Goal: Task Accomplishment & Management: Manage account settings

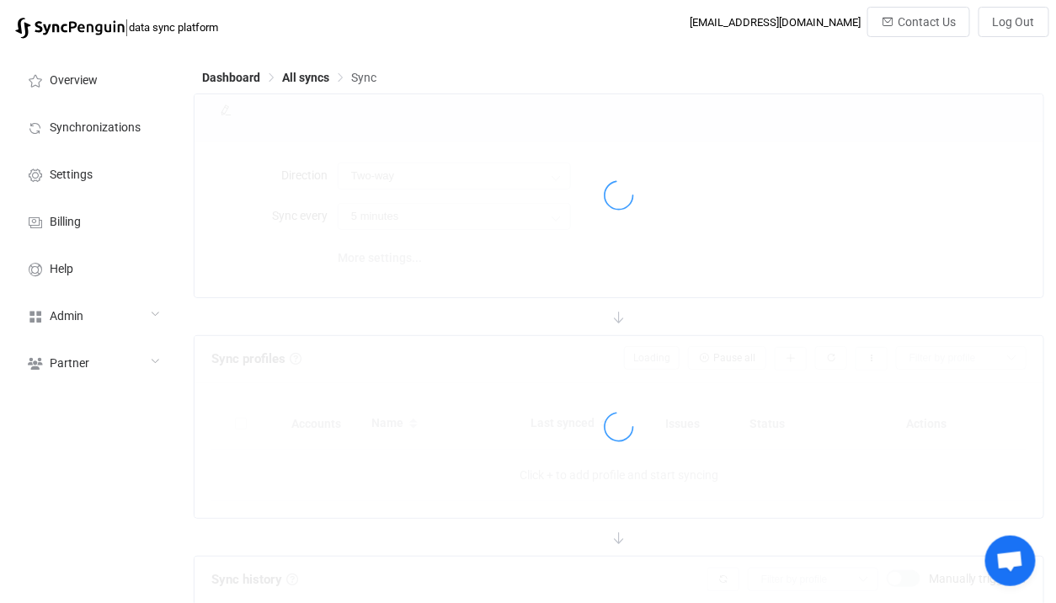
type input "10 minutes"
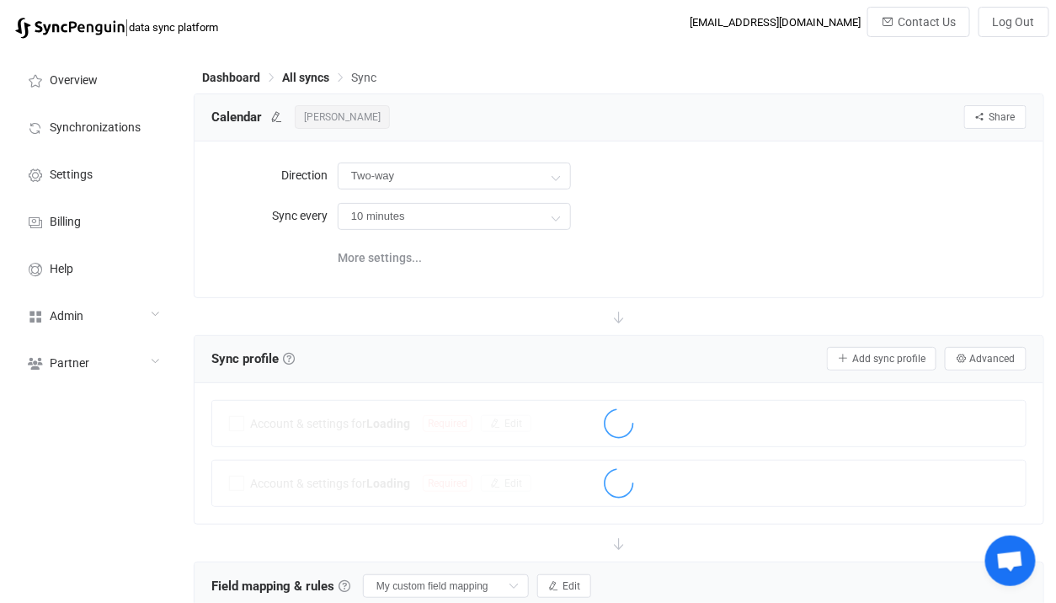
click at [637, 210] on div "10 minutes 10 minutes 15 minutes 30 minutes 1 hour 2 hours 4 hours 8 hours 12 h…" at bounding box center [682, 216] width 689 height 35
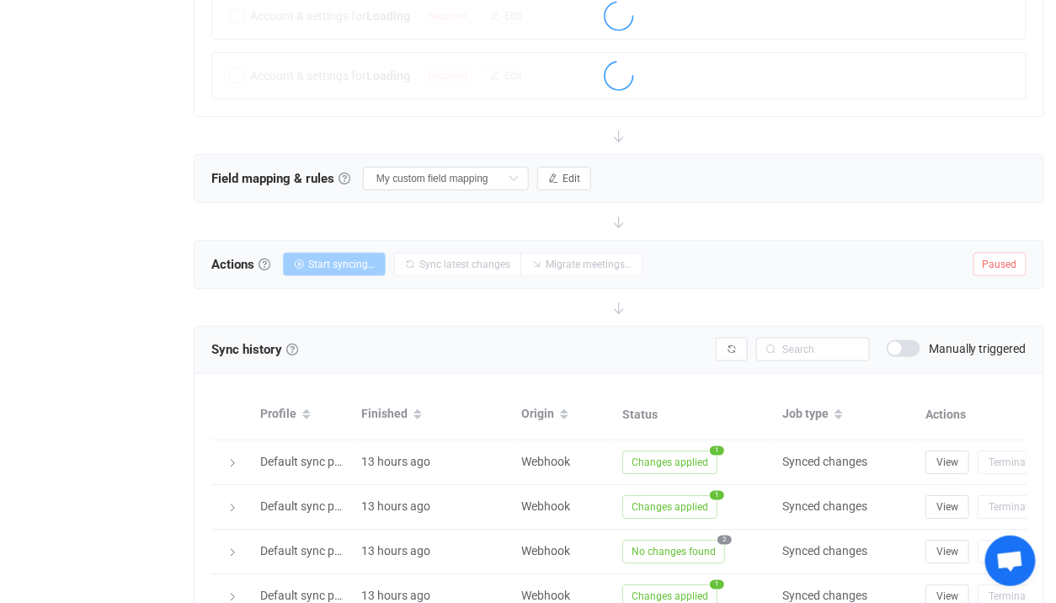
scroll to position [477, 0]
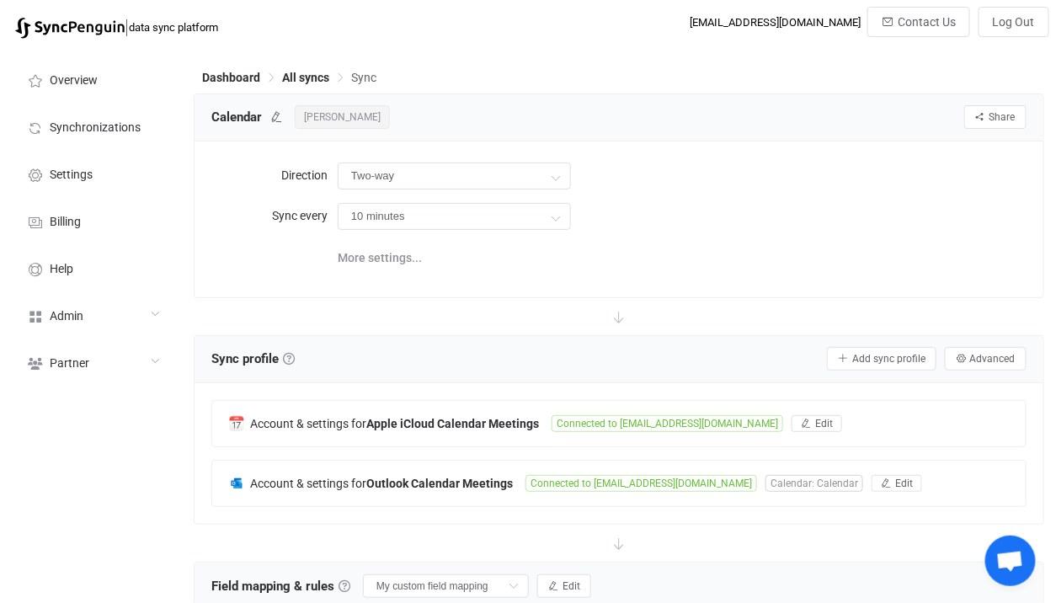
click at [333, 107] on span "Patrick OLeary" at bounding box center [342, 117] width 95 height 24
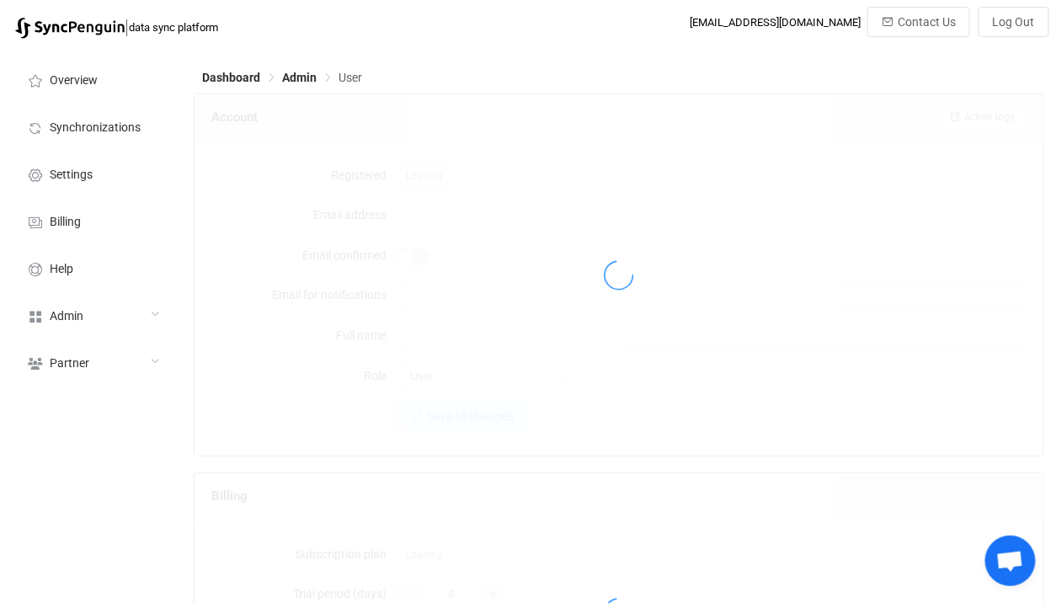
type input "patrick@landoleary.com"
type input "Patrick OLeary"
type input "14"
type input "14 days"
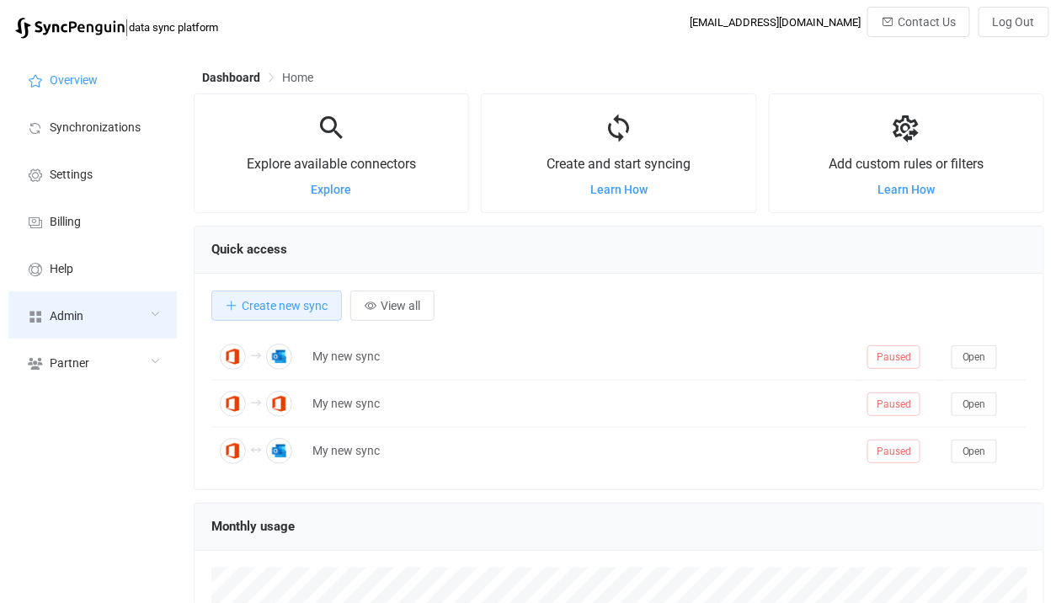
scroll to position [326, 851]
click at [120, 333] on div "Admin" at bounding box center [92, 314] width 168 height 47
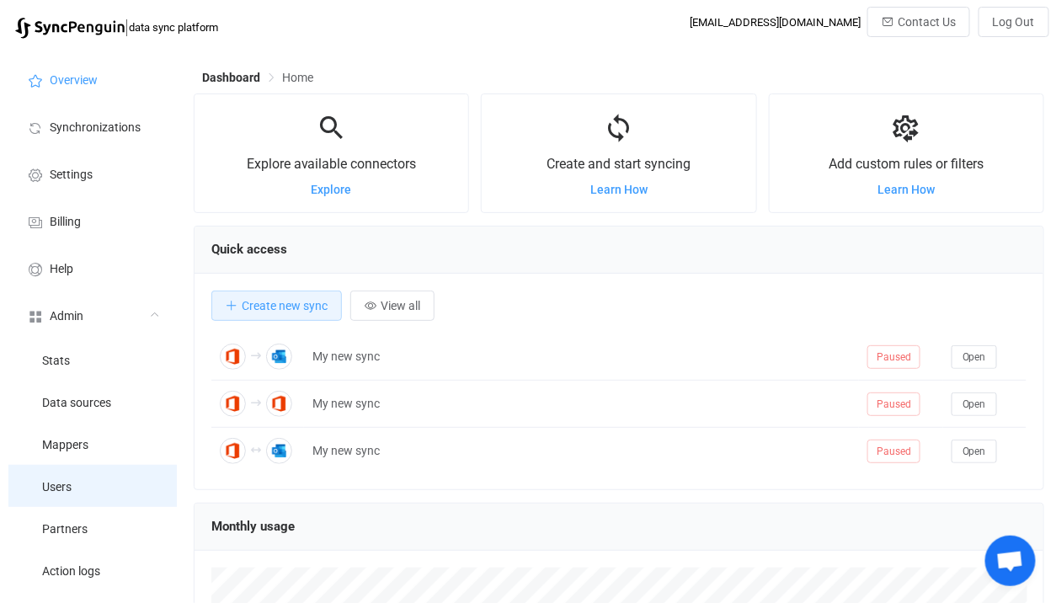
click at [83, 484] on li "Users" at bounding box center [92, 486] width 168 height 42
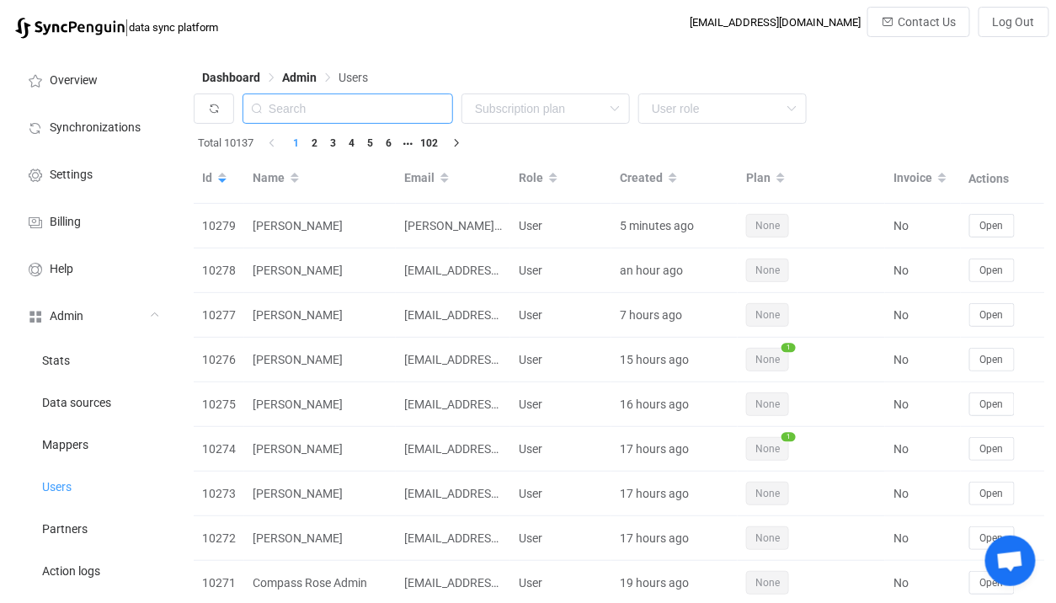
click at [390, 105] on input "text" at bounding box center [348, 109] width 211 height 30
paste input "bsaunders@cavlinc.com"
type input "bsaunders@cavlinc.com"
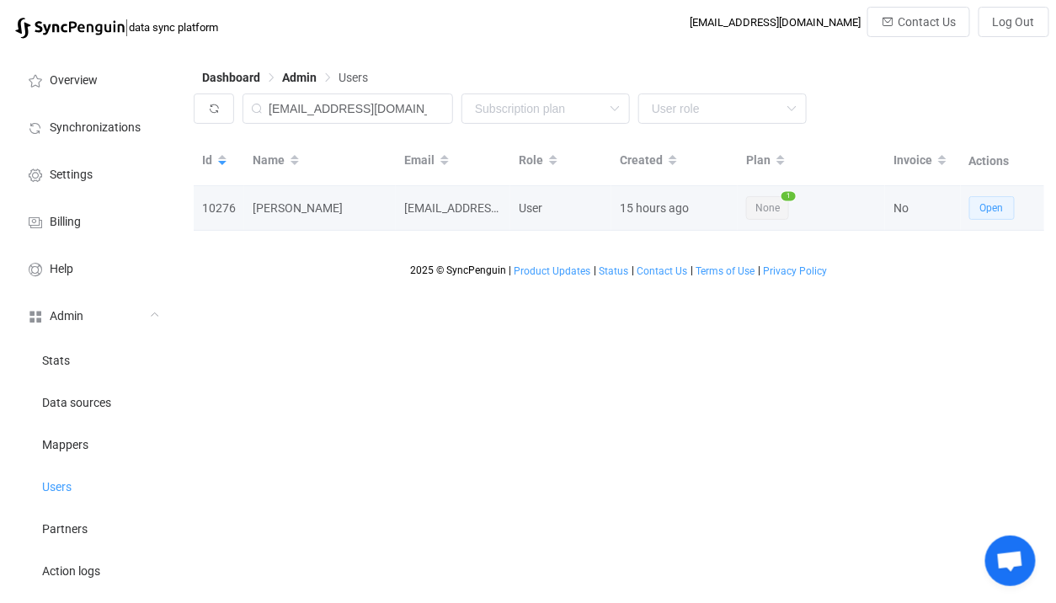
click at [994, 204] on span "Open" at bounding box center [993, 208] width 24 height 12
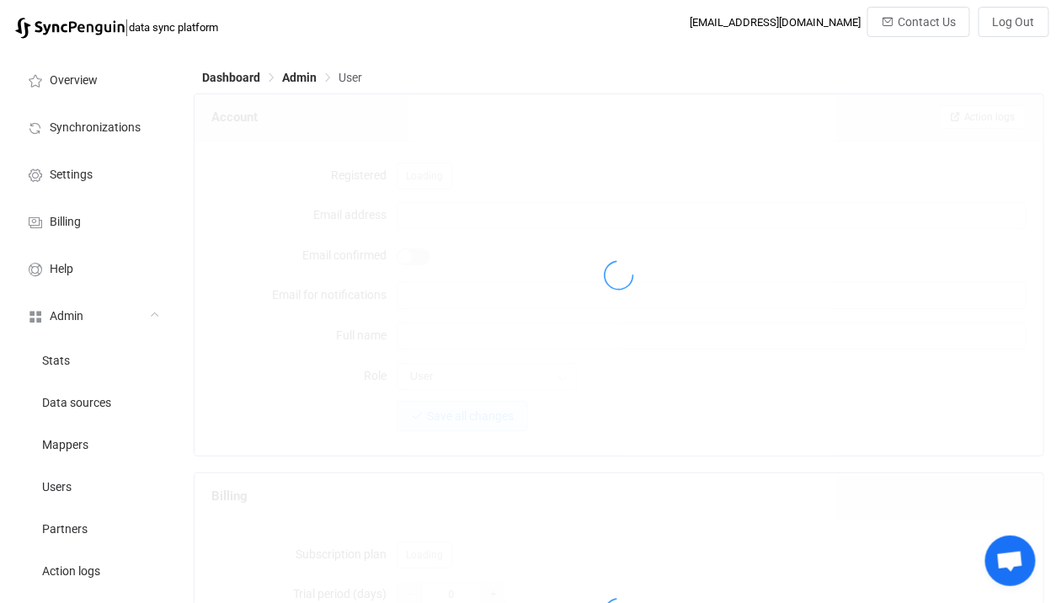
type input "bsaunders@cavlinc.com"
type input "Blake Saunders"
type input "14"
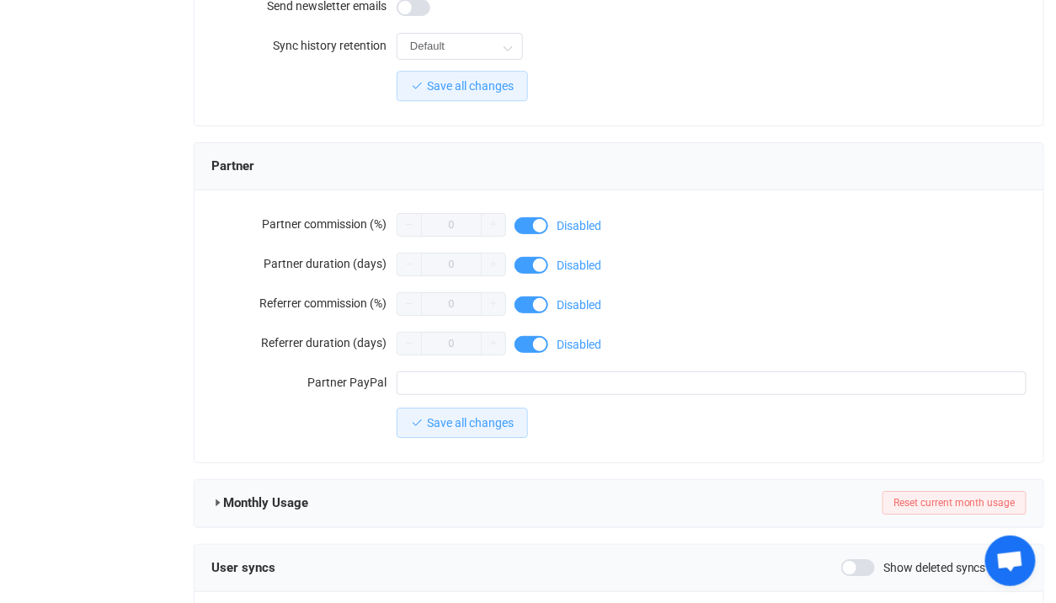
scroll to position [1526, 0]
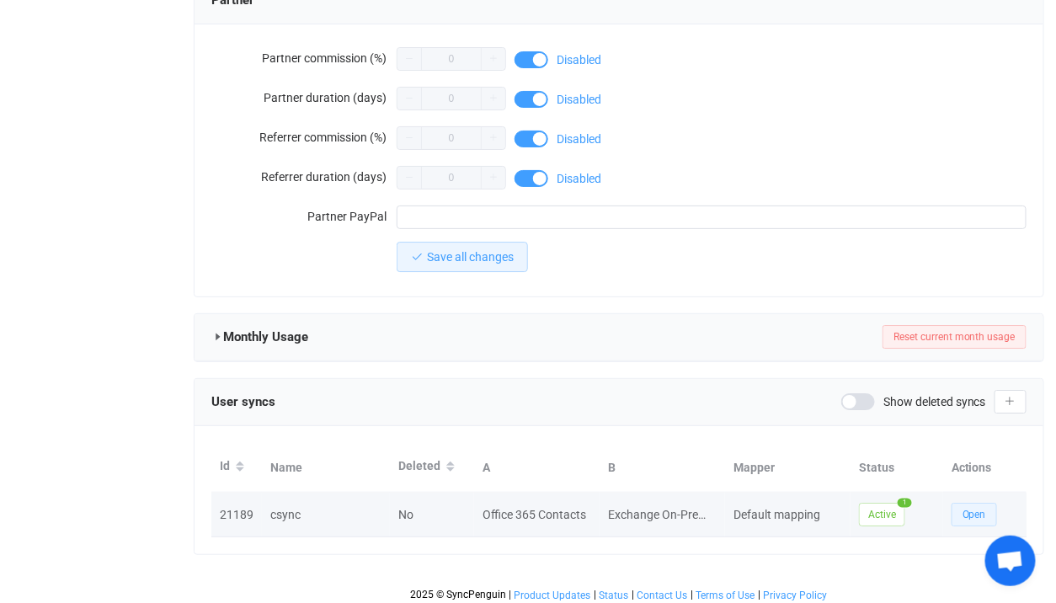
click at [982, 510] on span "Open" at bounding box center [975, 515] width 24 height 12
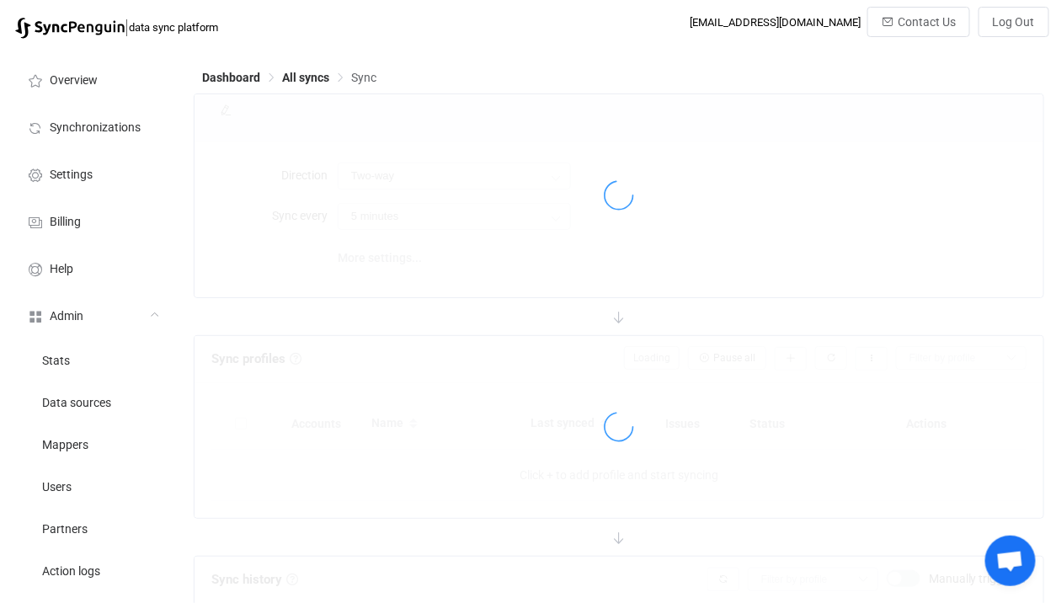
type input "Exchange On-Premises → Office 365"
type input "10 minutes"
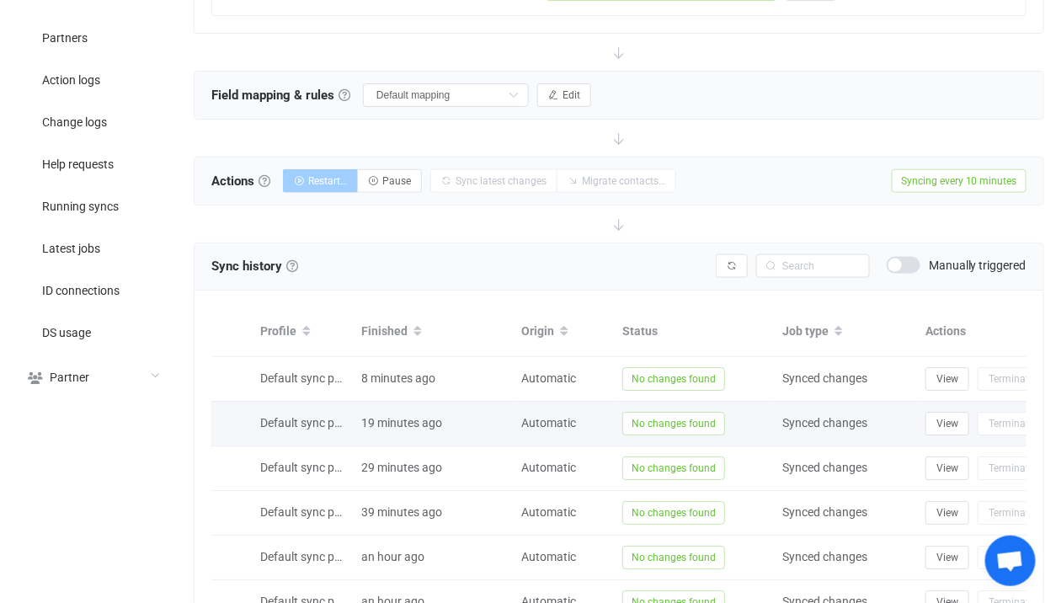
scroll to position [517, 0]
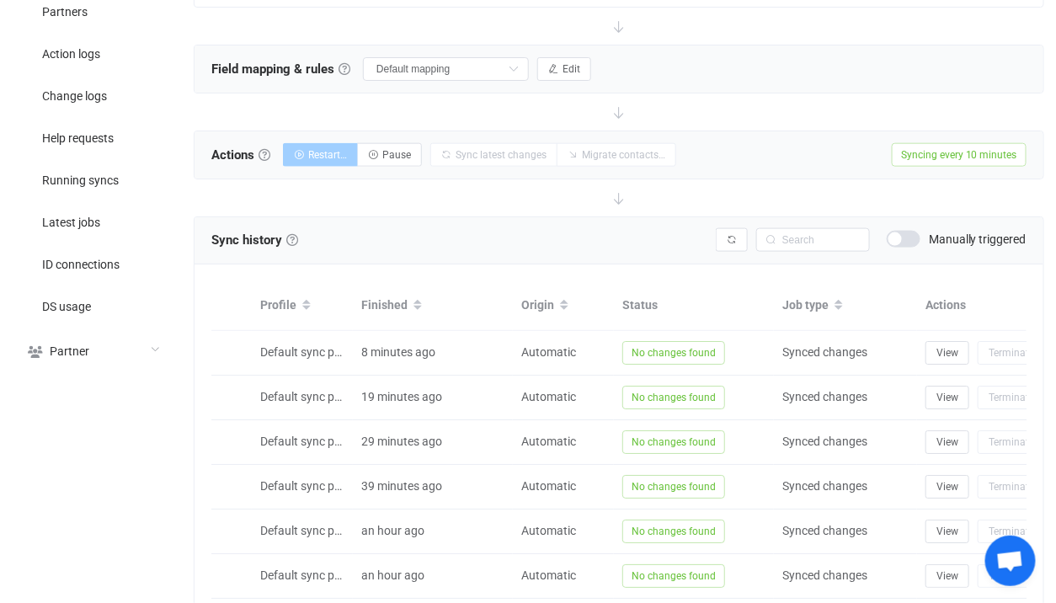
click at [906, 231] on span at bounding box center [904, 239] width 34 height 17
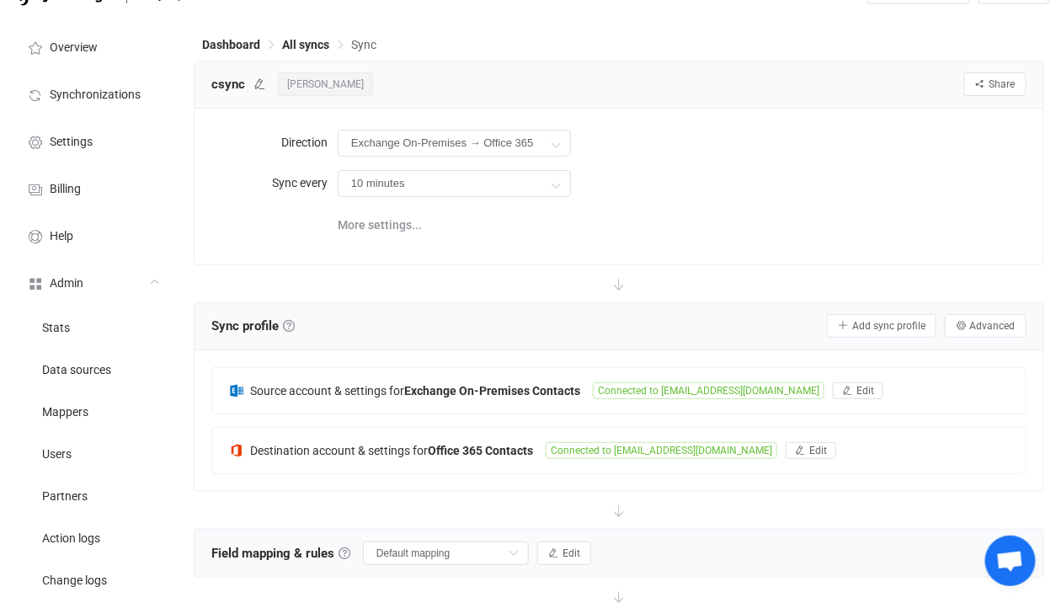
scroll to position [0, 0]
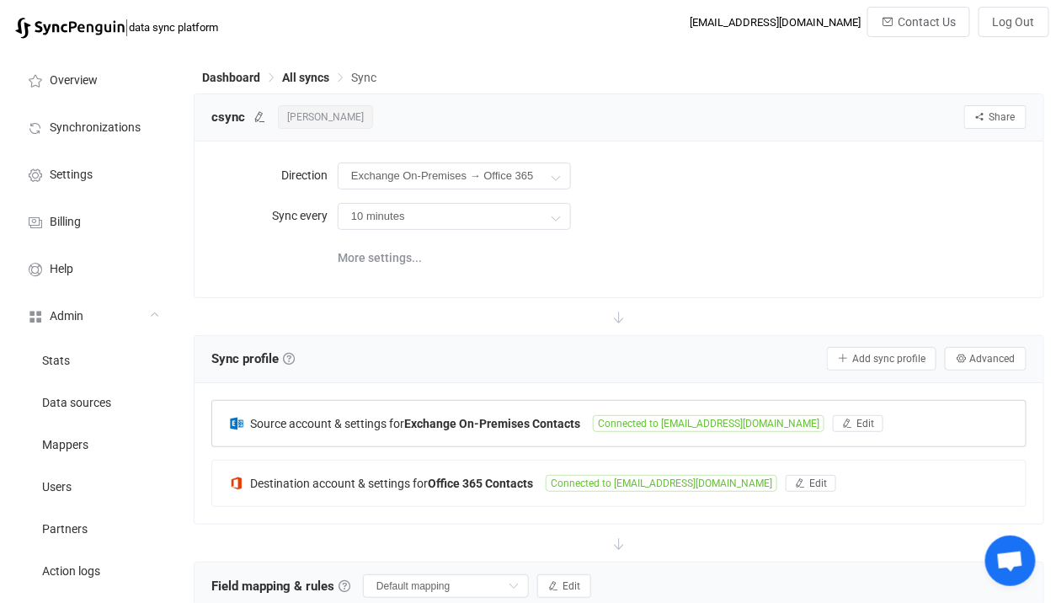
click at [460, 422] on b "Exchange On-Premises Contacts" at bounding box center [492, 423] width 176 height 13
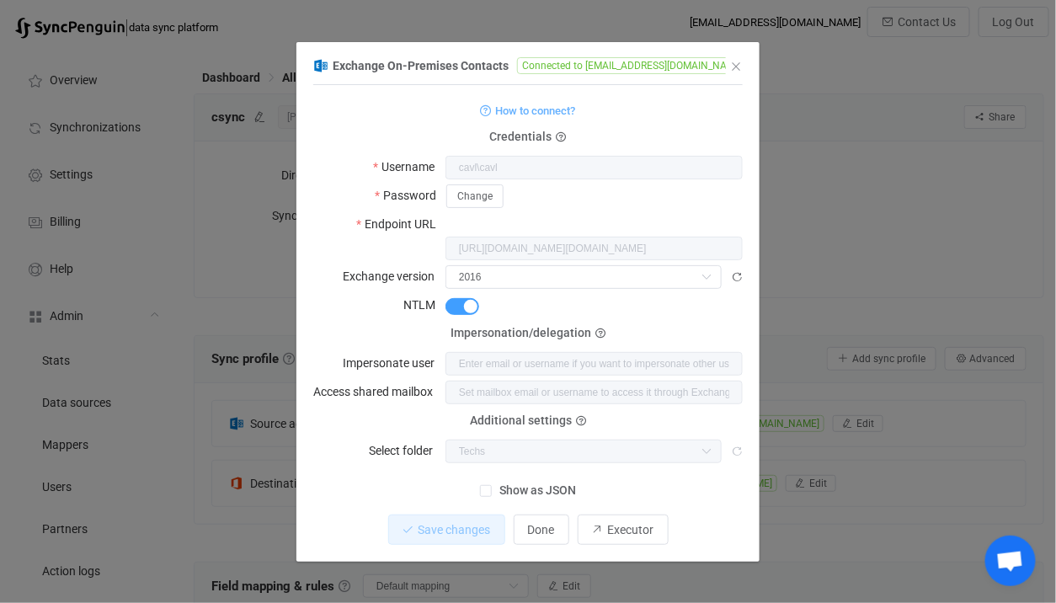
click at [247, 403] on div "Exchange On-Premises Contacts Connected to cavl@cavlinc.com 1 { { "username": "…" at bounding box center [528, 301] width 1056 height 603
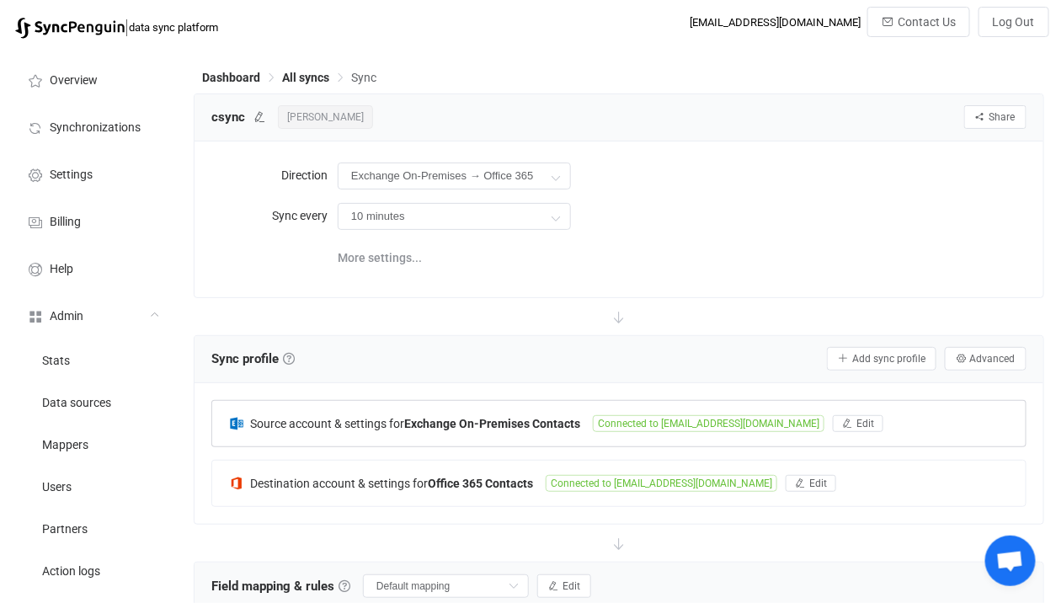
click at [388, 400] on div "Source account & settings for Exchange On-Premises Contacts Connected to cavl@c…" at bounding box center [618, 423] width 815 height 47
click at [383, 427] on span "Source account & settings for" at bounding box center [327, 423] width 154 height 13
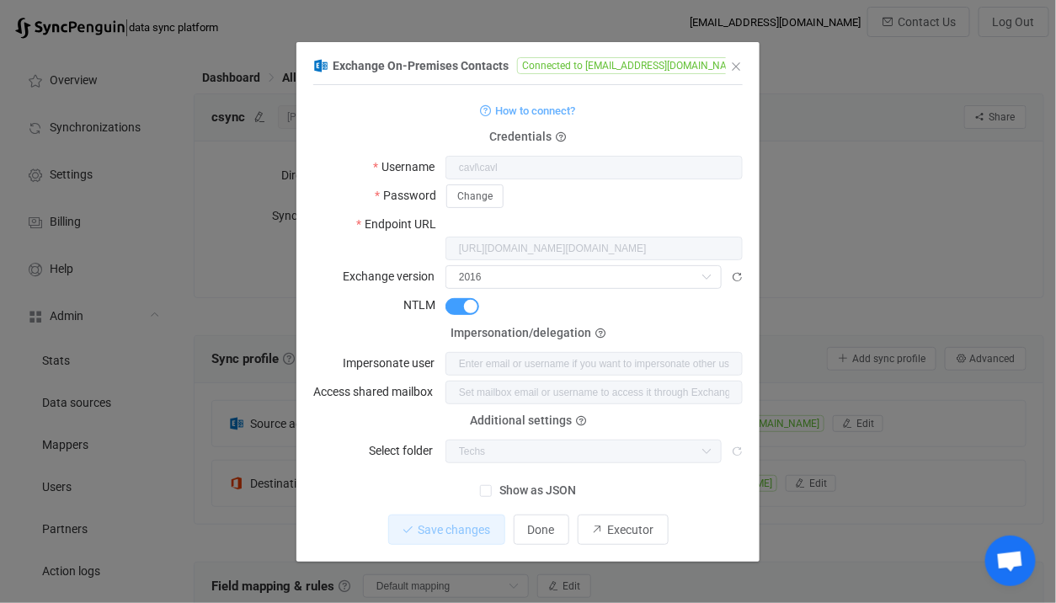
click at [271, 431] on div "Exchange On-Premises Contacts Connected to cavl@cavlinc.com 1 { { "username": "…" at bounding box center [528, 301] width 1056 height 603
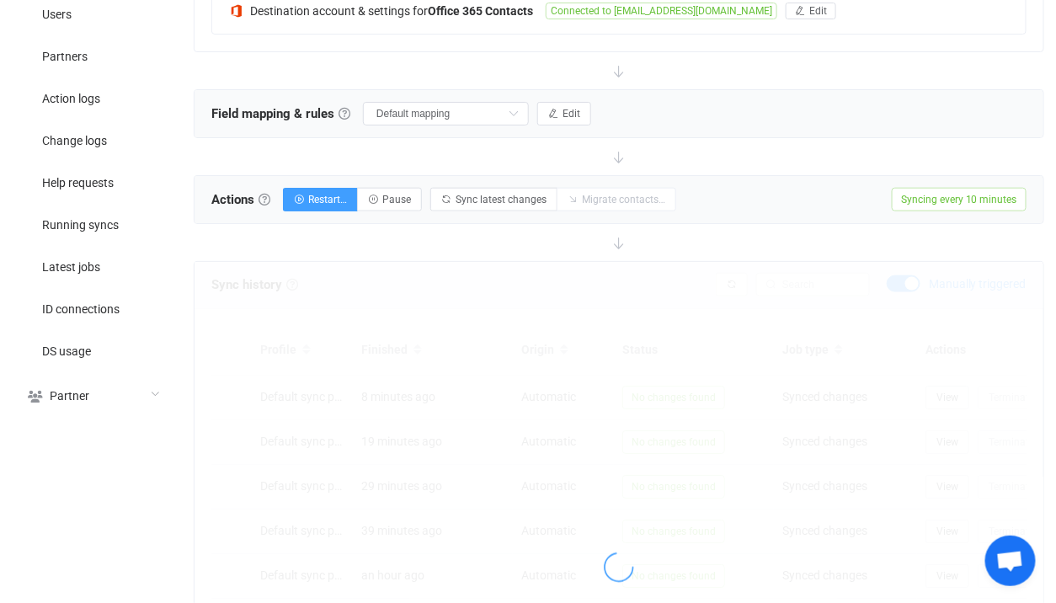
scroll to position [794, 0]
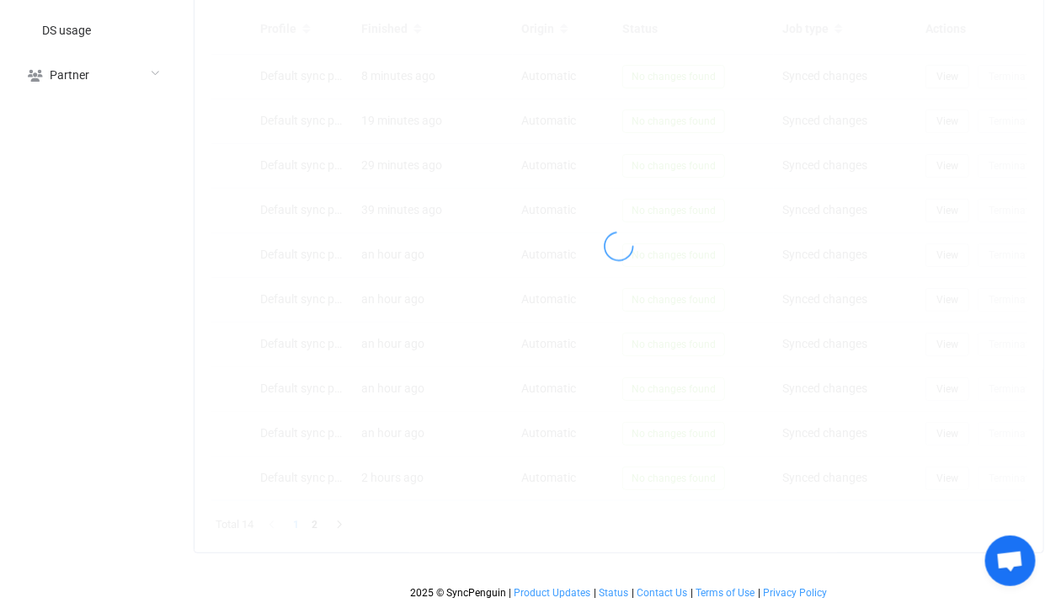
click at [707, 229] on div at bounding box center [619, 248] width 849 height 39
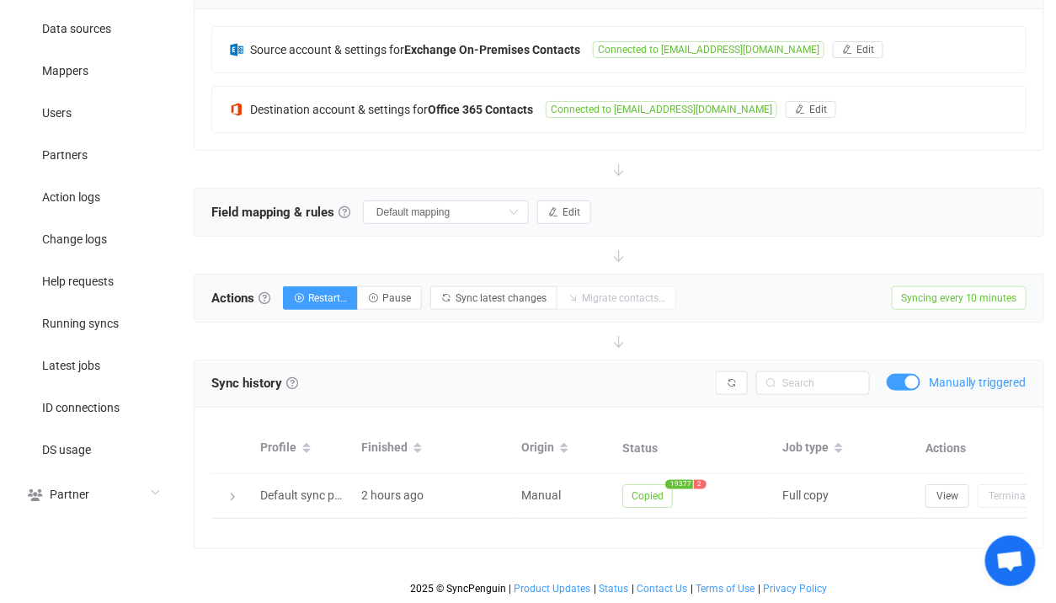
scroll to position [371, 0]
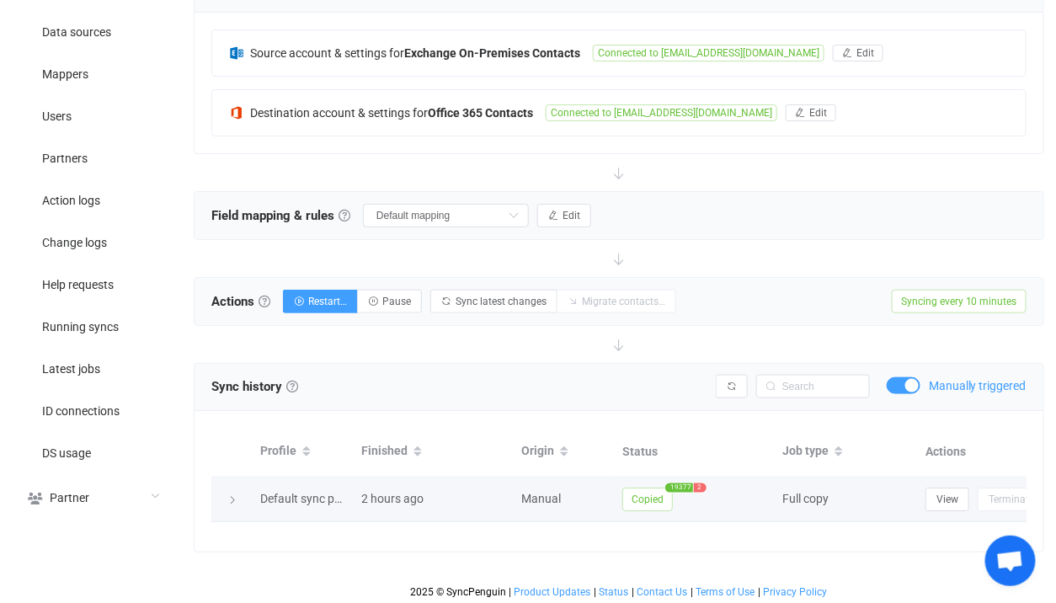
click at [665, 500] on span "Copied" at bounding box center [648, 500] width 51 height 24
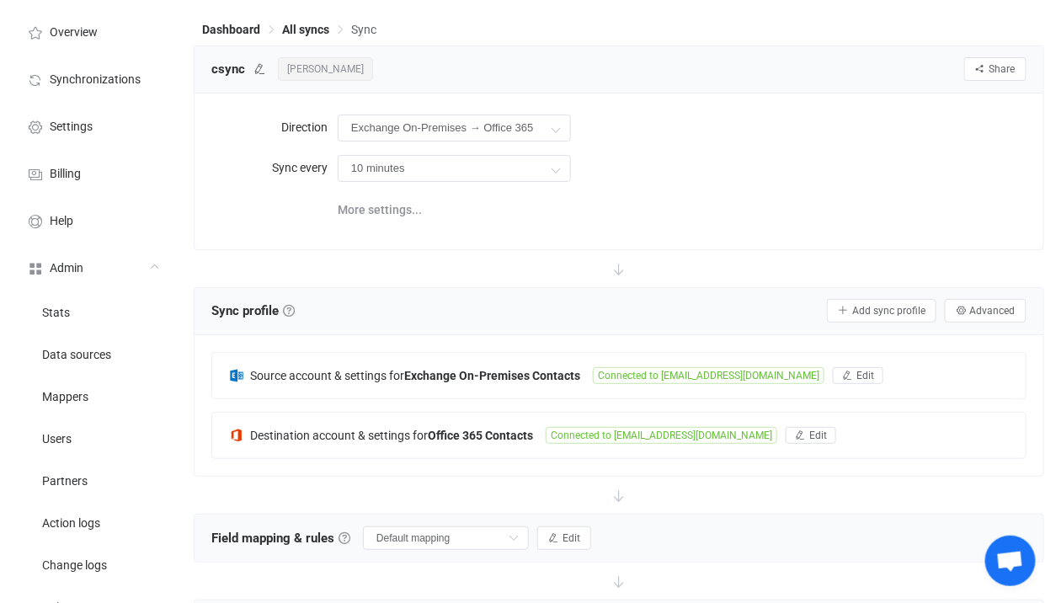
scroll to position [0, 0]
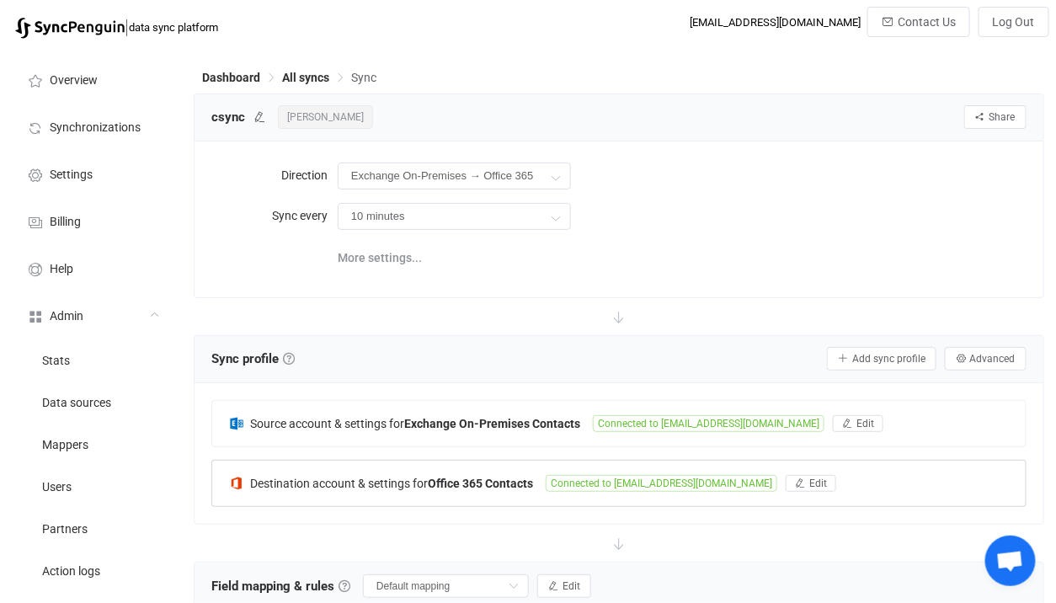
click at [484, 465] on div "Destination account & settings for Office 365 Contacts Connected to csync@avlla…" at bounding box center [619, 483] width 814 height 45
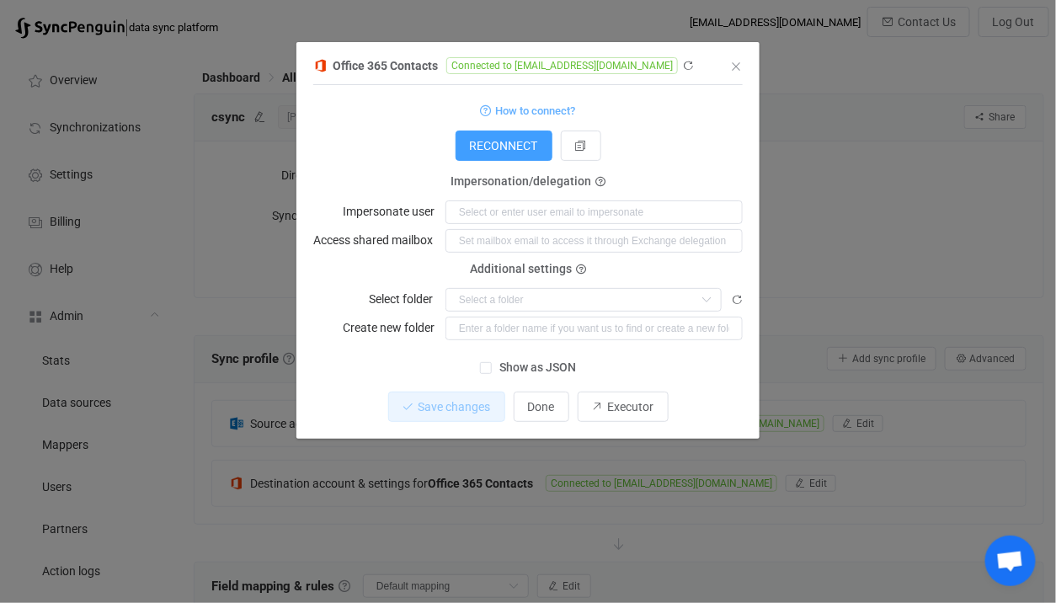
click at [523, 77] on div "Office 365 Contacts Connected to csync@avllabor.com 1 { { "connectionType": "ap…" at bounding box center [528, 247] width 430 height 384
click at [527, 65] on span "Connected to csync@avllabor.com" at bounding box center [562, 65] width 232 height 17
drag, startPoint x: 527, startPoint y: 65, endPoint x: 601, endPoint y: 66, distance: 73.3
click at [601, 66] on span "Connected to csync@avllabor.com" at bounding box center [562, 65] width 232 height 17
copy span "csync@avllabor.com"
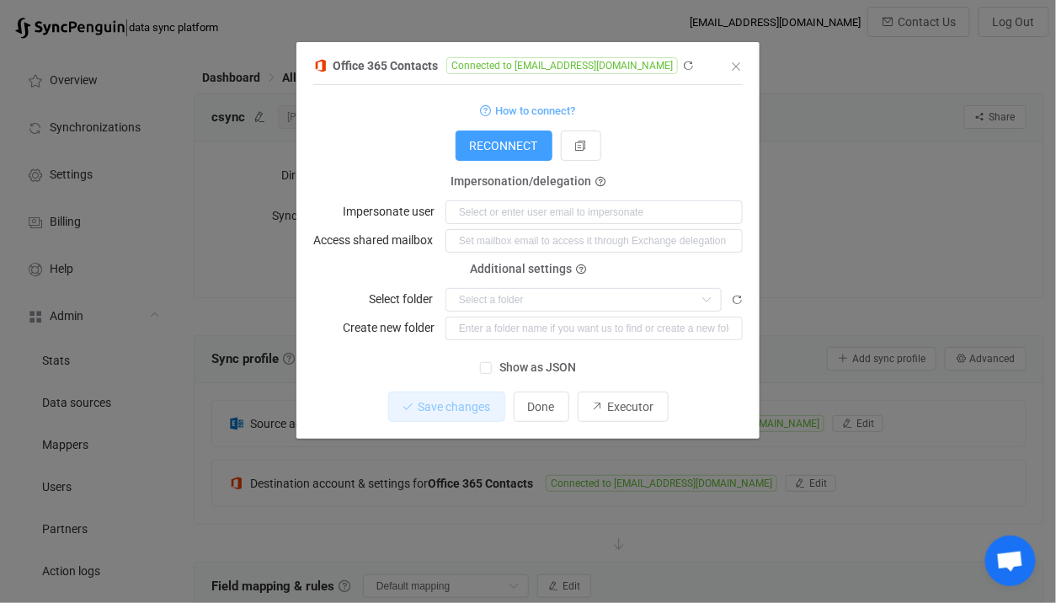
click at [272, 325] on div "Office 365 Contacts Connected to csync@avllabor.com 1 { { "connectionType": "ap…" at bounding box center [528, 301] width 1056 height 603
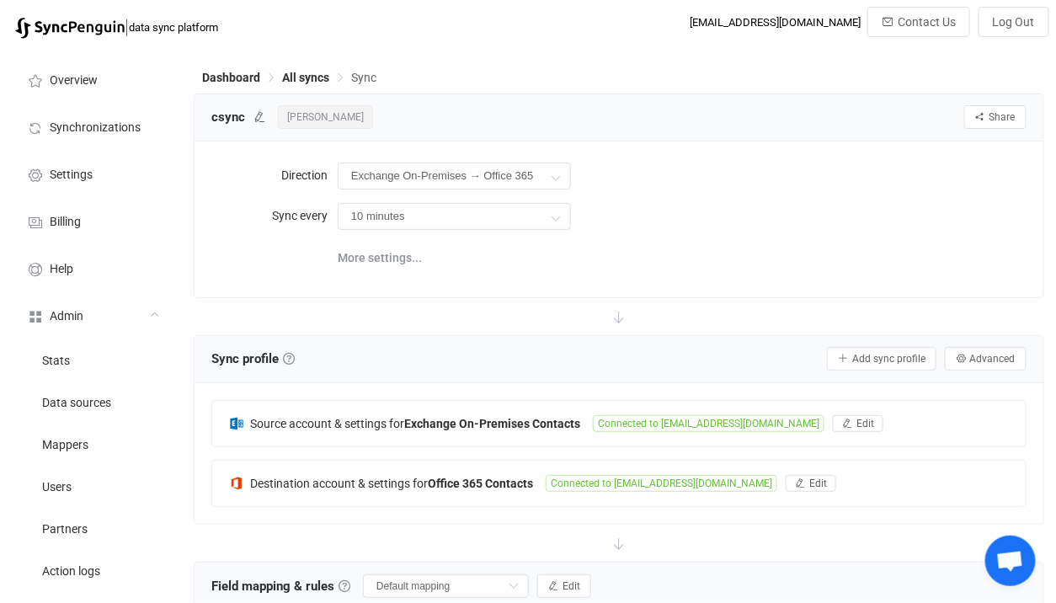
scroll to position [733, 0]
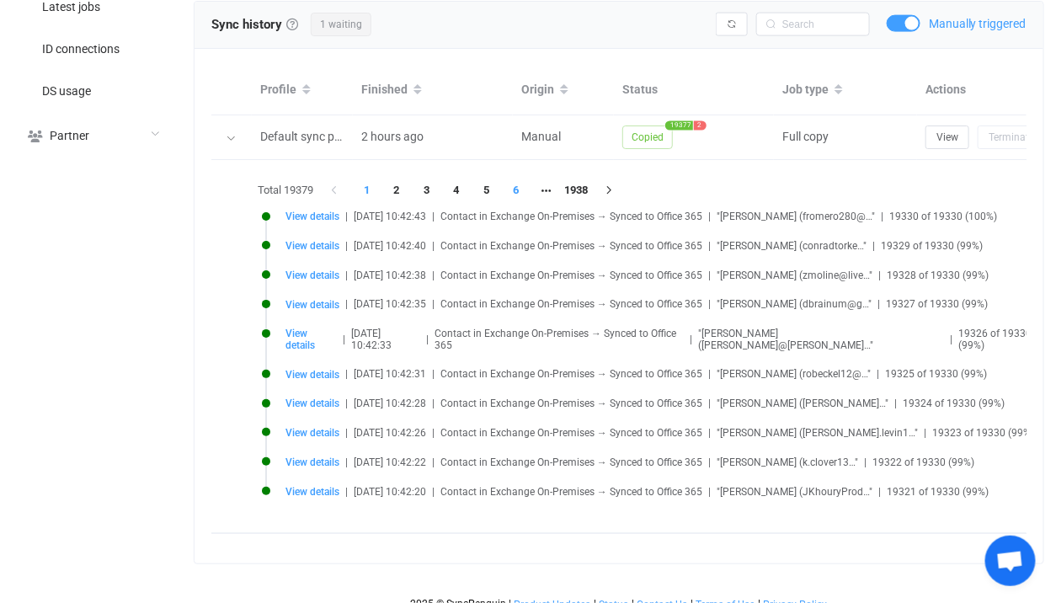
click at [519, 191] on li "6" at bounding box center [516, 191] width 30 height 24
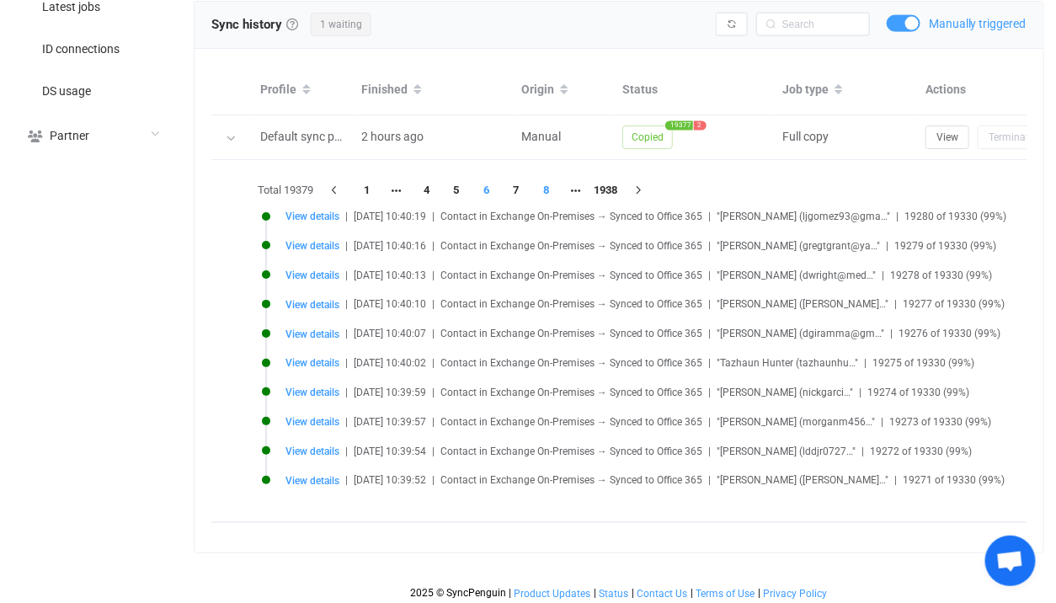
click at [550, 183] on li "8" at bounding box center [547, 191] width 30 height 24
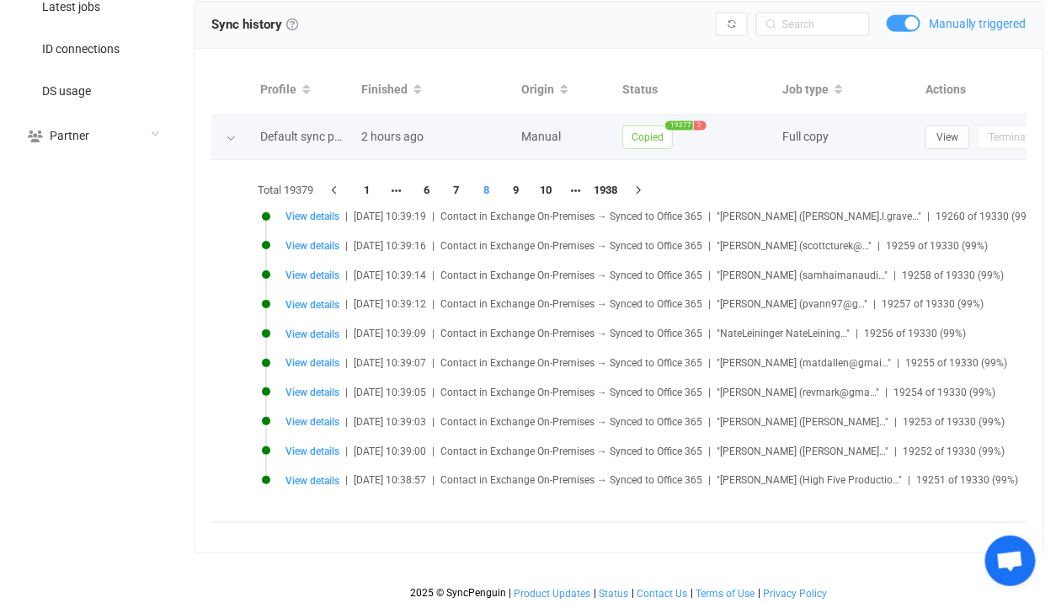
drag, startPoint x: 669, startPoint y: 123, endPoint x: 715, endPoint y: 155, distance: 56.3
click at [715, 155] on td "Copied 19377 2" at bounding box center [694, 137] width 160 height 45
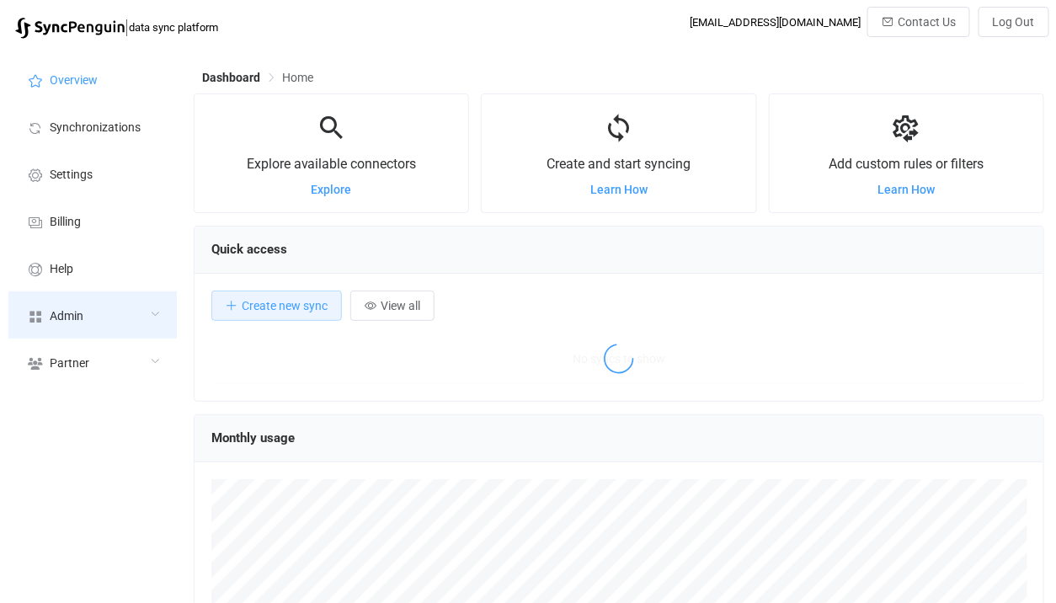
scroll to position [326, 851]
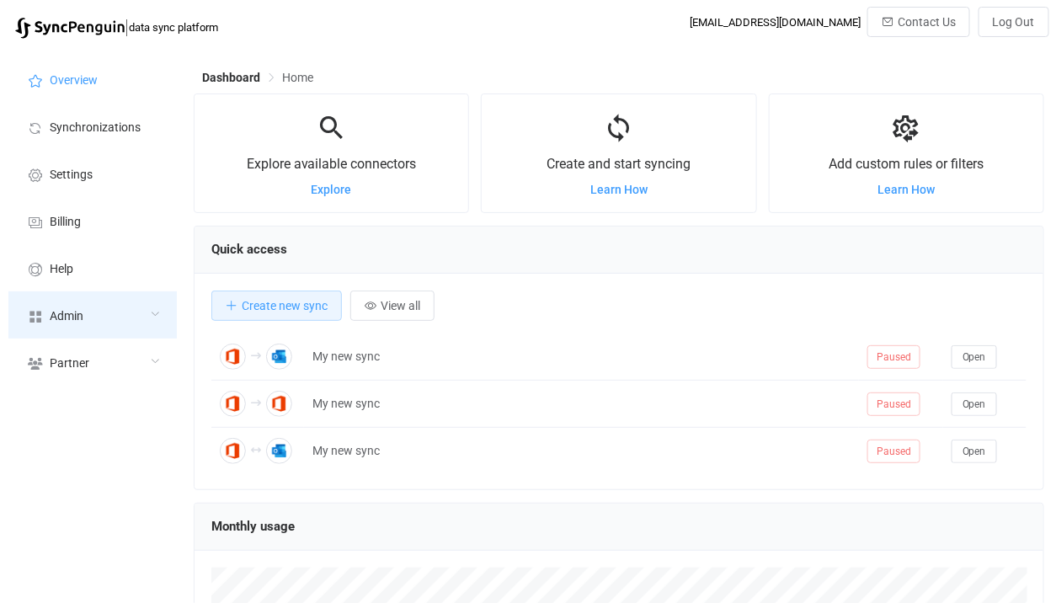
click at [80, 312] on span "Admin" at bounding box center [67, 316] width 34 height 13
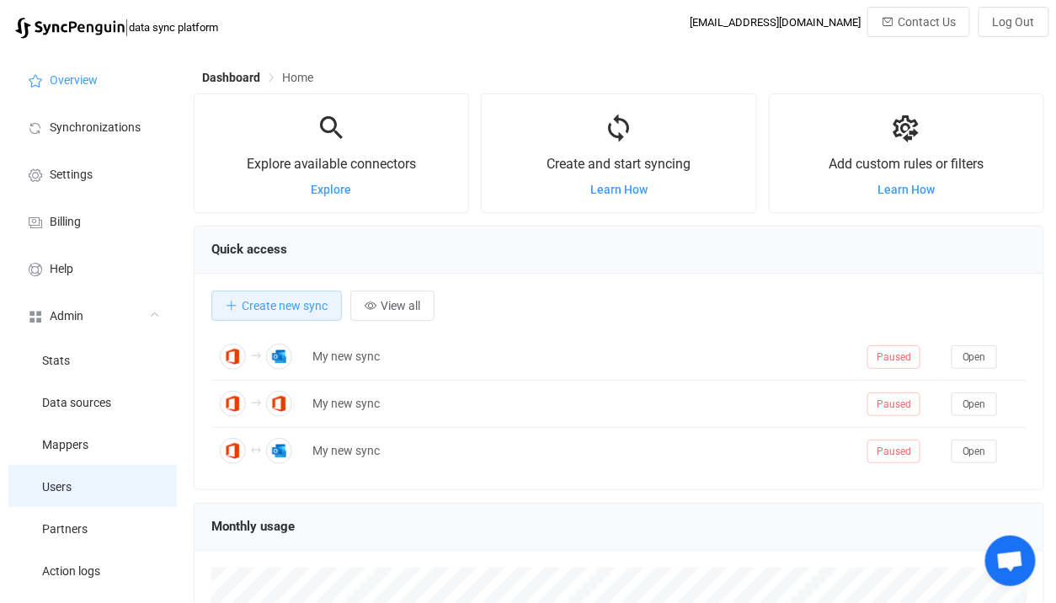
click at [70, 482] on span "Users" at bounding box center [56, 487] width 29 height 13
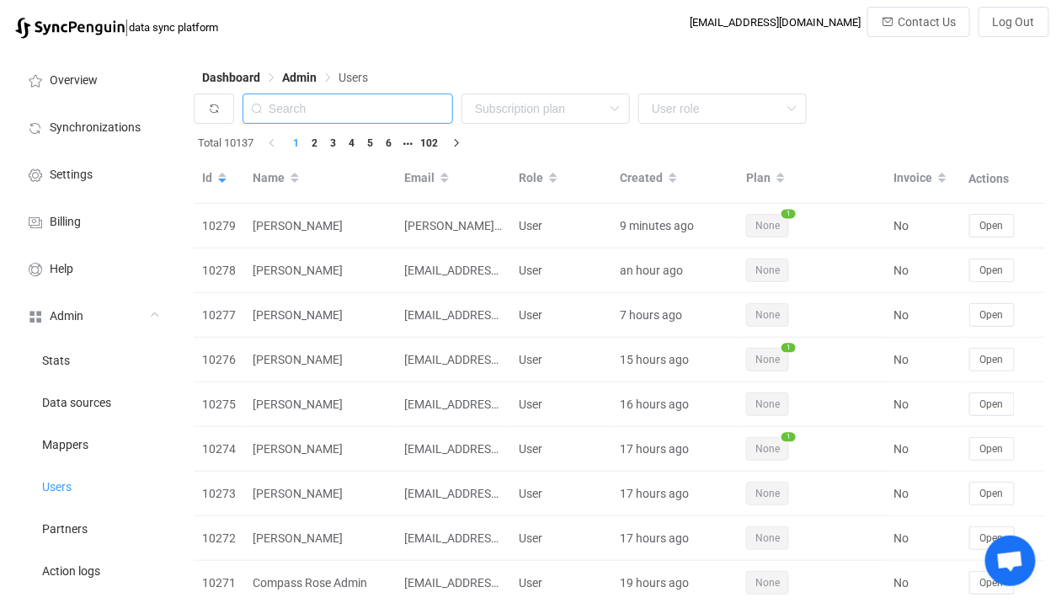
click at [348, 116] on input "text" at bounding box center [348, 109] width 211 height 30
paste input "help@moonlaketx.com"
type input "moonlaketx.com"
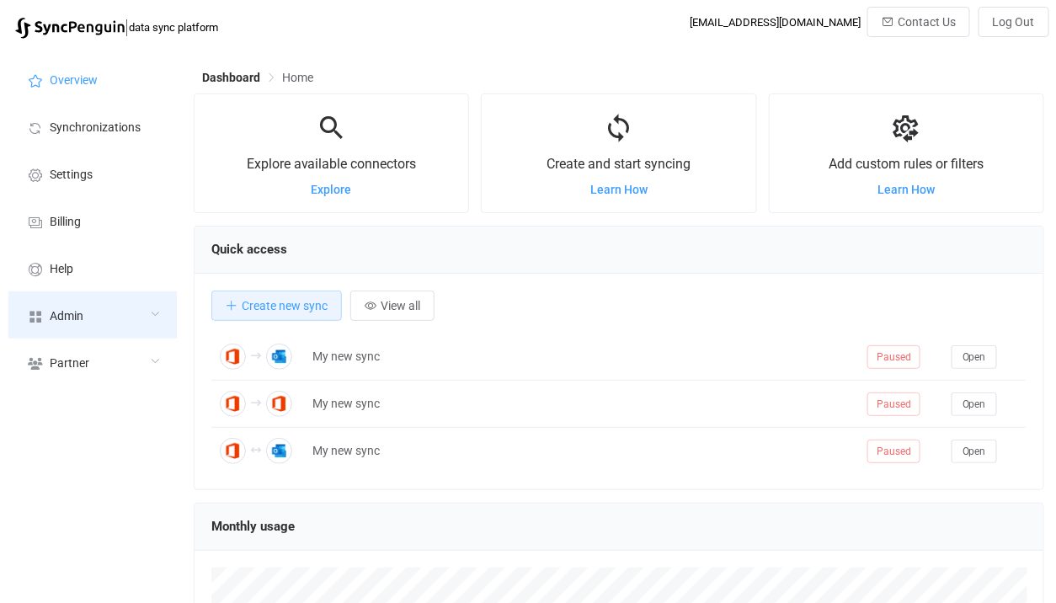
click at [62, 308] on div "Admin" at bounding box center [92, 314] width 168 height 47
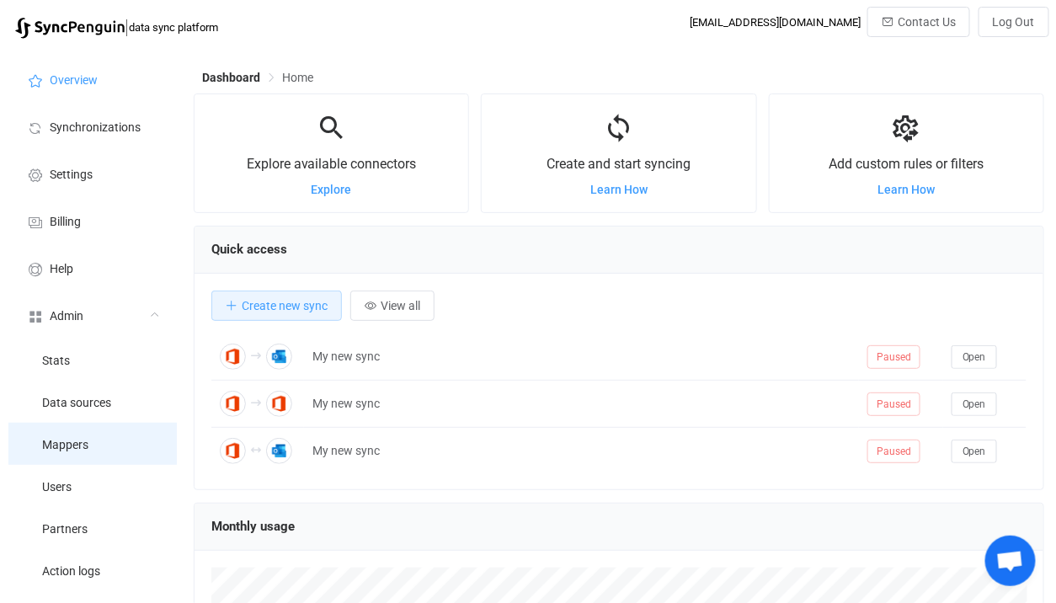
click at [59, 457] on li "Mappers" at bounding box center [92, 444] width 168 height 42
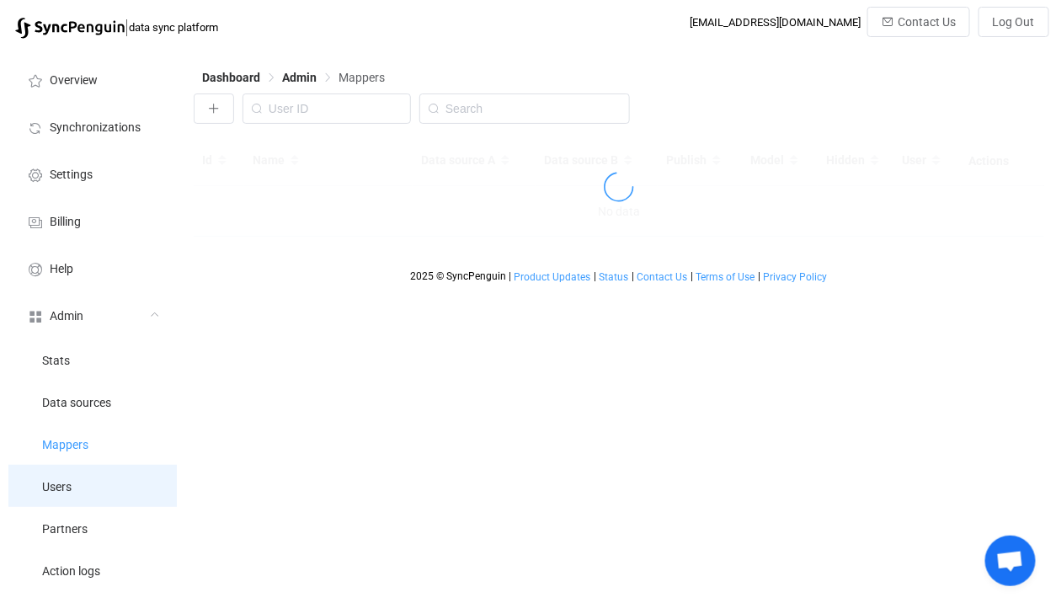
click at [60, 474] on li "Users" at bounding box center [92, 486] width 168 height 42
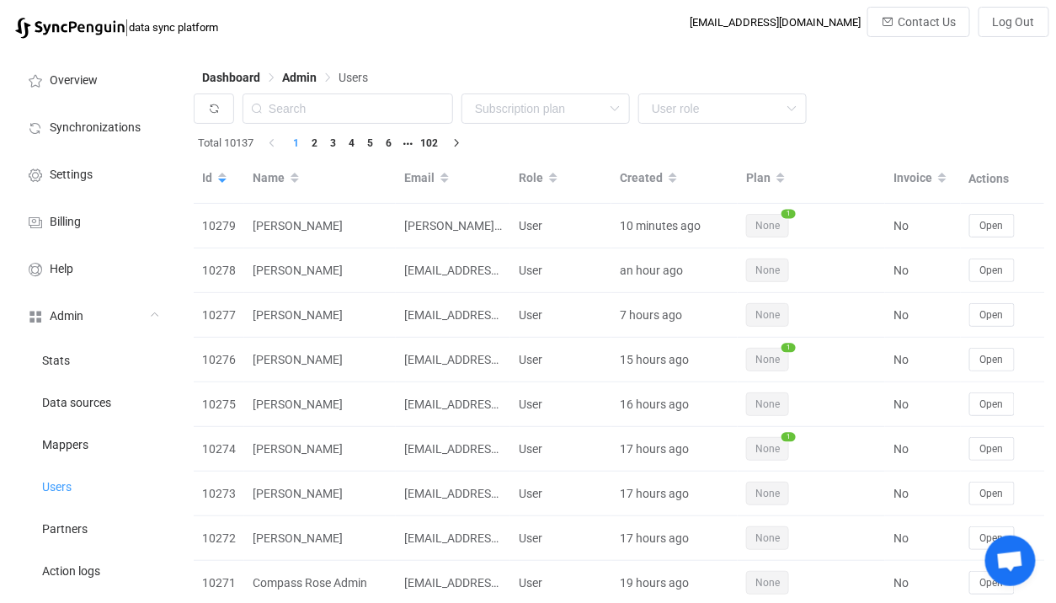
click at [361, 89] on div "Dashboard Admin Users" at bounding box center [619, 80] width 851 height 25
click at [375, 111] on input "text" at bounding box center [348, 109] width 211 height 30
paste input "[EMAIL_ADDRESS][DOMAIN_NAME]"
type input "[EMAIL_ADDRESS][DOMAIN_NAME]"
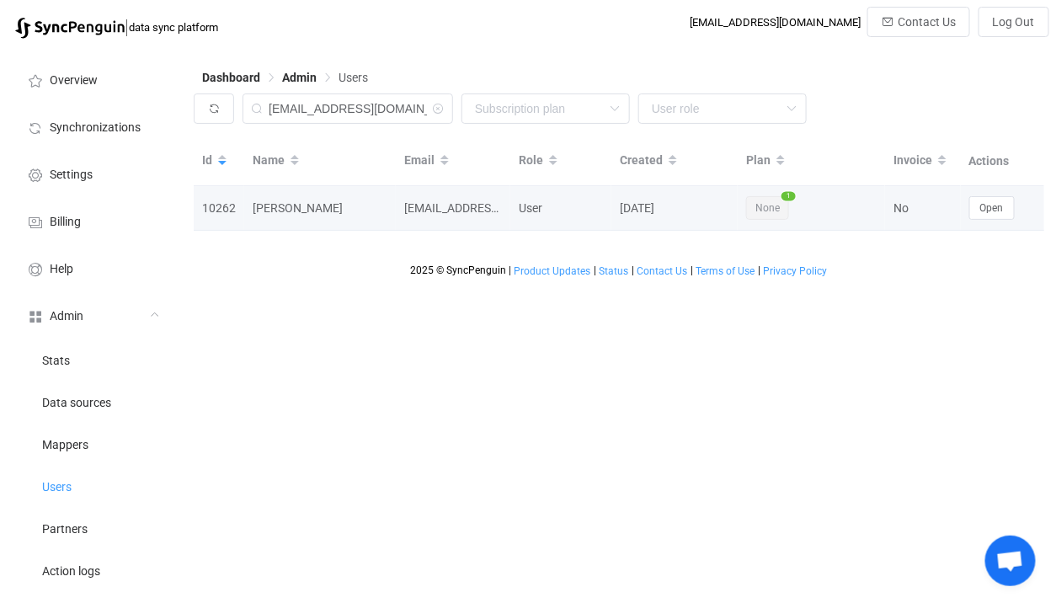
click at [992, 194] on td "Open" at bounding box center [1003, 208] width 84 height 45
click at [992, 201] on button "Open" at bounding box center [992, 208] width 45 height 24
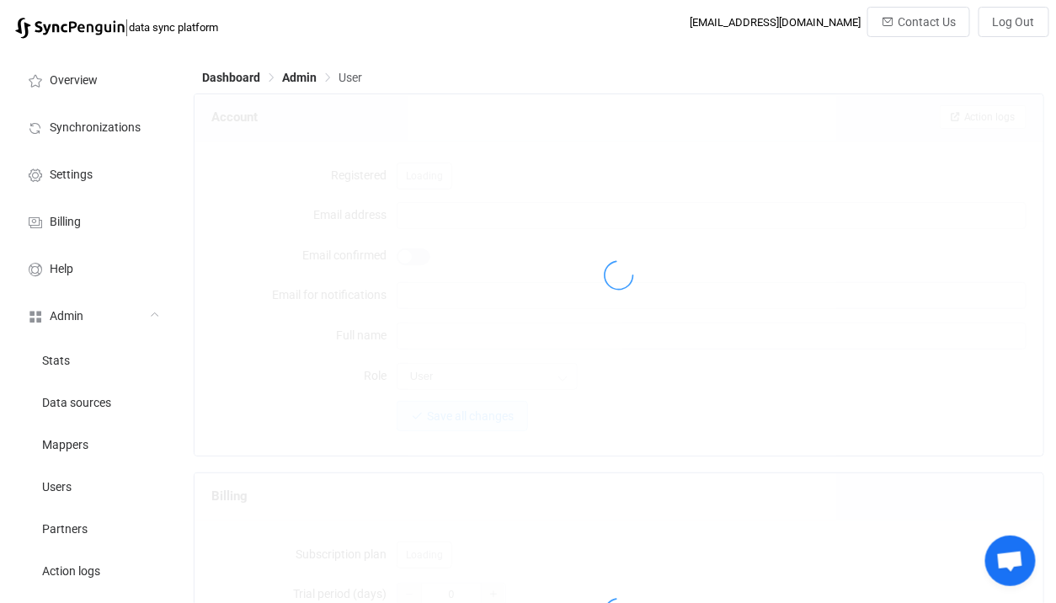
type input "[EMAIL_ADDRESS][DOMAIN_NAME]"
type input "[PERSON_NAME]"
type input "14"
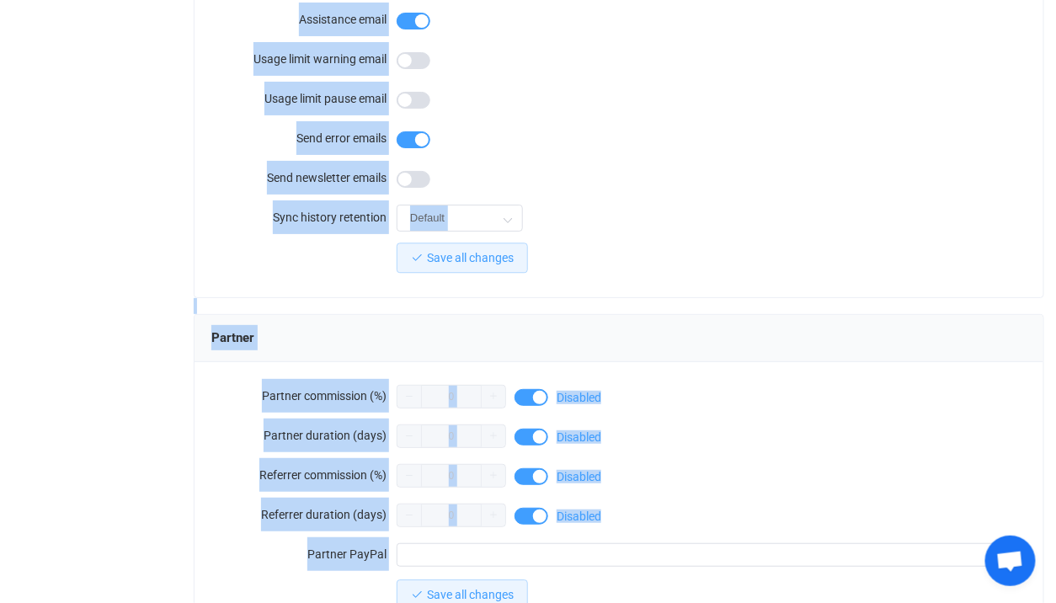
scroll to position [1526, 0]
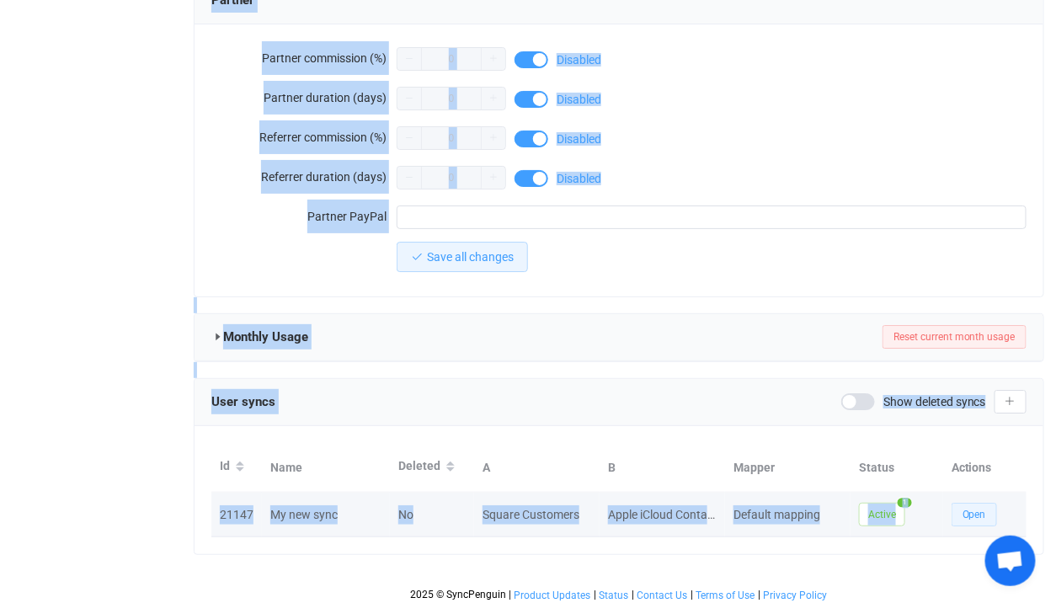
click at [972, 509] on span "Open" at bounding box center [975, 515] width 24 height 12
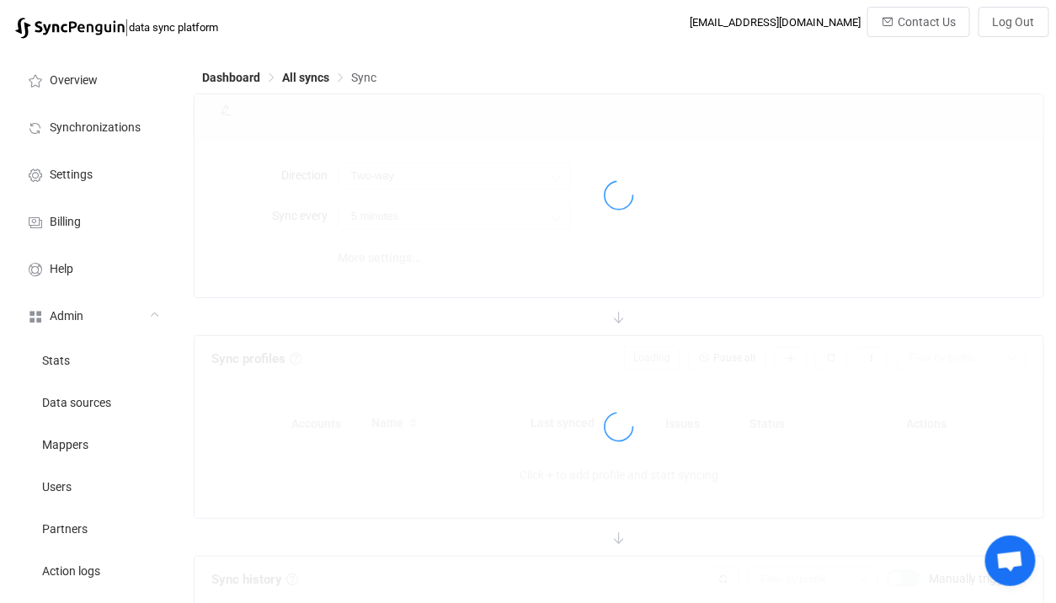
type input "10 minutes"
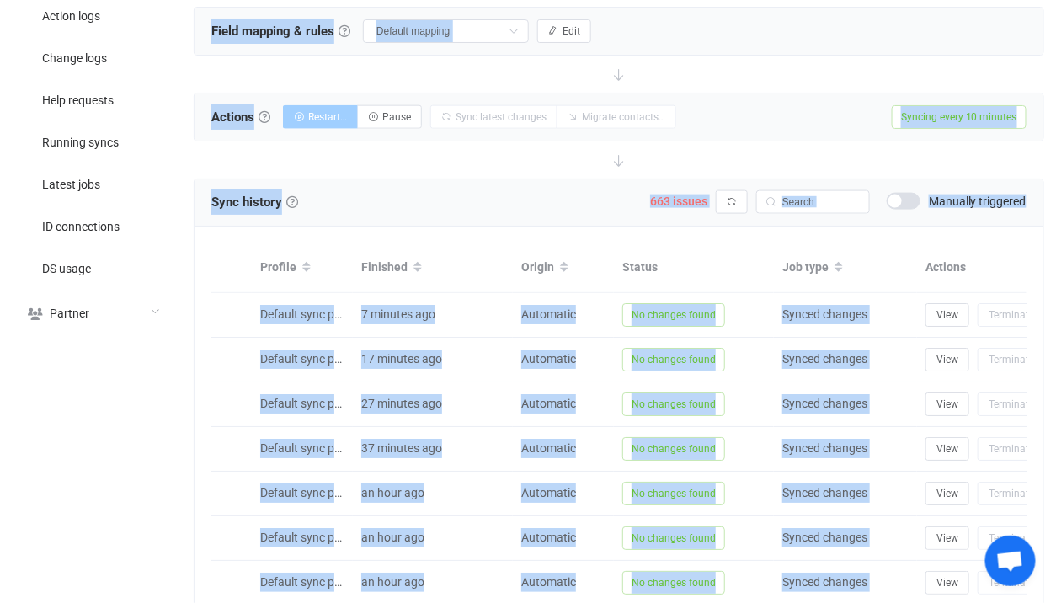
scroll to position [564, 0]
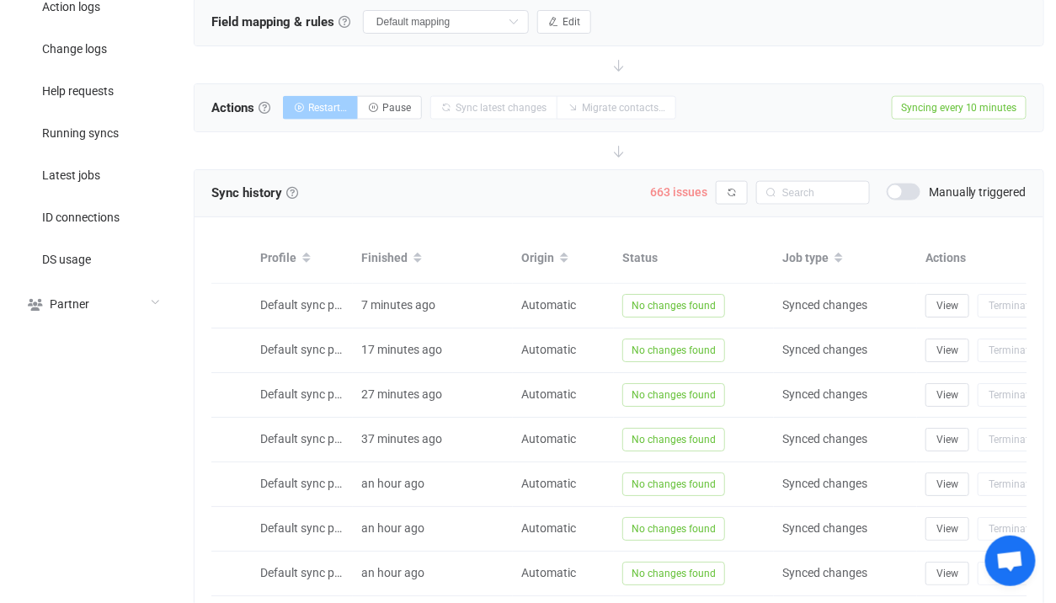
click at [684, 193] on span "663 issues" at bounding box center [678, 191] width 57 height 13
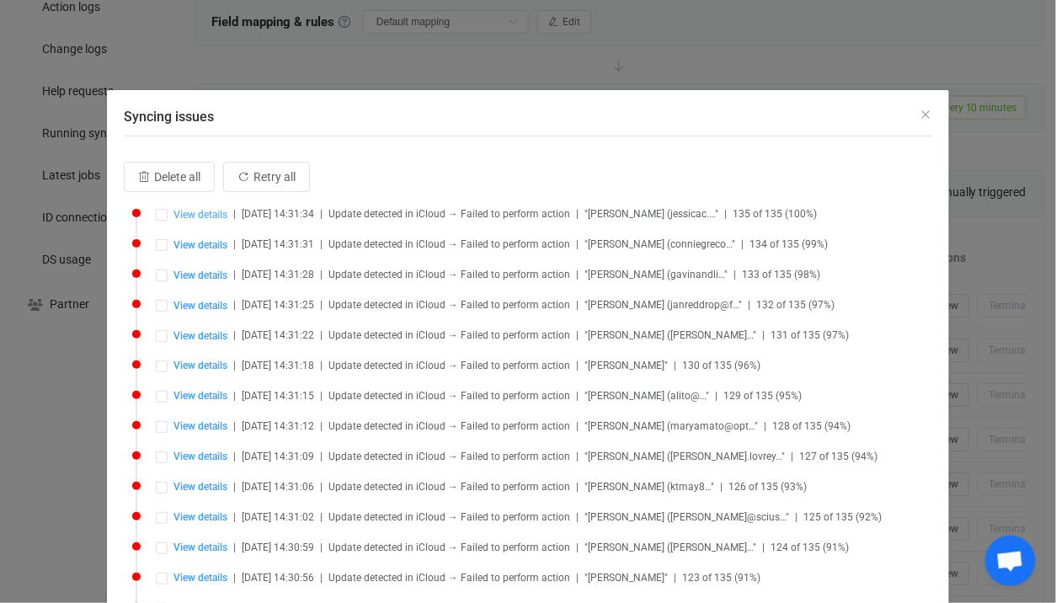
click at [190, 215] on span "View details" at bounding box center [201, 215] width 54 height 12
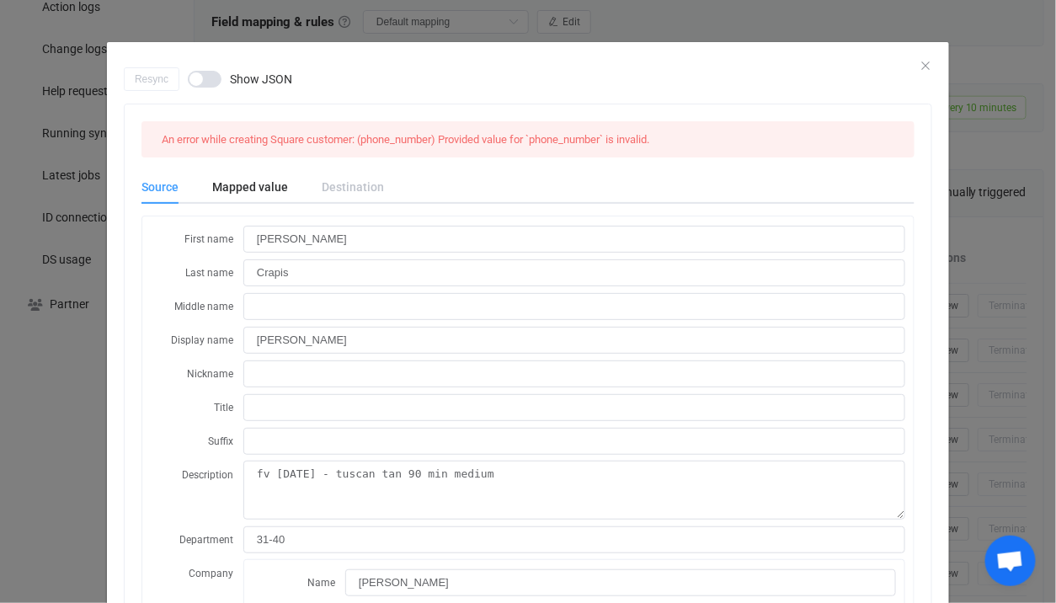
click at [468, 141] on span "An error while creating Square customer: (phone_number) Provided value for `pho…" at bounding box center [406, 139] width 488 height 13
drag, startPoint x: 468, startPoint y: 141, endPoint x: 638, endPoint y: 139, distance: 170.2
click at [638, 139] on span "An error while creating Square customer: (phone_number) Provided value for `pho…" at bounding box center [406, 139] width 488 height 13
click at [473, 142] on span "An error while creating Square customer: (phone_number) Provided value for `pho…" at bounding box center [406, 139] width 488 height 13
drag, startPoint x: 473, startPoint y: 142, endPoint x: 654, endPoint y: 138, distance: 180.3
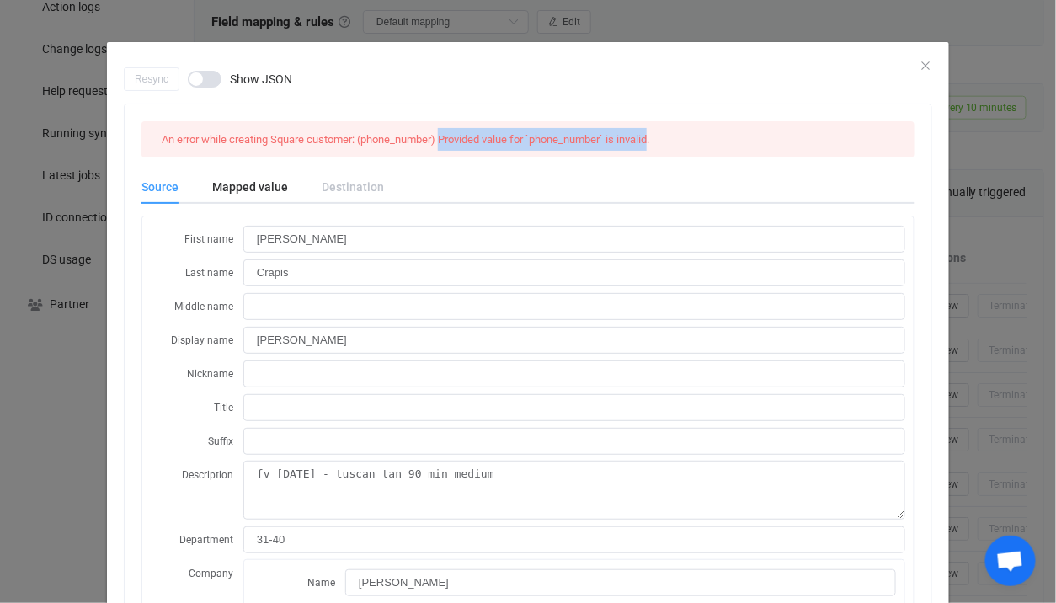
click at [649, 138] on span "An error while creating Square customer: (phone_number) Provided value for `pho…" at bounding box center [406, 139] width 488 height 13
copy span "Provided value for `phone_number` is invalid"
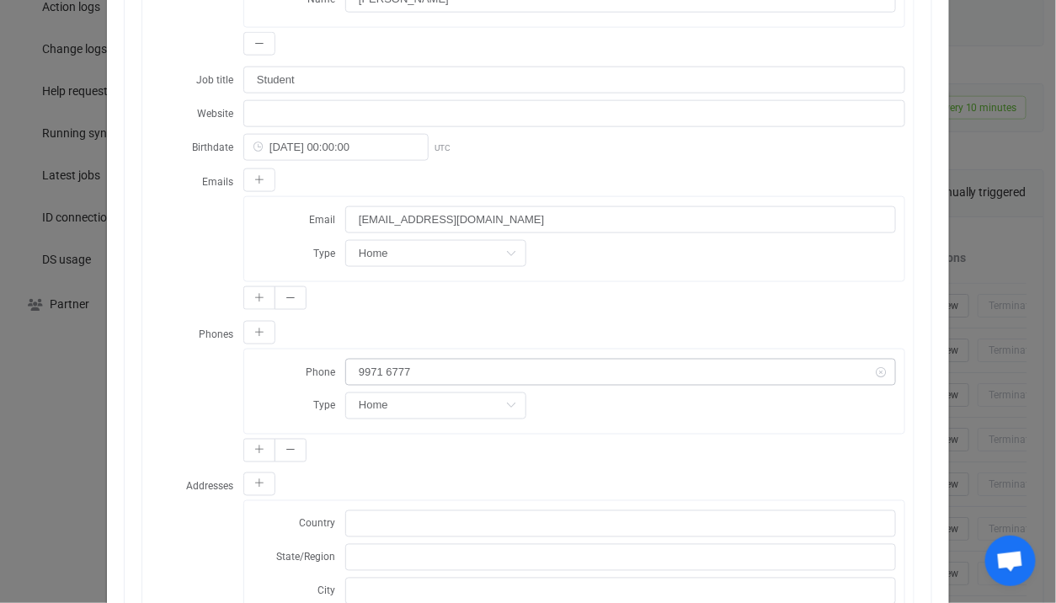
scroll to position [637, 0]
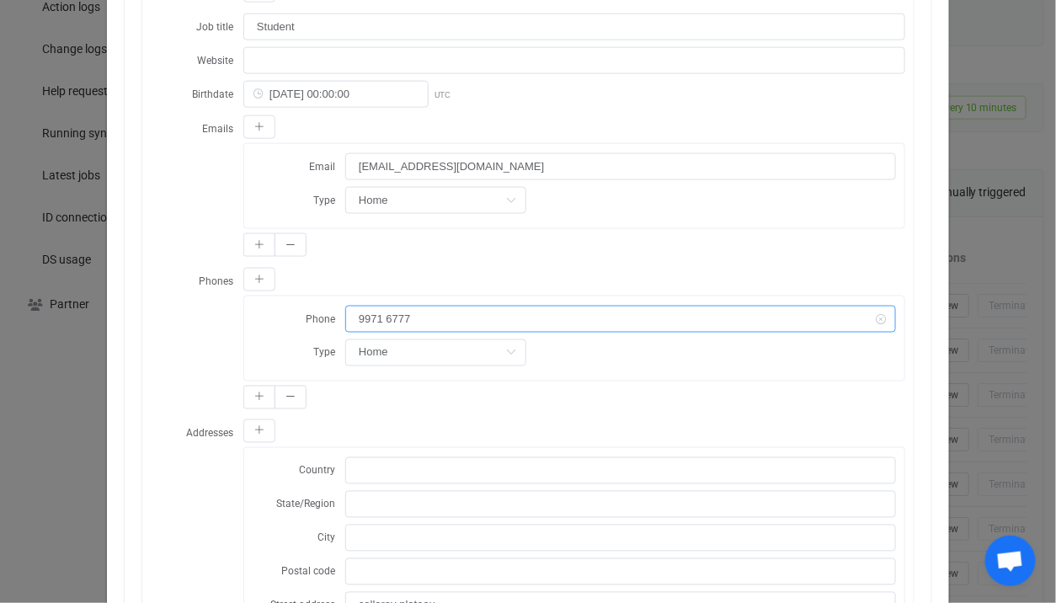
click at [389, 309] on input "9971 6777" at bounding box center [620, 319] width 551 height 27
click at [976, 214] on div "Resync Show JSON An error while creating Square customer: (phone_number) Provid…" at bounding box center [528, 301] width 1056 height 603
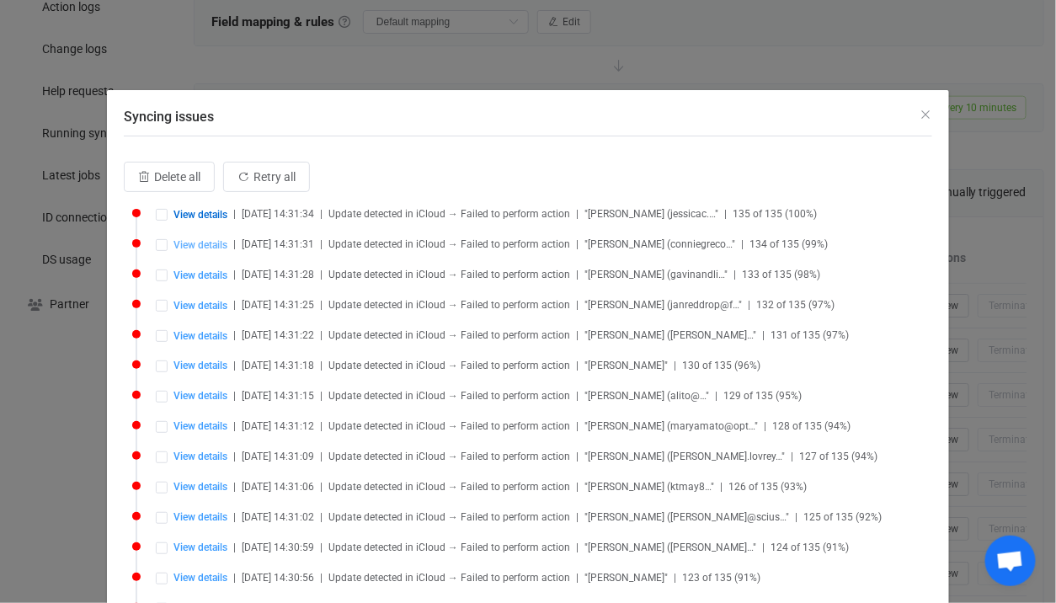
click at [197, 245] on span "View details" at bounding box center [201, 245] width 54 height 12
type input "Connie"
type input "Greco"
type input "Connie Greco"
type textarea "Your Details Name:Connie Surname:Greco E-mail:conniegreco58@hotmail.com Phone:9…"
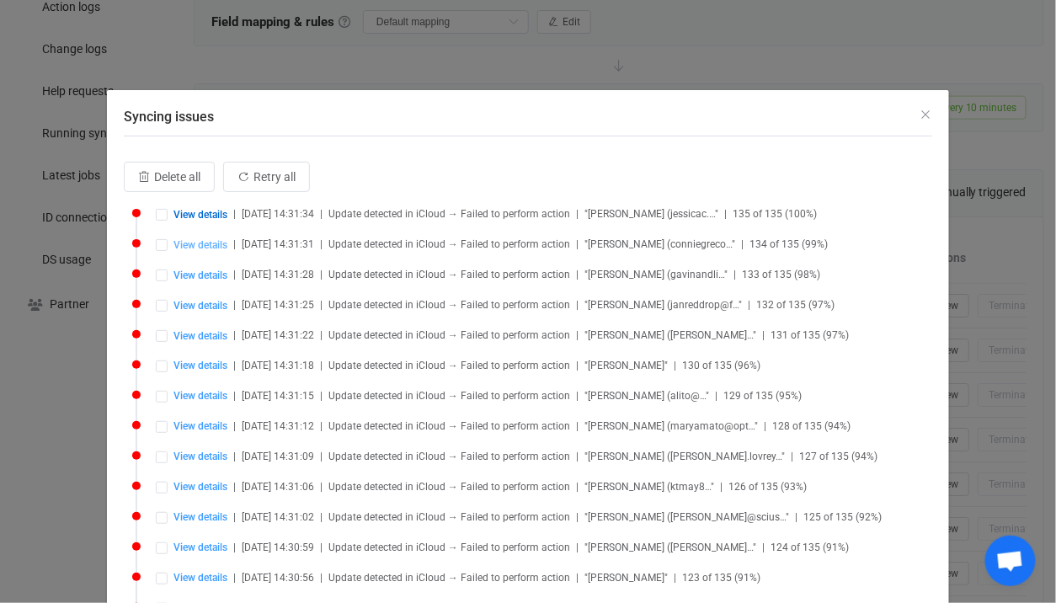
type input "full gel ped and 4 layer gel nails"
type input "[PERSON_NAME]"
type input "conniegreco58@hotmail.com"
type input "Other"
type input "99829652"
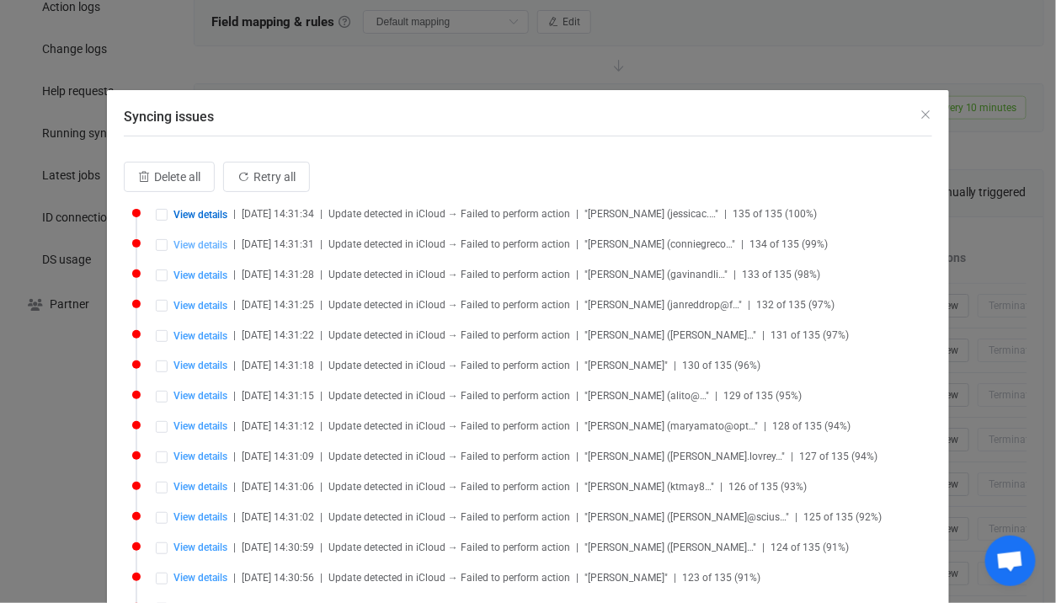
type input "Other"
type input "NWYwNTIyMjctMzFmMC00ZjVjLThjNTYtOWE3NTkwZmM2NDE5.vcf"
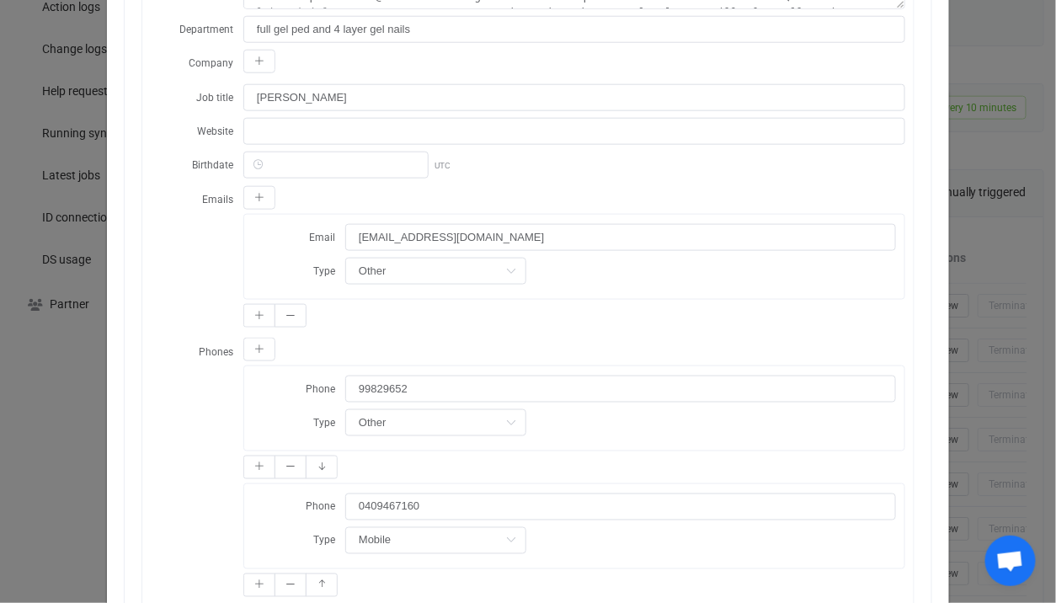
scroll to position [649, 0]
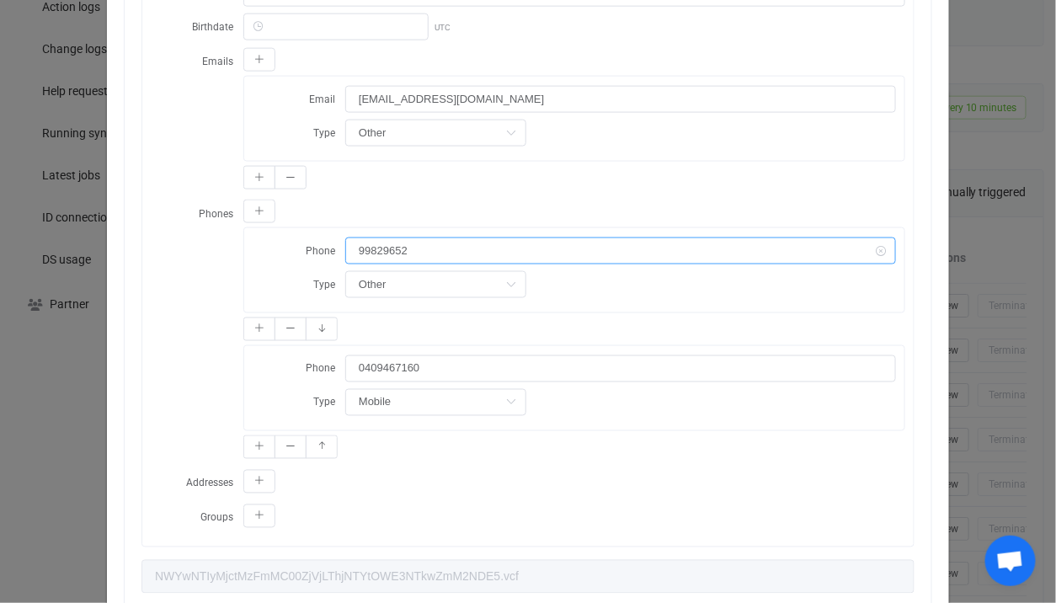
drag, startPoint x: 420, startPoint y: 245, endPoint x: 320, endPoint y: 243, distance: 100.3
click at [320, 243] on div "Phone 99829652" at bounding box center [575, 251] width 644 height 28
click at [88, 387] on div "Resync Show JSON An error while creating Square customer: (phone_number) Provid…" at bounding box center [528, 301] width 1056 height 603
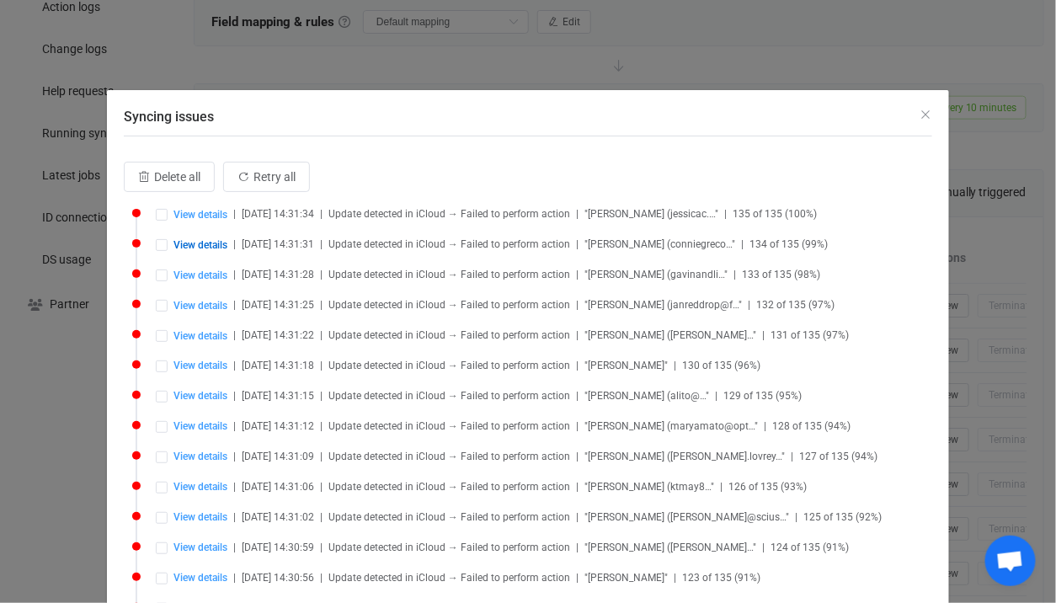
click at [219, 344] on li "View details | 2025-08-27 14:31:22 | Update detected in iCloud → Failed to perf…" at bounding box center [532, 345] width 800 height 30
click at [215, 330] on span "View details" at bounding box center [201, 336] width 54 height 12
type input "Sylvia"
type input "Pearce"
type input "Sylvia Pearce"
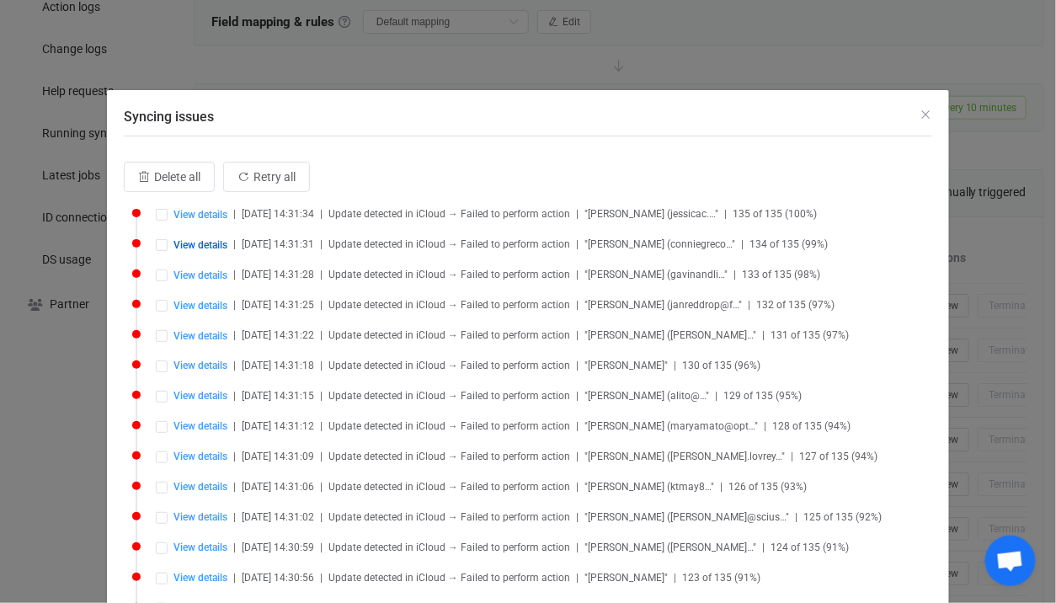
type textarea "Date and Time of your future booking: 14/9/2016 4.45pm 1hr Nourishing Facial UG…"
type input "[PERSON_NAME]"
type input "Retired"
type input "1604-07-29 00:00:00"
type input "brucesylvia@bigpond.com"
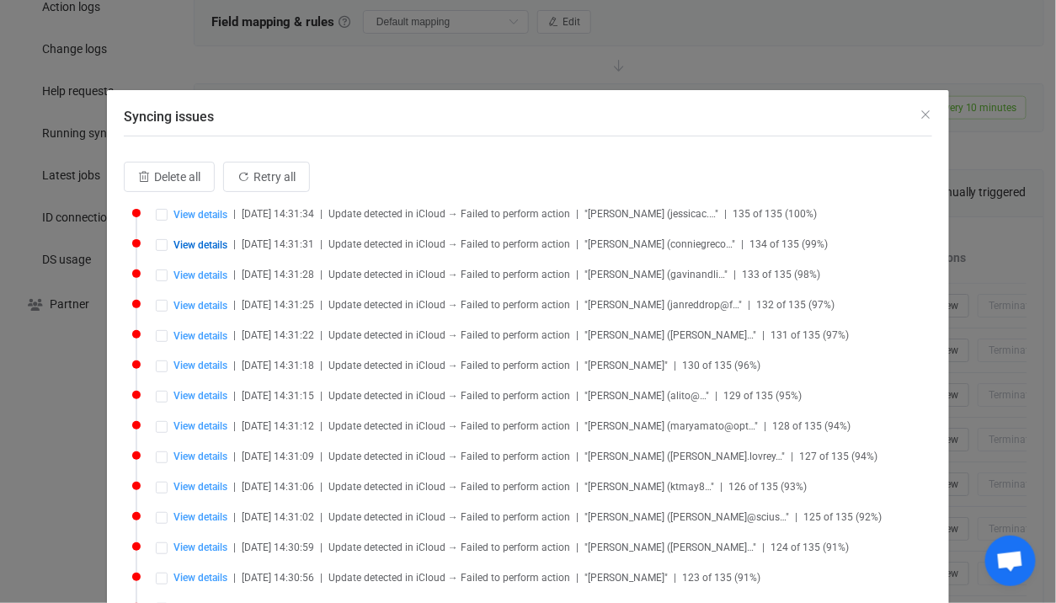
type input "94515412"
type input "0411404822"
type input "Y2Y0MWFiMGQtZjUwMC00MmUzLTk0ZWEtNjM4ZTI5MGQ0MDhm.vcf"
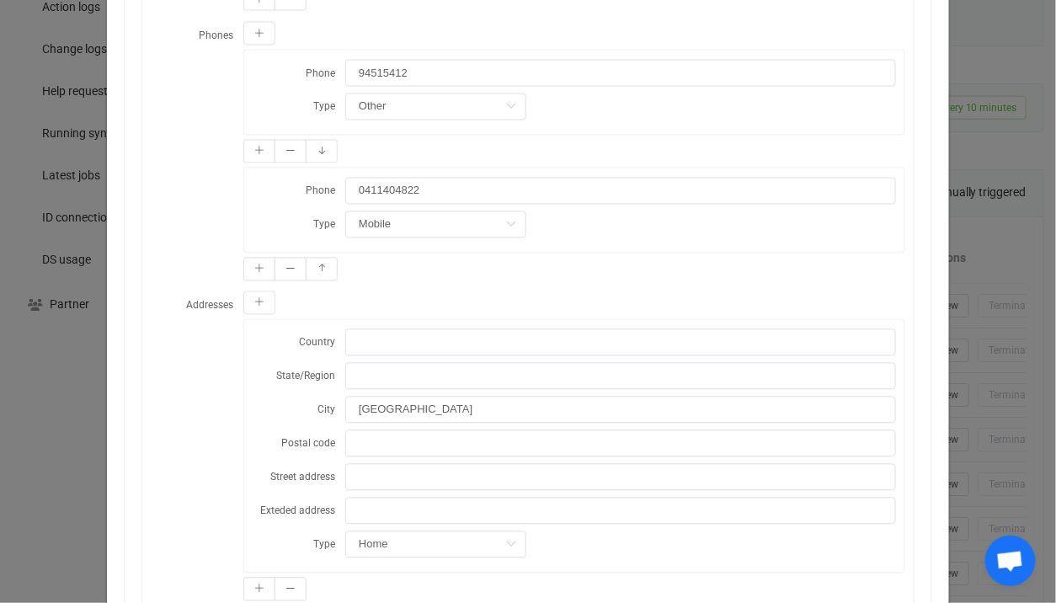
scroll to position [884, 0]
click at [68, 342] on div "Resync Show JSON An error while creating Square customer: (phone_number) Provid…" at bounding box center [528, 301] width 1056 height 603
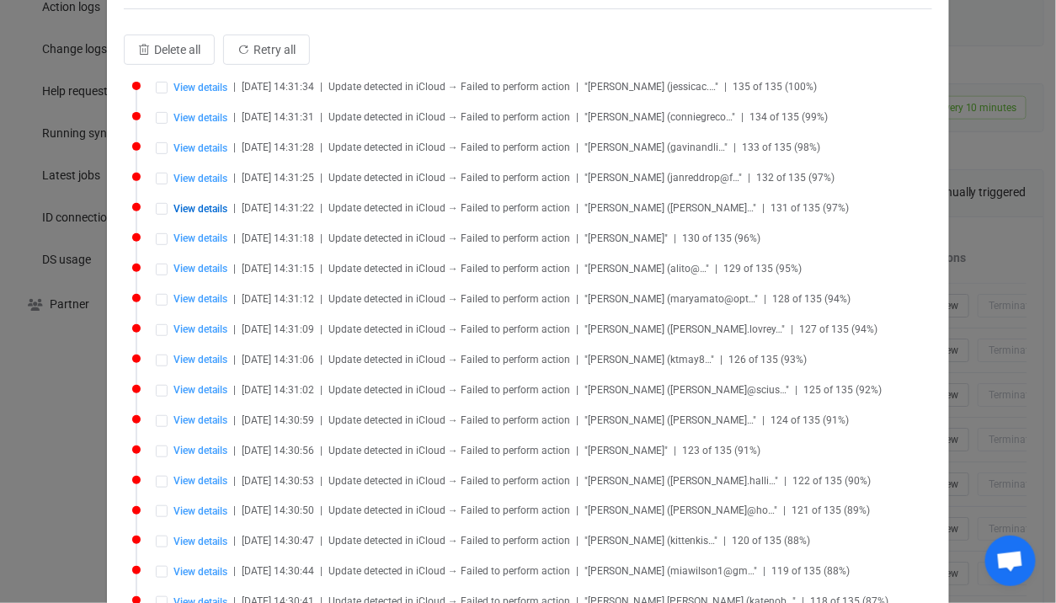
scroll to position [251, 0]
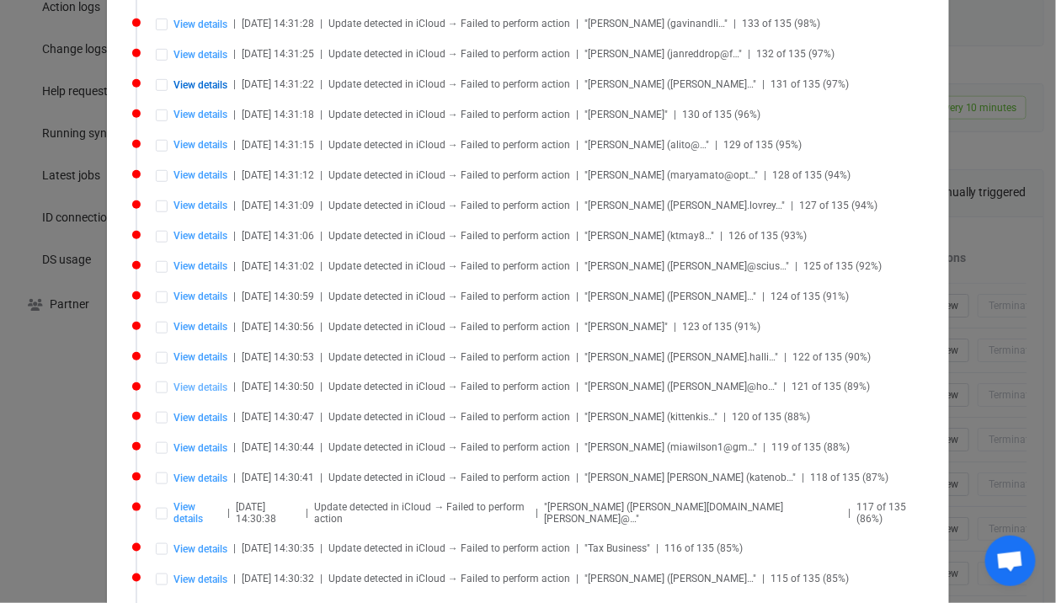
click at [206, 382] on span "View details" at bounding box center [201, 388] width 54 height 12
type input "Sam"
type input "Jaensch"
type input "Sam Jaensch"
type textarea "spray tan, Medium fv - 10/5/12"
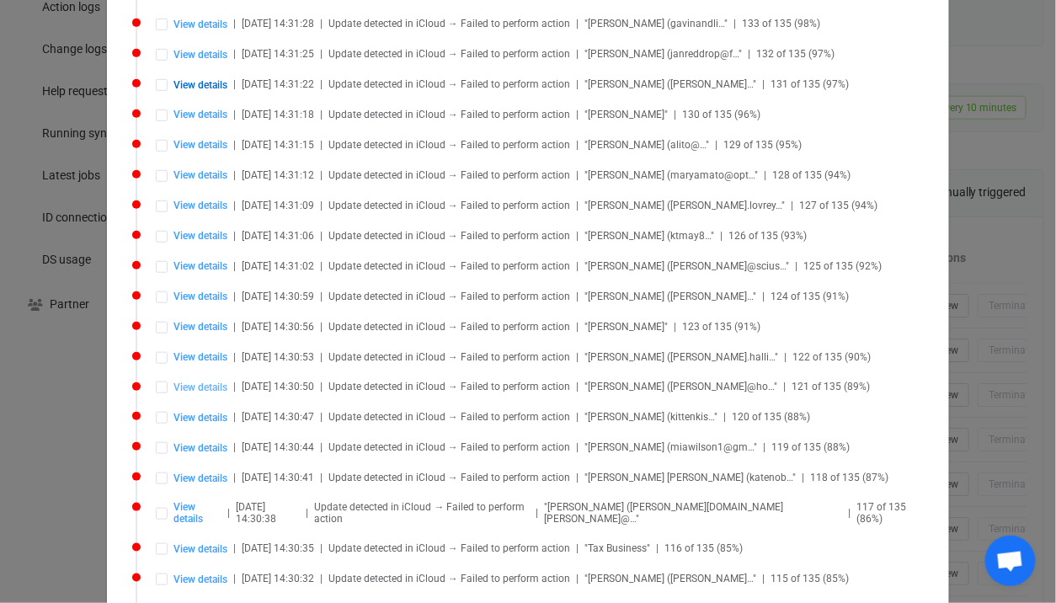
type input "[PERSON_NAME]"
type input "Student"
type input "1604-11-24 00:00:00"
type input "s.jaensch@hotmail.com"
type input "Home"
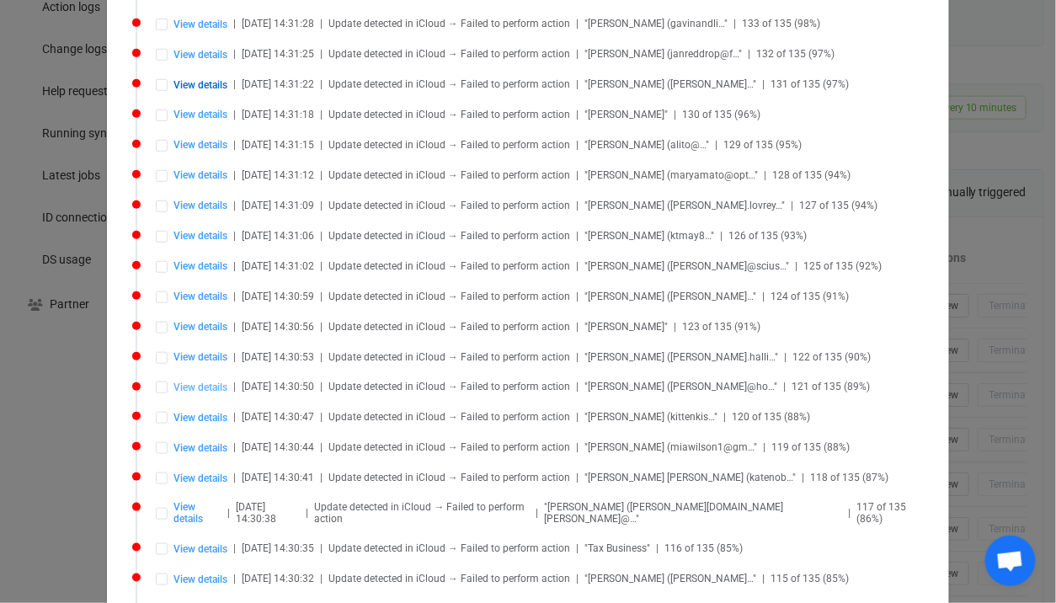
type input "9948 7470"
type input "Home"
type input "seaforth"
type input "YmFkMGFmZmMtNGZjNS00ZTE5LWIxMDgtMjg1NTU5MGZjZjJh.vcf"
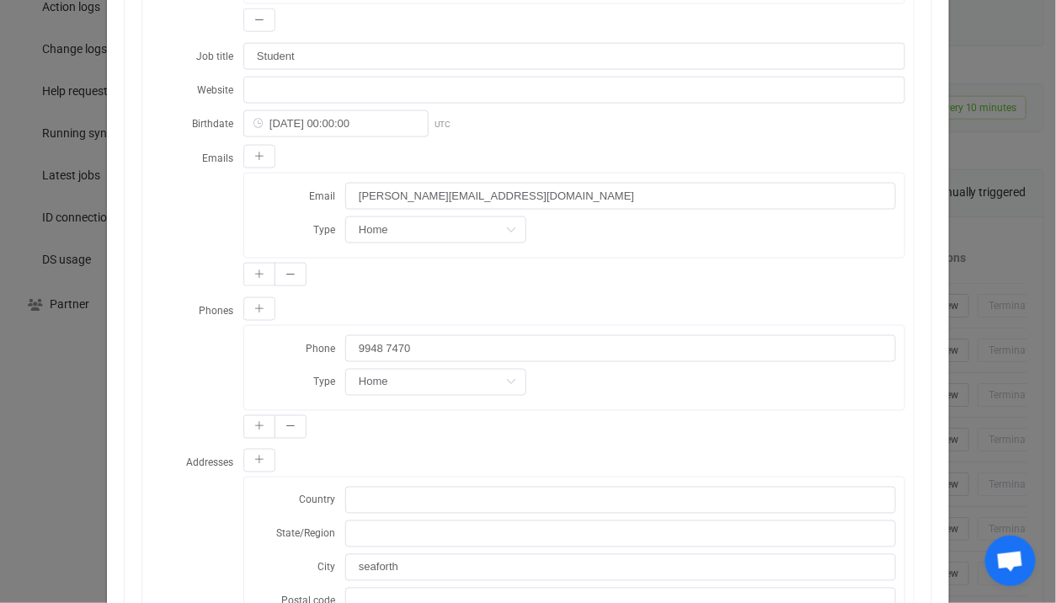
scroll to position [537, 0]
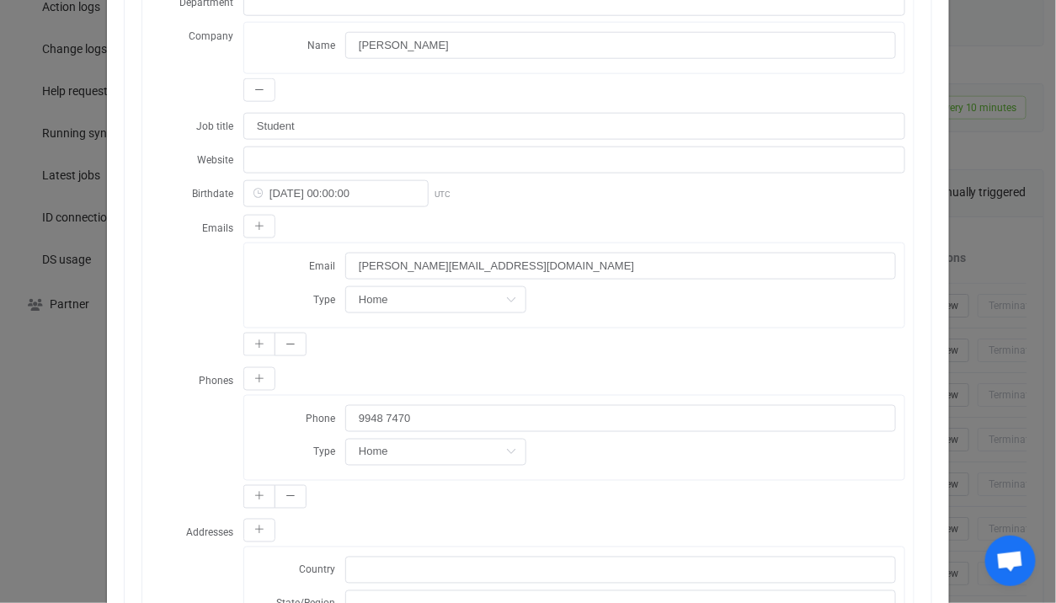
click at [67, 426] on div "Resync Show JSON An error while creating Square customer: (phone_number) Provid…" at bounding box center [528, 301] width 1056 height 603
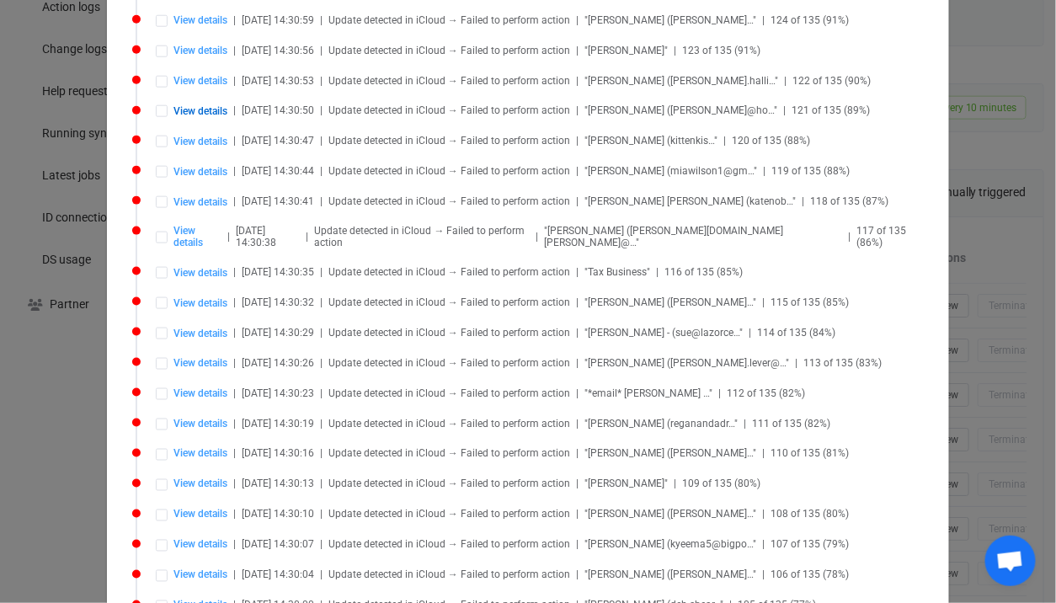
scroll to position [834, 0]
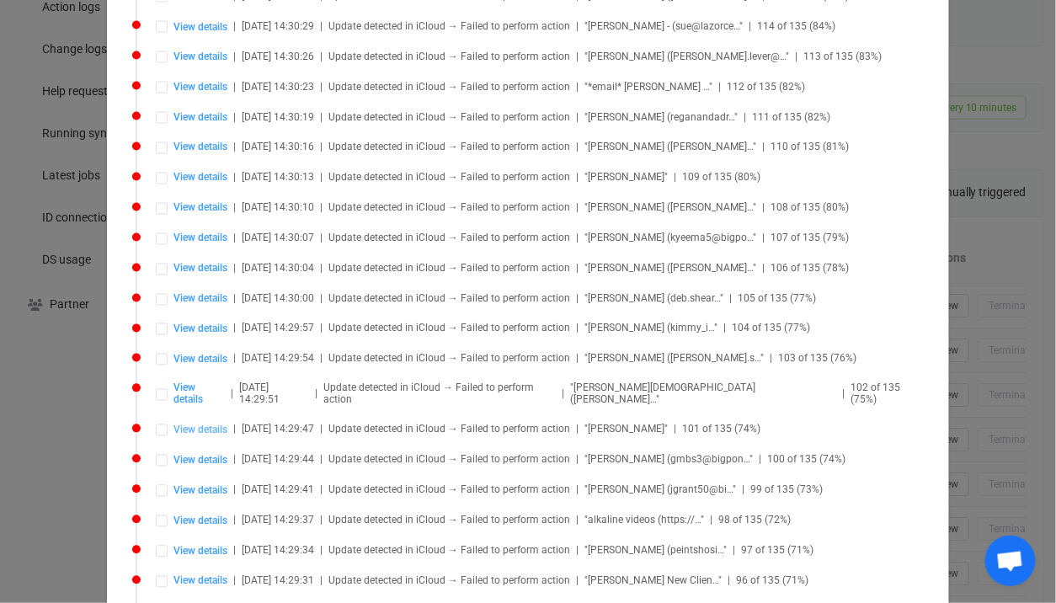
click at [197, 425] on span "View details" at bounding box center [201, 431] width 54 height 12
type input "Glenda"
type input "Planten"
type input "Glenda Planten"
type textarea "Fv 2/5/13 - pedicure * left Foot and Right ear Metal implants"
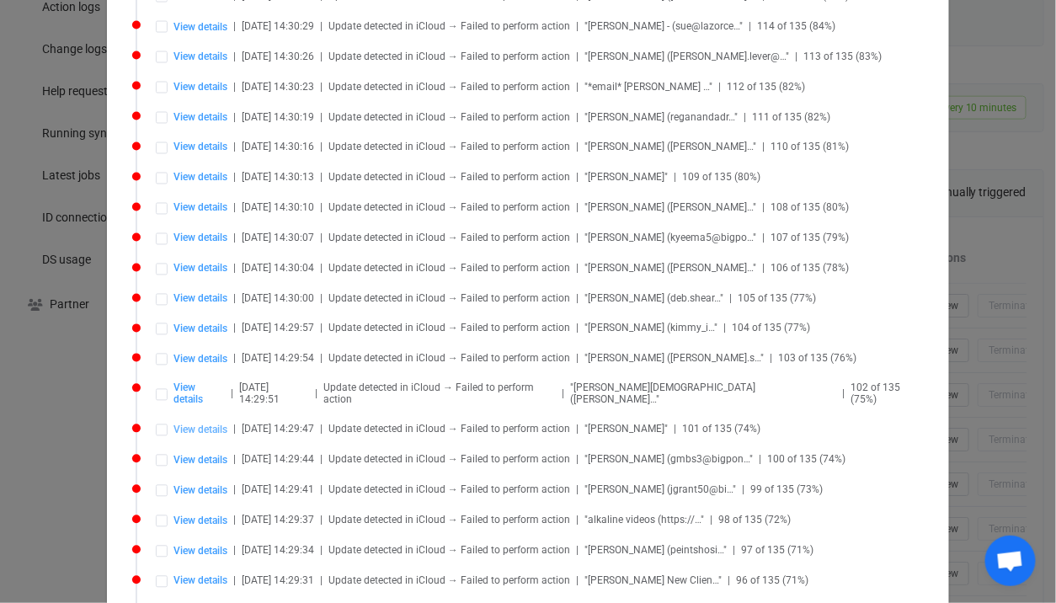
type input "Julia"
type input "51- 60"
type input "Counsellor"
type input "1604-12-26 00:00:00"
type input "9949 6721"
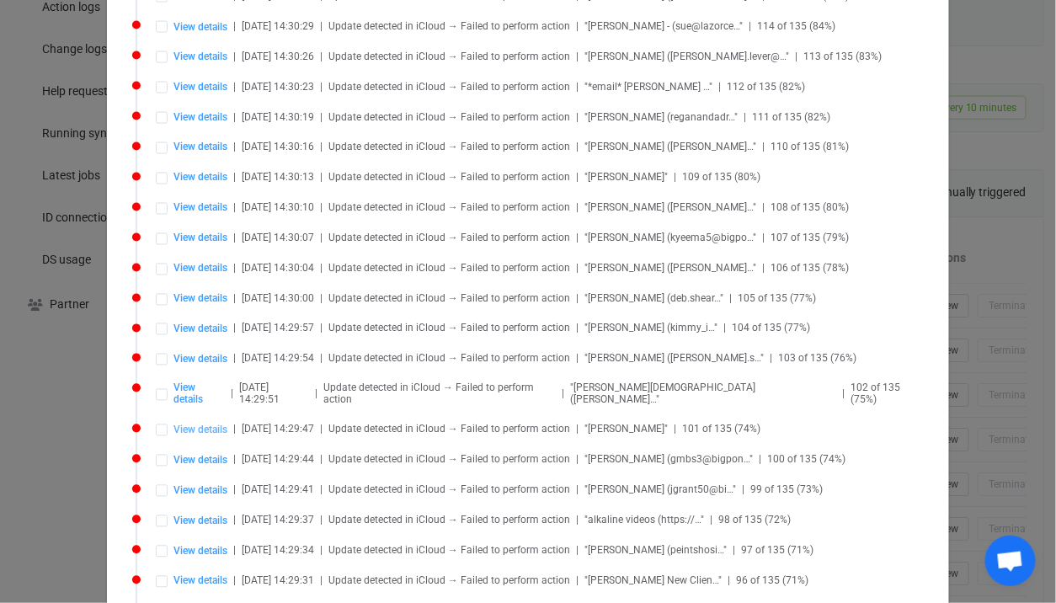
type input "manly Vale"
type input "MjM2ODIzNTQtMGU2Yy00ZTUyLTgxMWUtNWJiNDAwMzI1ZTYw.vcf"
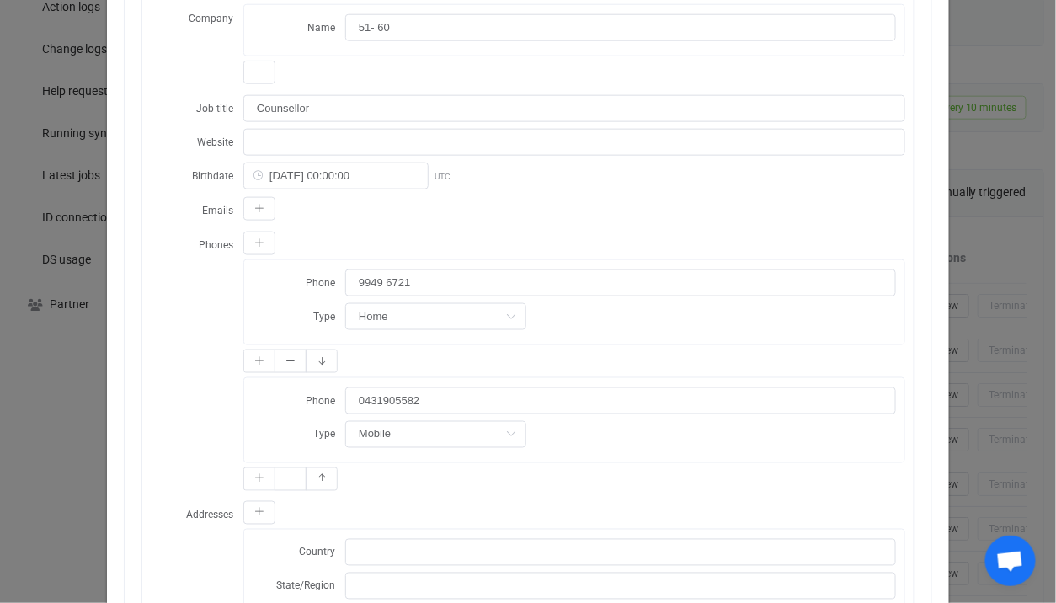
scroll to position [569, 0]
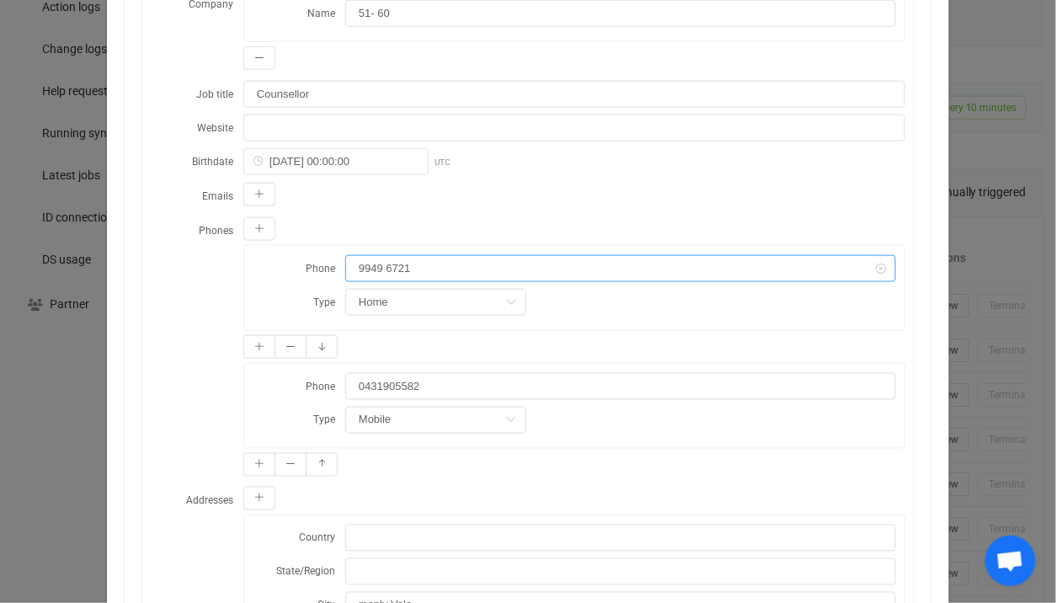
click at [442, 255] on input "9949 6721" at bounding box center [620, 268] width 551 height 27
drag, startPoint x: 388, startPoint y: 264, endPoint x: 369, endPoint y: 264, distance: 19.4
click at [369, 264] on input "9949 6721" at bounding box center [620, 268] width 551 height 27
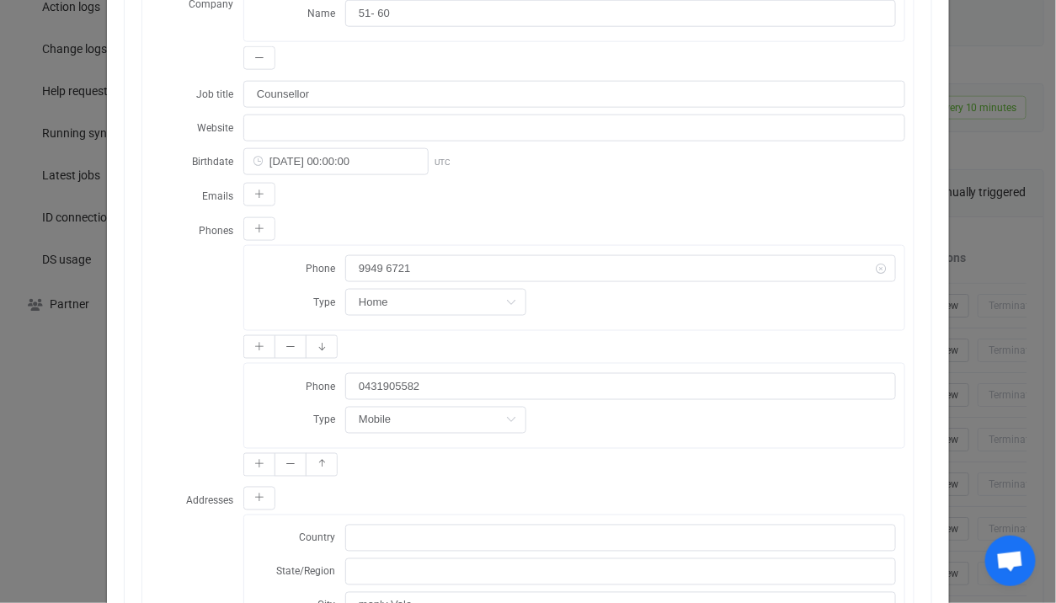
click at [74, 313] on div "Resync Show JSON An error while creating Square customer: (phone_number) Provid…" at bounding box center [528, 301] width 1056 height 603
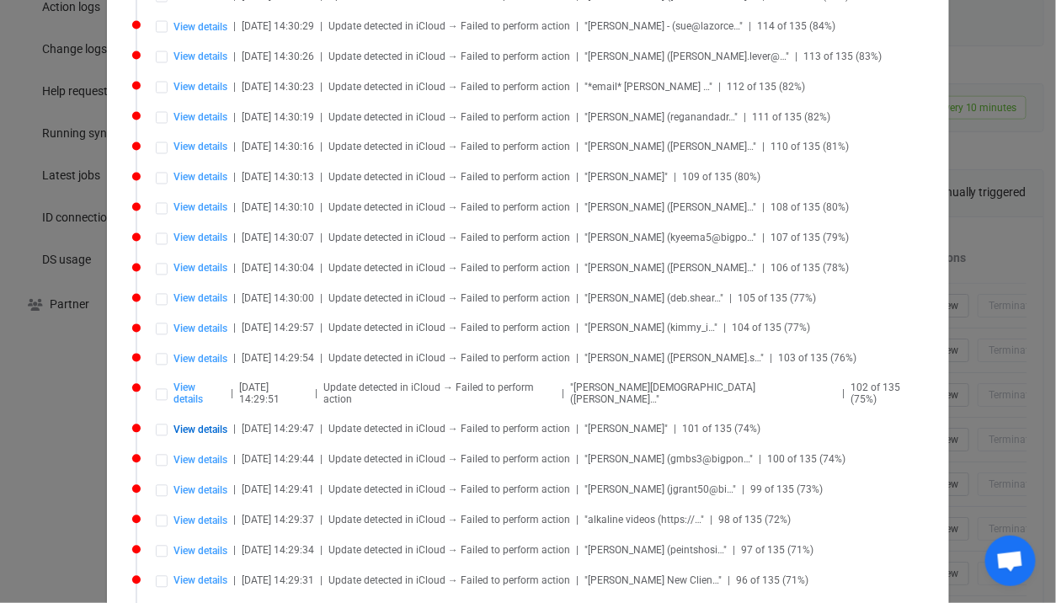
click at [1052, 180] on div "Syncing issues Delete all Retry all View details | 2025-08-27 14:31:34 | Update…" at bounding box center [528, 301] width 1056 height 603
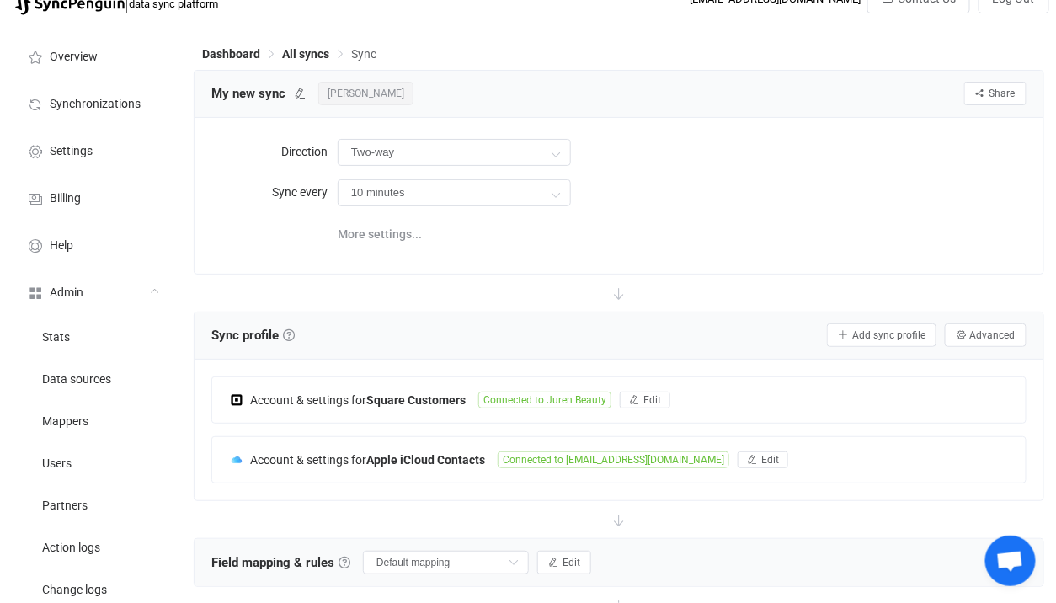
scroll to position [41, 0]
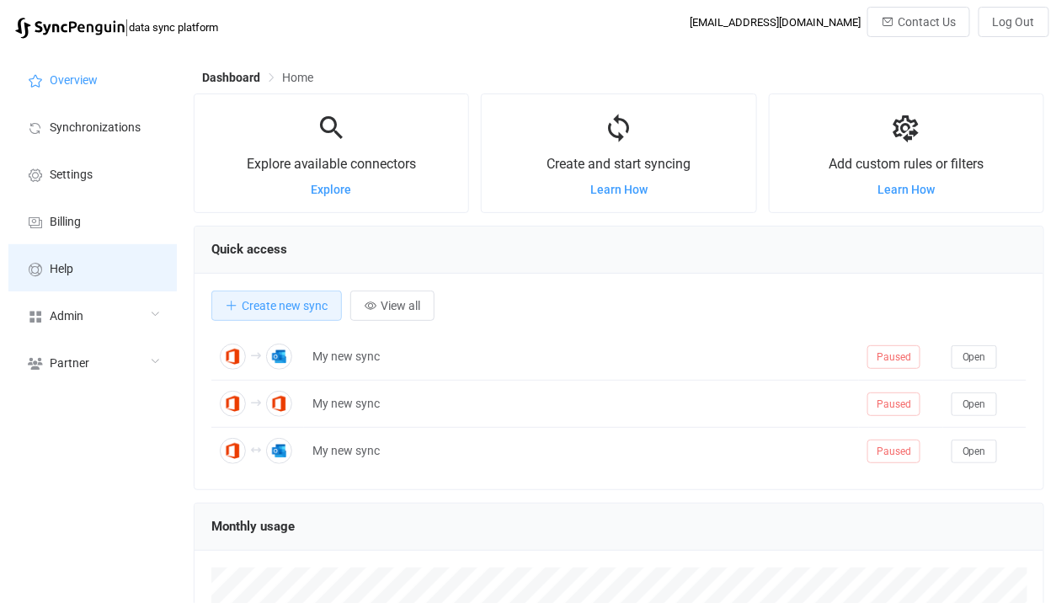
scroll to position [326, 851]
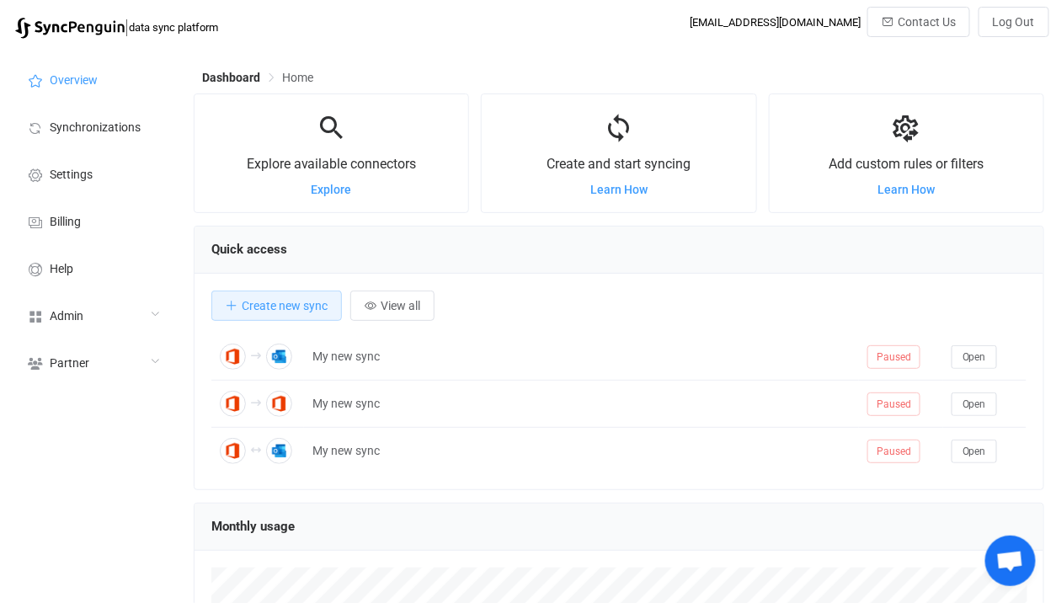
scroll to position [326, 851]
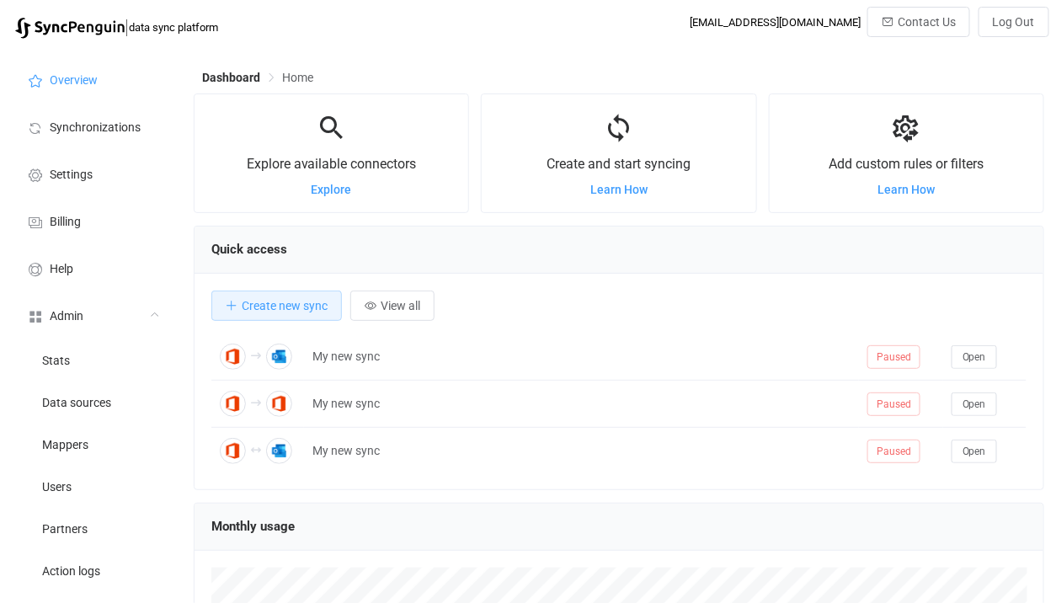
scroll to position [326, 851]
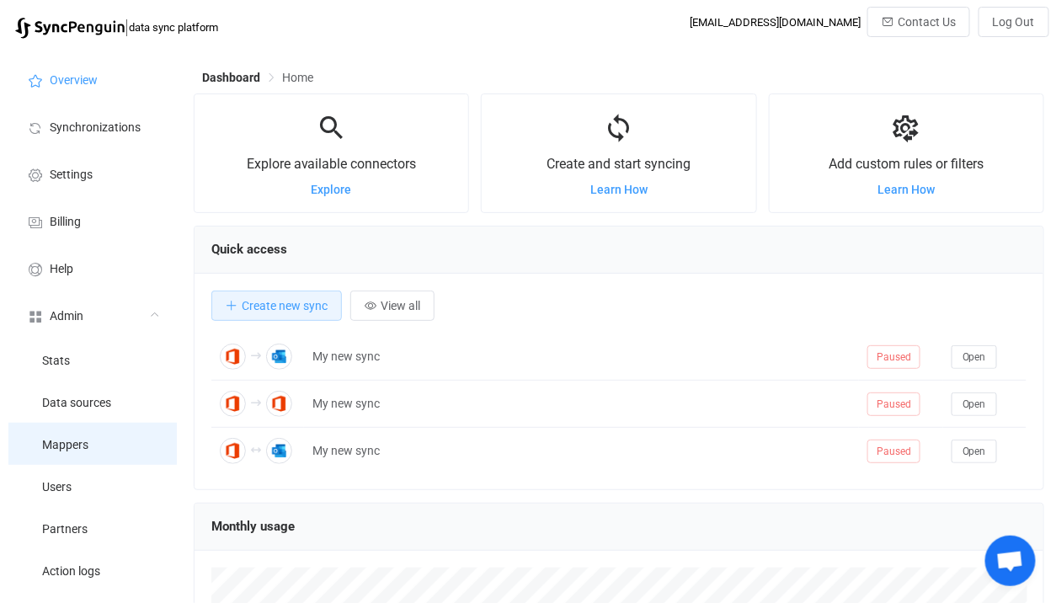
click at [67, 463] on li "Mappers" at bounding box center [92, 444] width 168 height 42
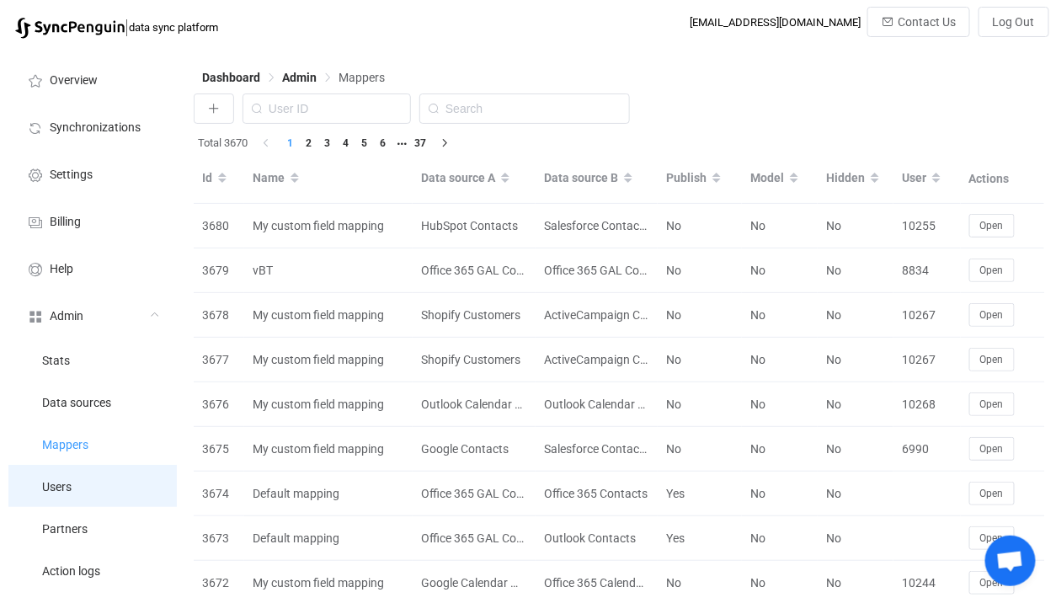
click at [109, 487] on li "Users" at bounding box center [92, 486] width 168 height 42
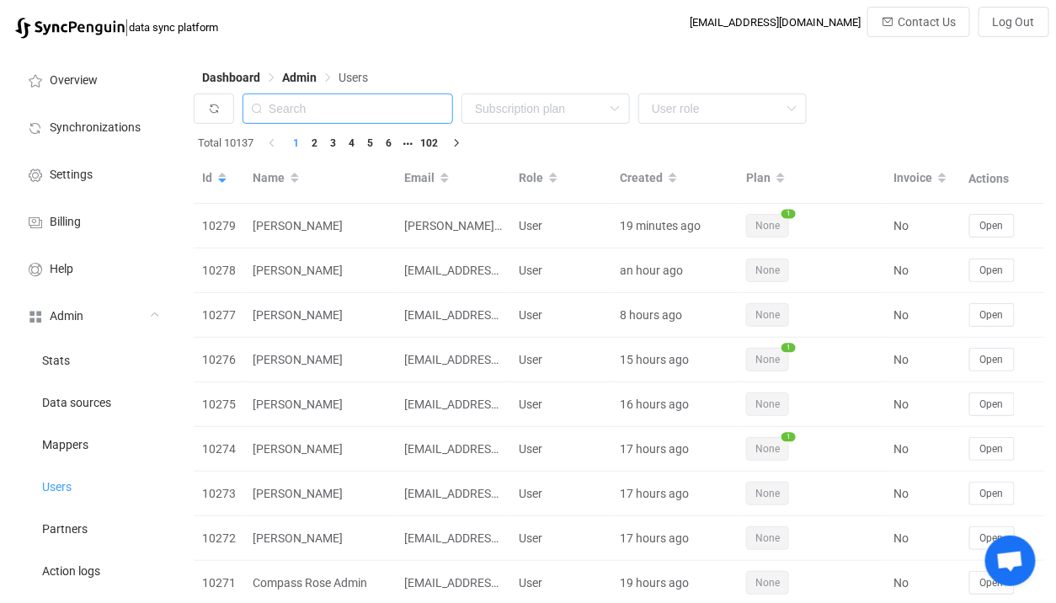
click at [339, 109] on input "text" at bounding box center [348, 109] width 211 height 30
paste input "[EMAIL_ADDRESS][DOMAIN_NAME]"
type input "[EMAIL_ADDRESS][DOMAIN_NAME]"
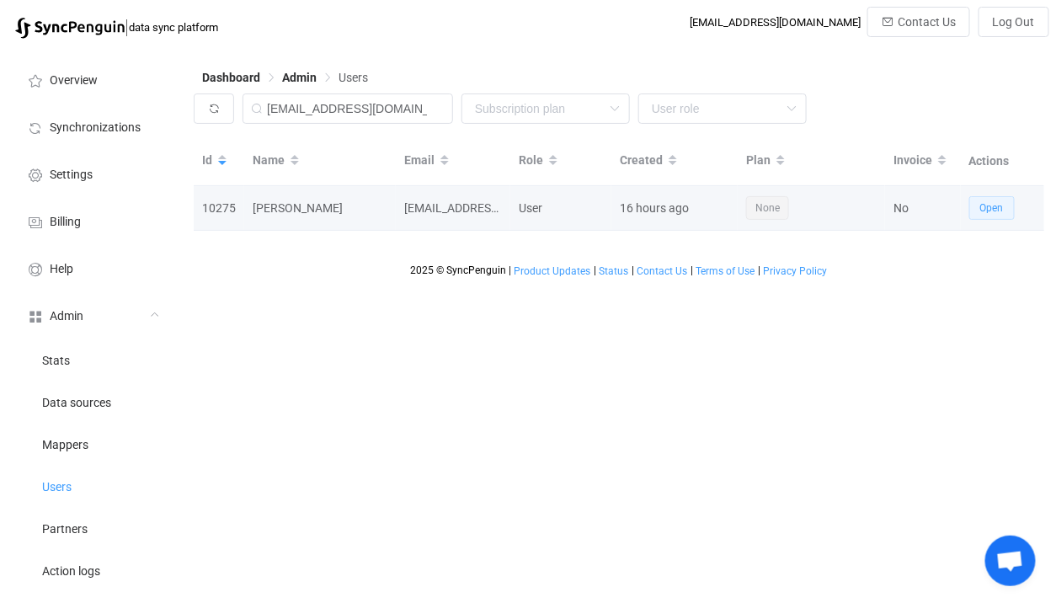
scroll to position [0, 0]
click at [1003, 212] on span "Open" at bounding box center [993, 208] width 24 height 12
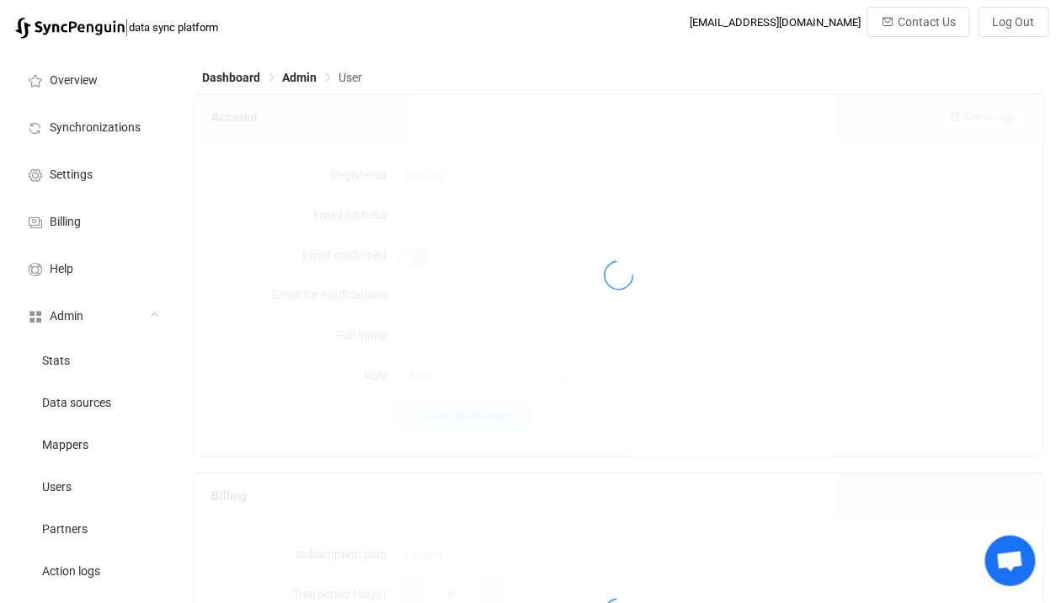
type input "[EMAIL_ADDRESS][DOMAIN_NAME]"
type input "[PERSON_NAME]"
type input "14"
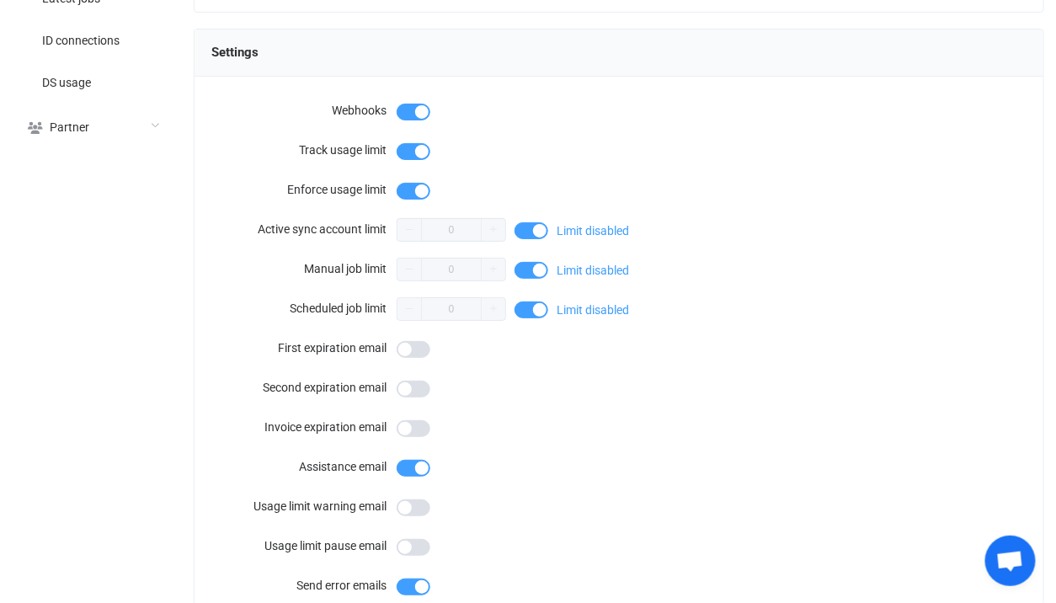
scroll to position [1526, 0]
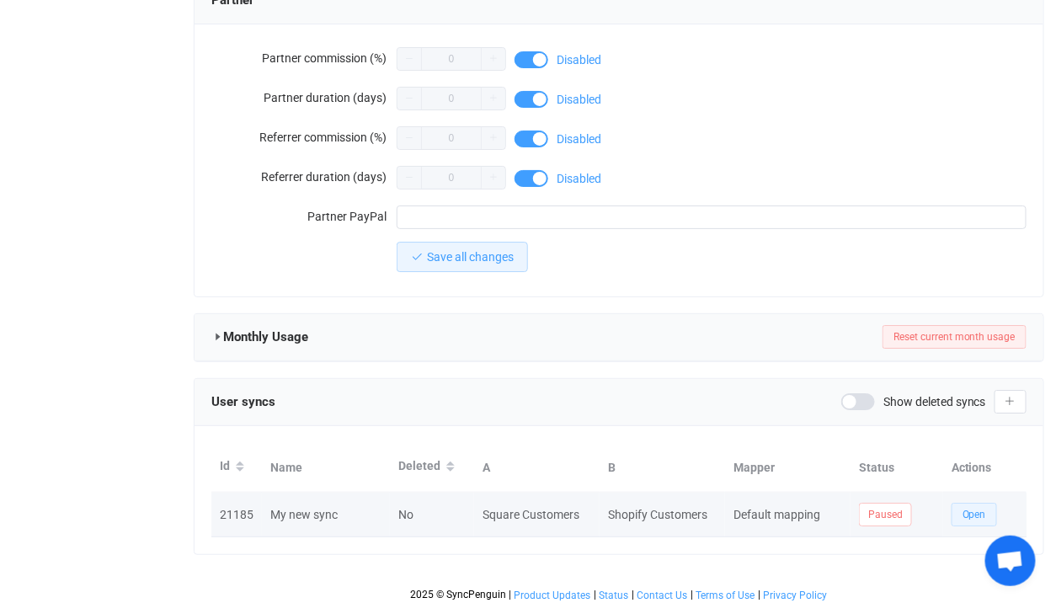
click at [970, 509] on span "Open" at bounding box center [975, 515] width 24 height 12
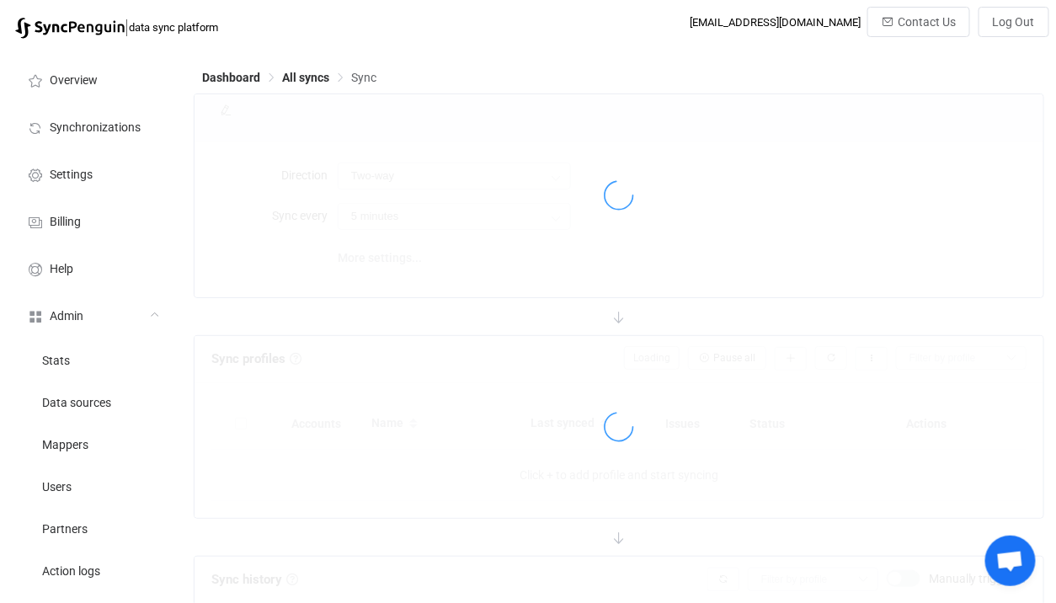
type input "10 minutes"
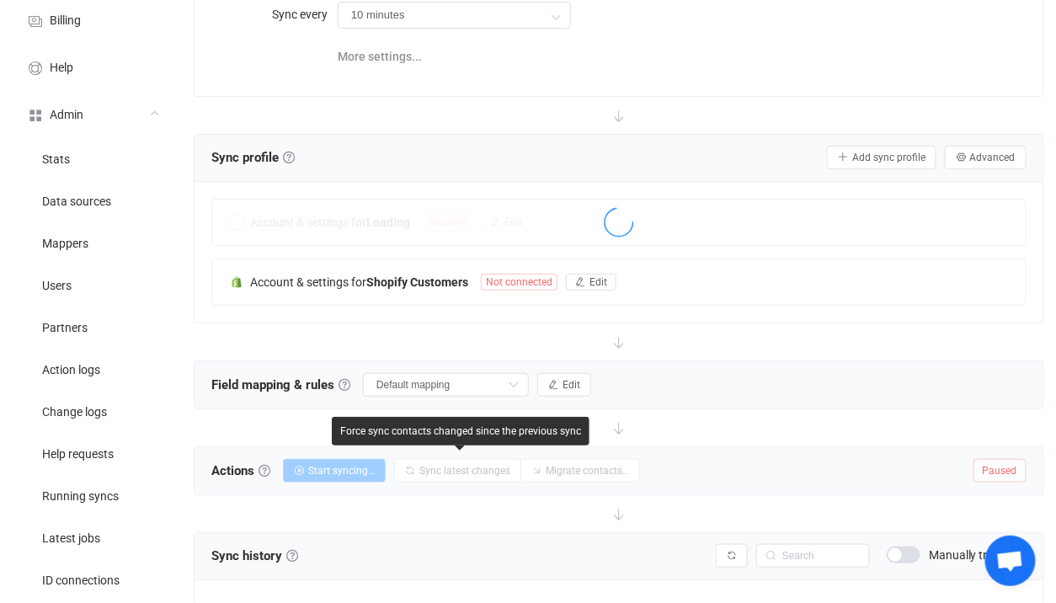
scroll to position [23, 0]
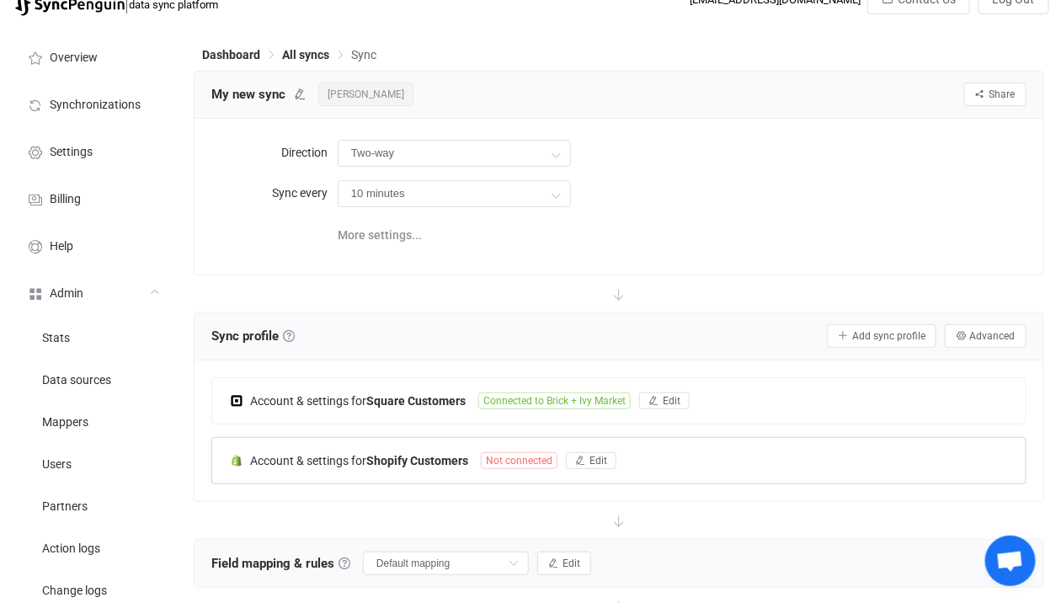
click at [429, 459] on b "Shopify Customers" at bounding box center [417, 460] width 102 height 13
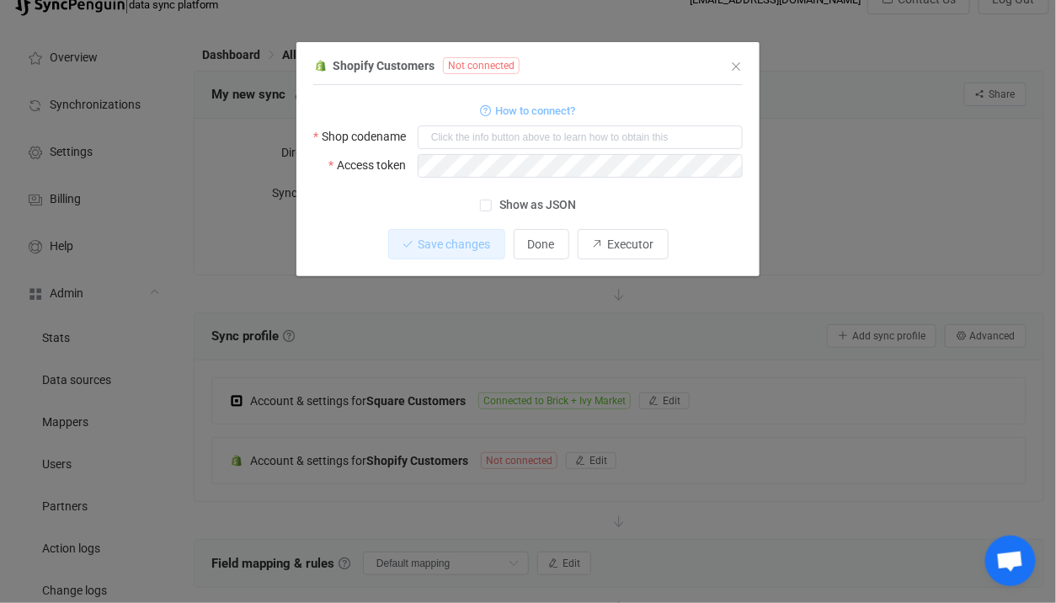
click at [525, 110] on span "How to connect?" at bounding box center [536, 110] width 80 height 19
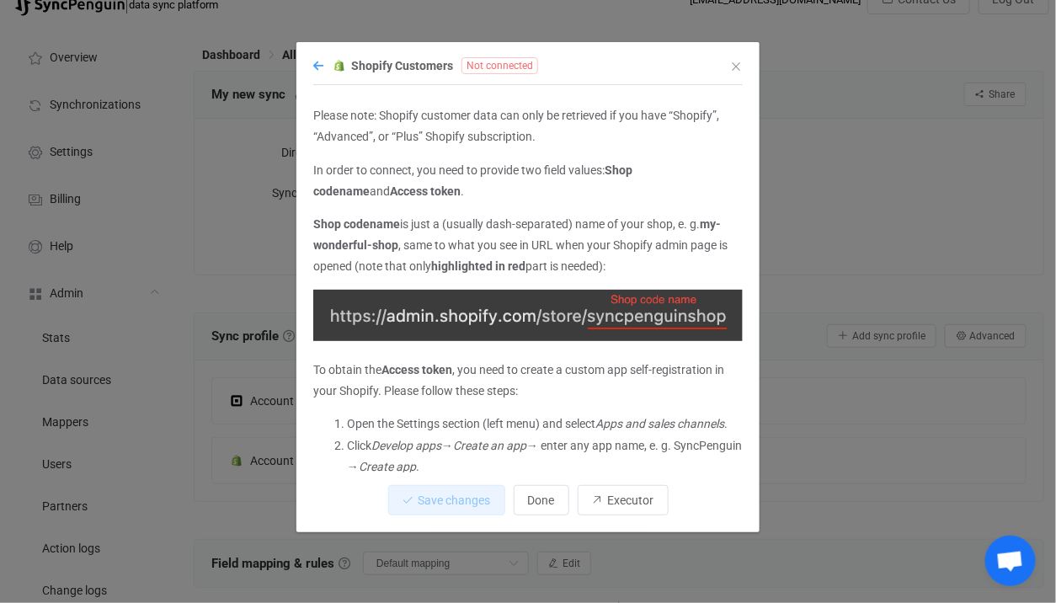
click at [321, 66] on icon "dialog" at bounding box center [318, 66] width 10 height 12
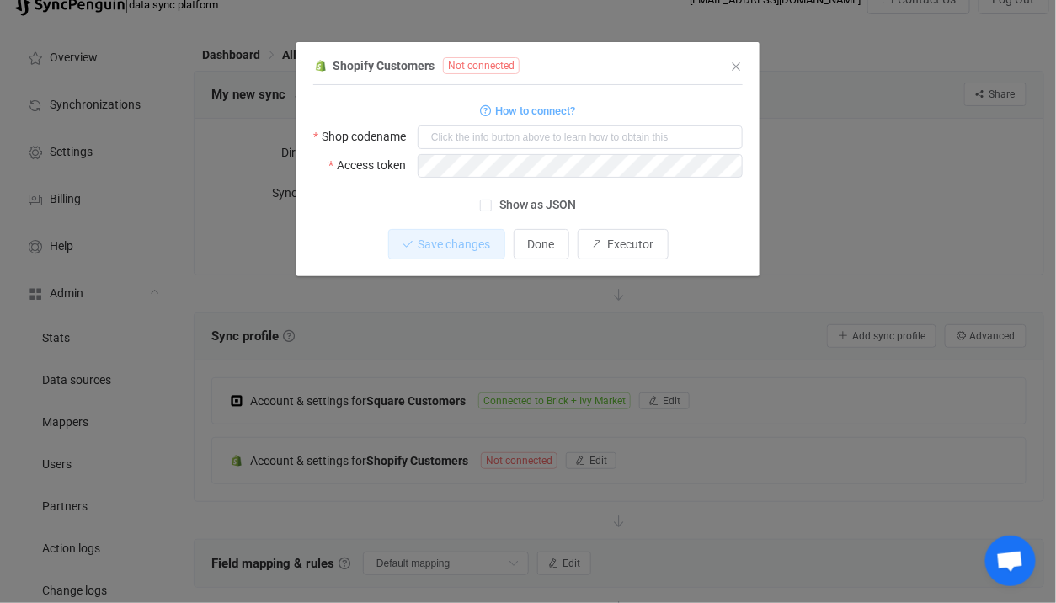
click at [437, 388] on div "Shopify Customers Not connected 1 Standard output: Output saved to the file How…" at bounding box center [528, 301] width 1056 height 603
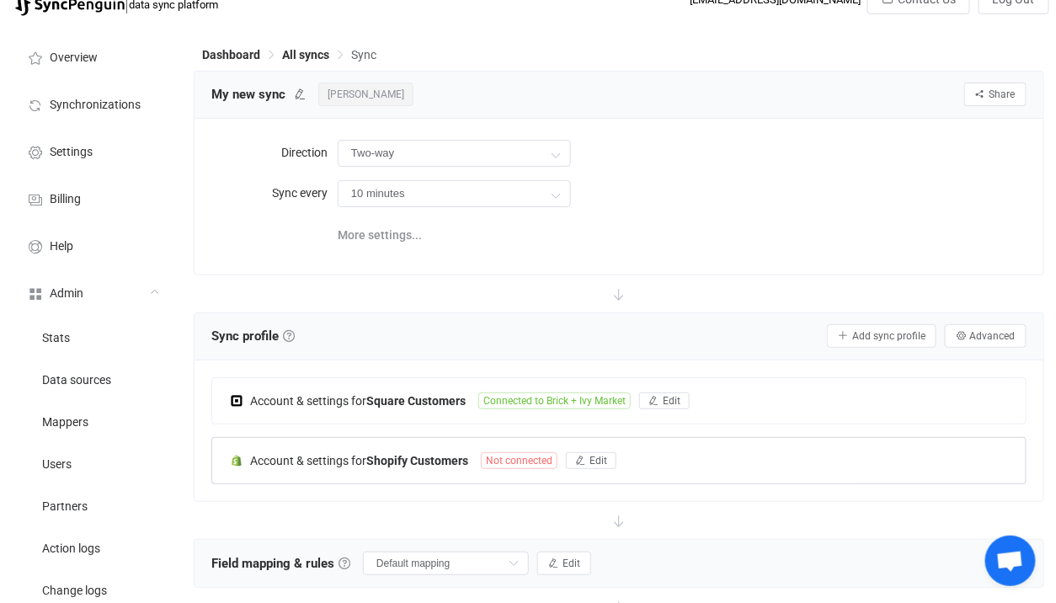
click at [519, 442] on div "Account & settings for Shopify Customers Not connected Edit" at bounding box center [619, 460] width 814 height 45
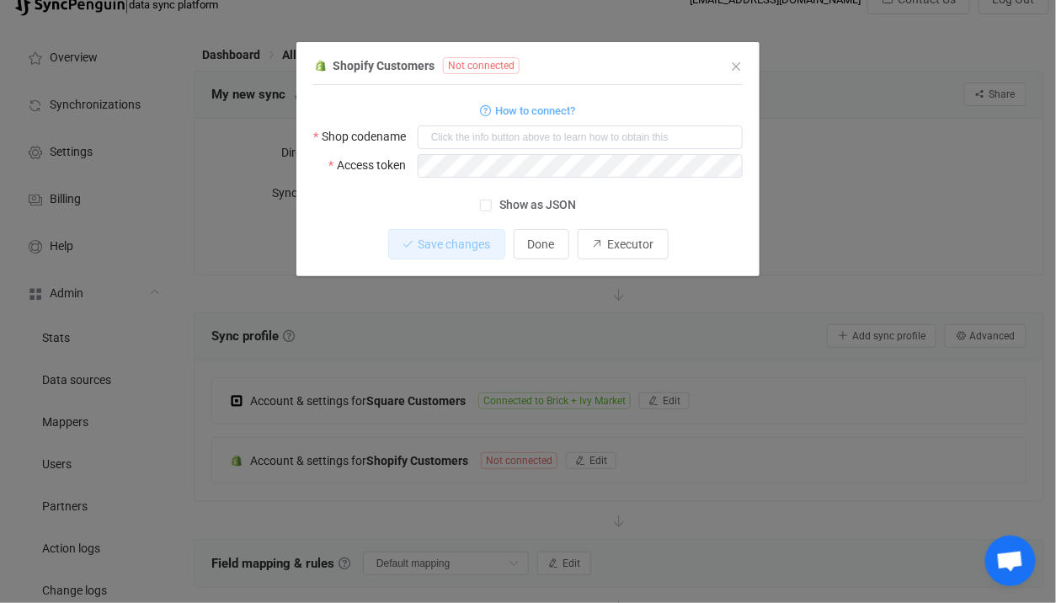
drag, startPoint x: 449, startPoint y: 114, endPoint x: 593, endPoint y: 110, distance: 144.1
click at [593, 110] on div "How to connect?" at bounding box center [528, 109] width 430 height 21
copy link "How to connect?"
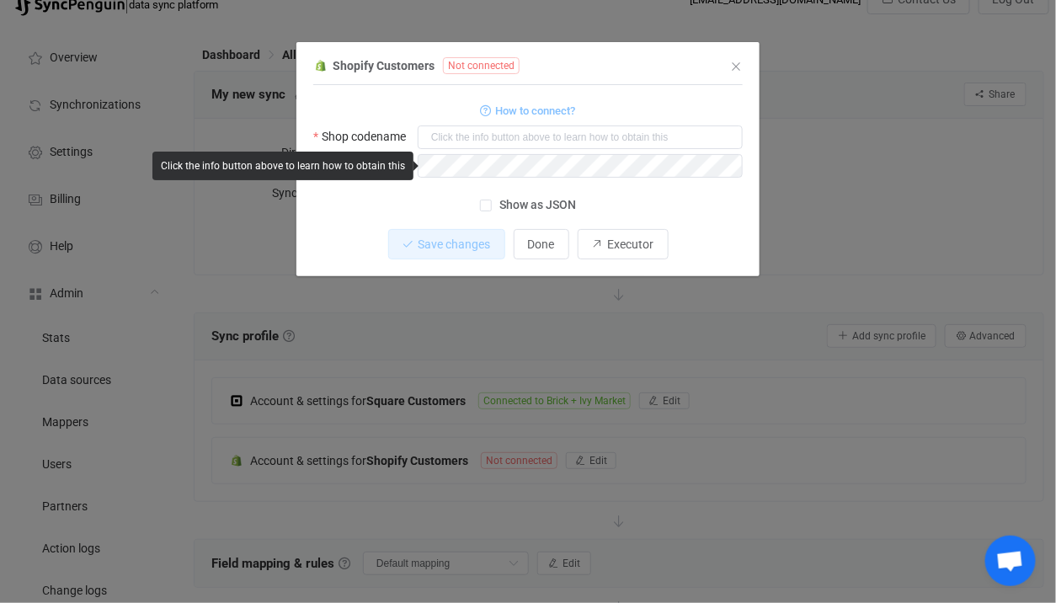
click at [516, 117] on span "How to connect?" at bounding box center [536, 110] width 80 height 19
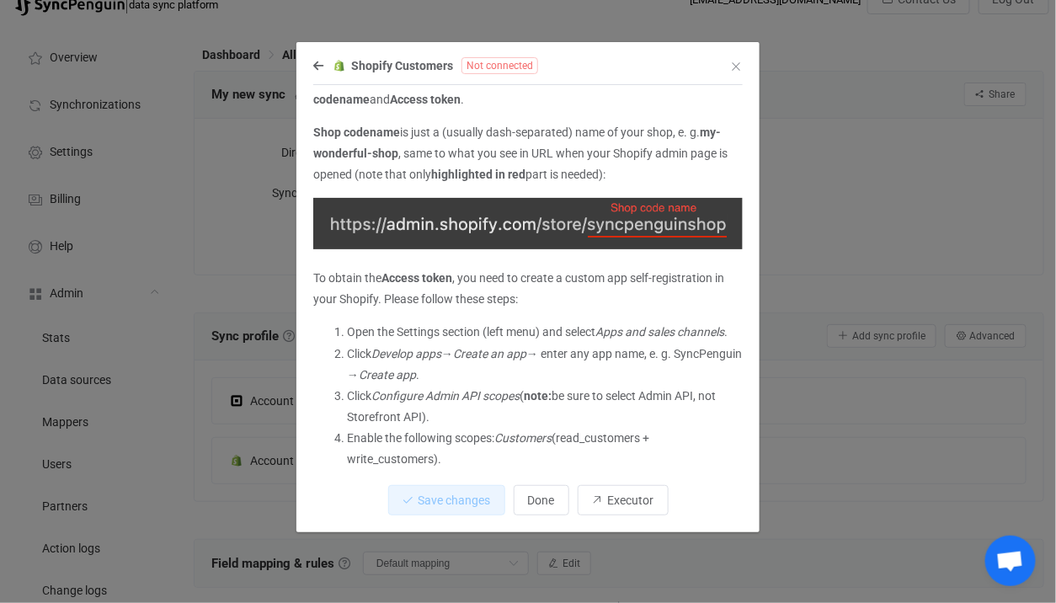
scroll to position [113, 0]
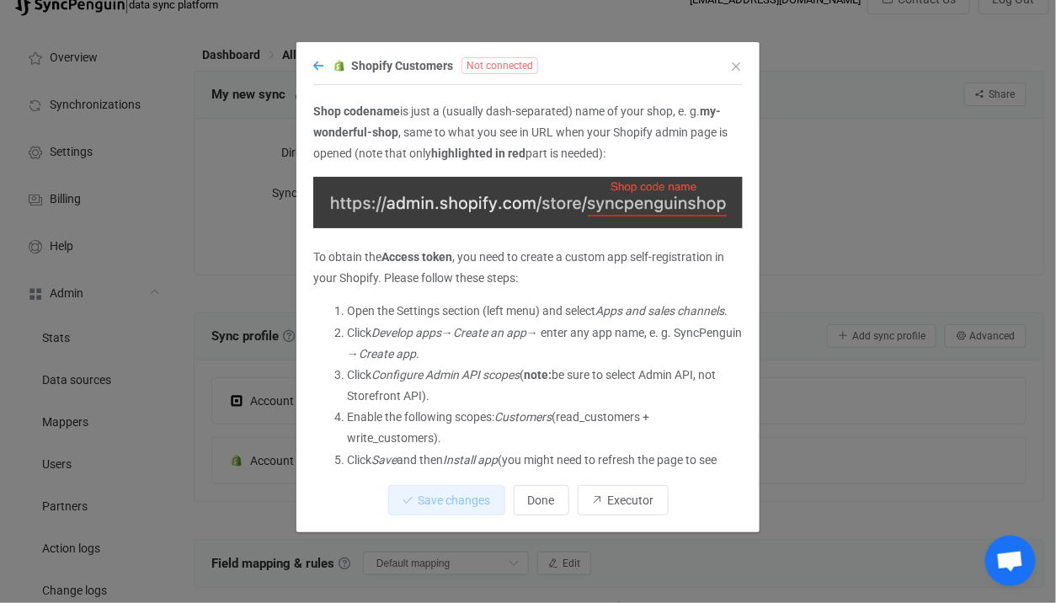
click at [318, 67] on icon "dialog" at bounding box center [318, 66] width 10 height 12
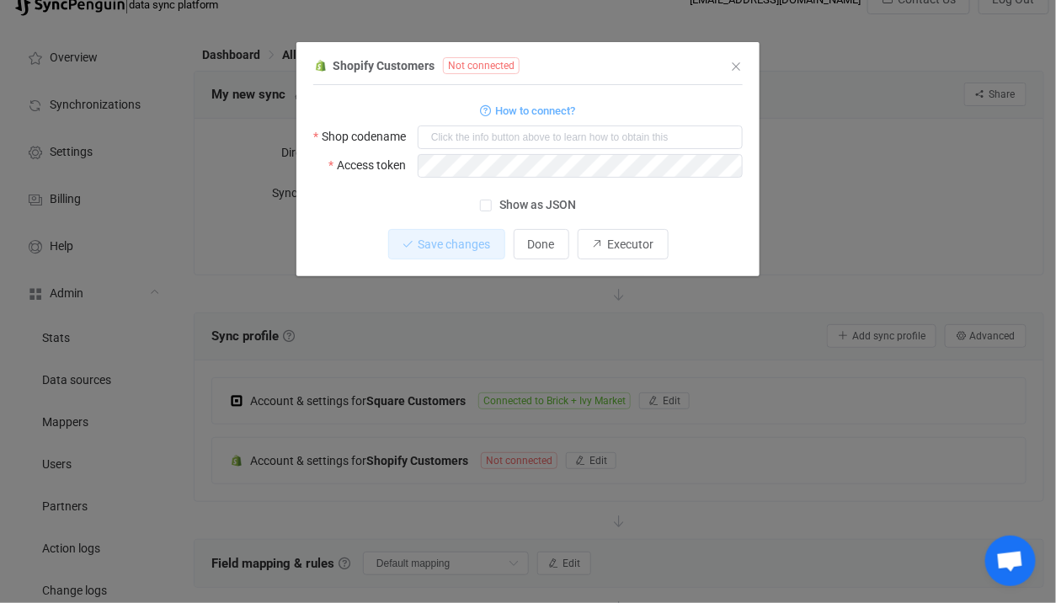
click at [868, 181] on div "Shopify Customers Not connected 1 Standard output: Output saved to the file How…" at bounding box center [528, 301] width 1056 height 603
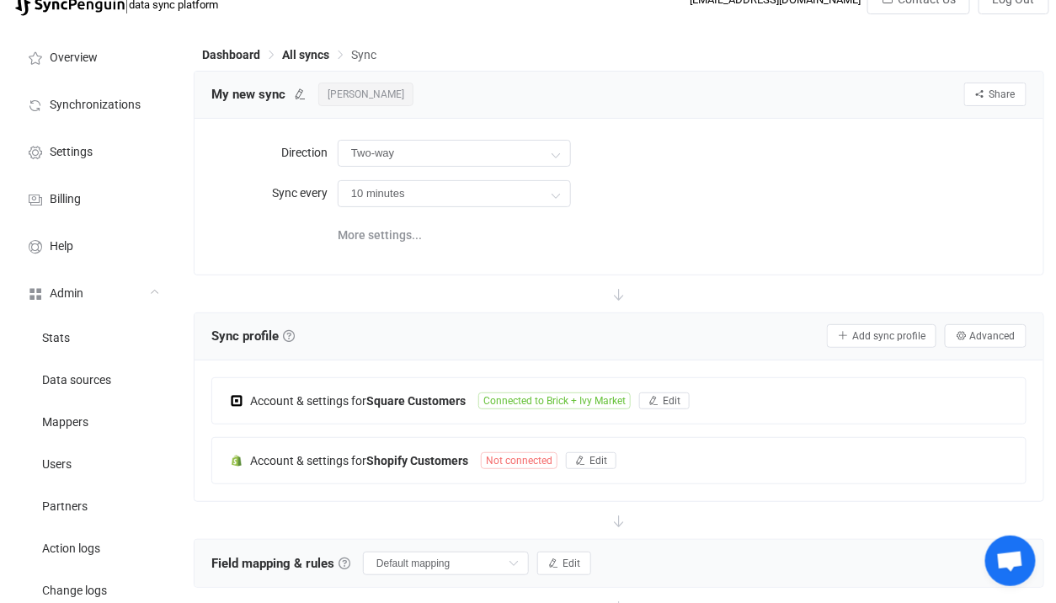
scroll to position [0, 0]
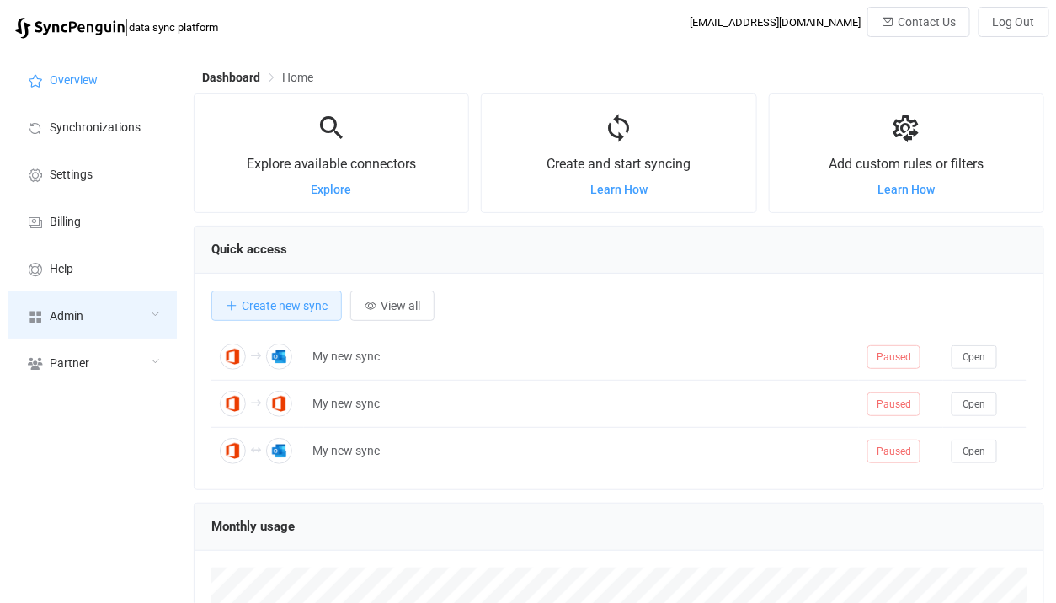
click at [108, 314] on div "Admin" at bounding box center [92, 314] width 168 height 47
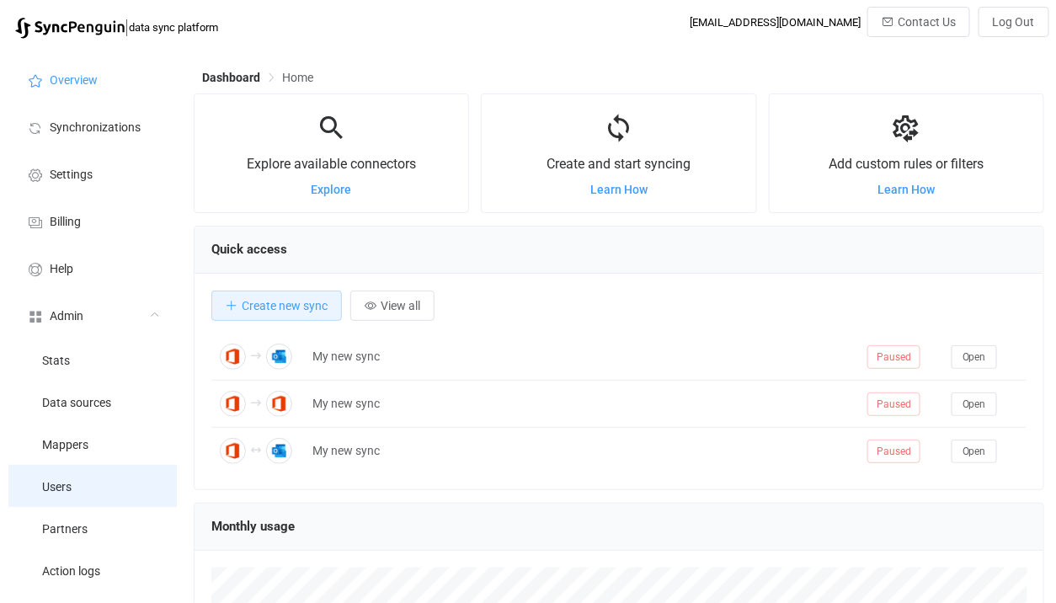
scroll to position [326, 851]
click at [83, 483] on li "Users" at bounding box center [92, 486] width 168 height 42
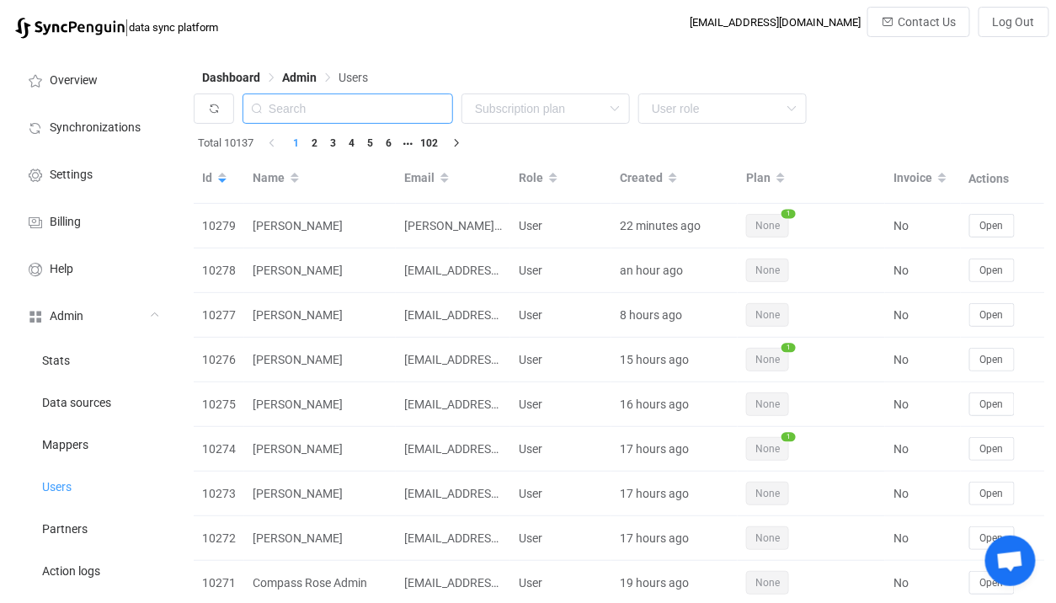
click at [358, 110] on input "text" at bounding box center [348, 109] width 211 height 30
paste input "[EMAIL_ADDRESS][DOMAIN_NAME]"
type input "[EMAIL_ADDRESS][DOMAIN_NAME]"
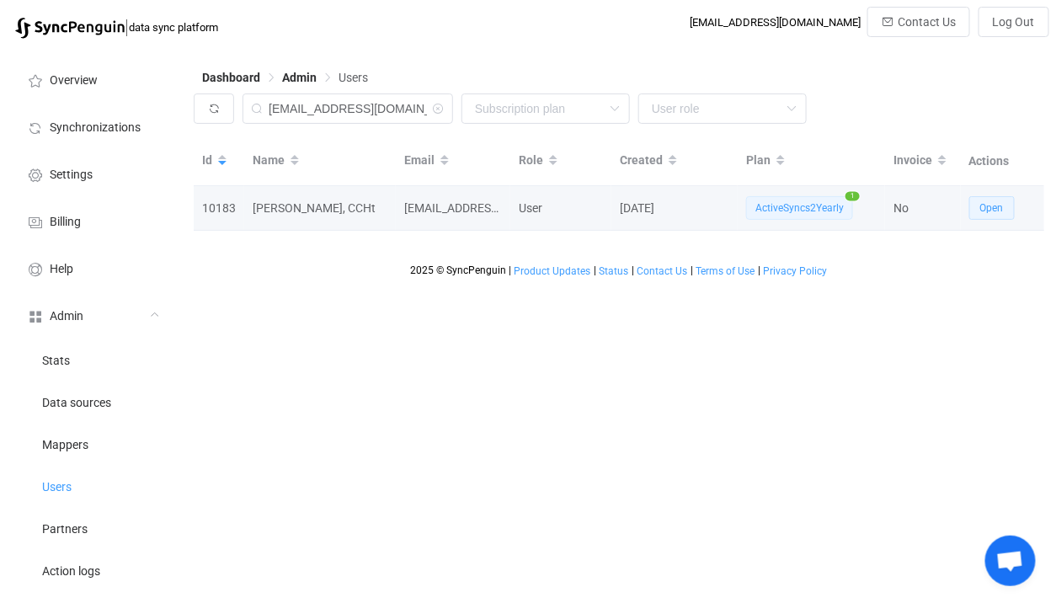
click at [991, 203] on span "Open" at bounding box center [993, 208] width 24 height 12
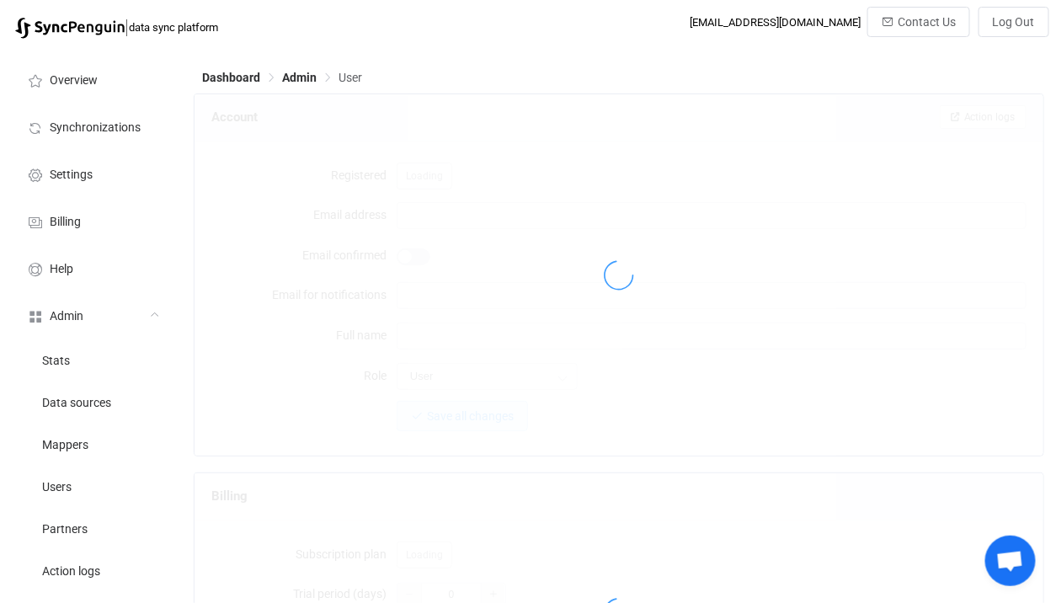
type input "[EMAIL_ADDRESS][DOMAIN_NAME]"
type input "[PERSON_NAME], CCHt"
type input "14"
type input "14 days"
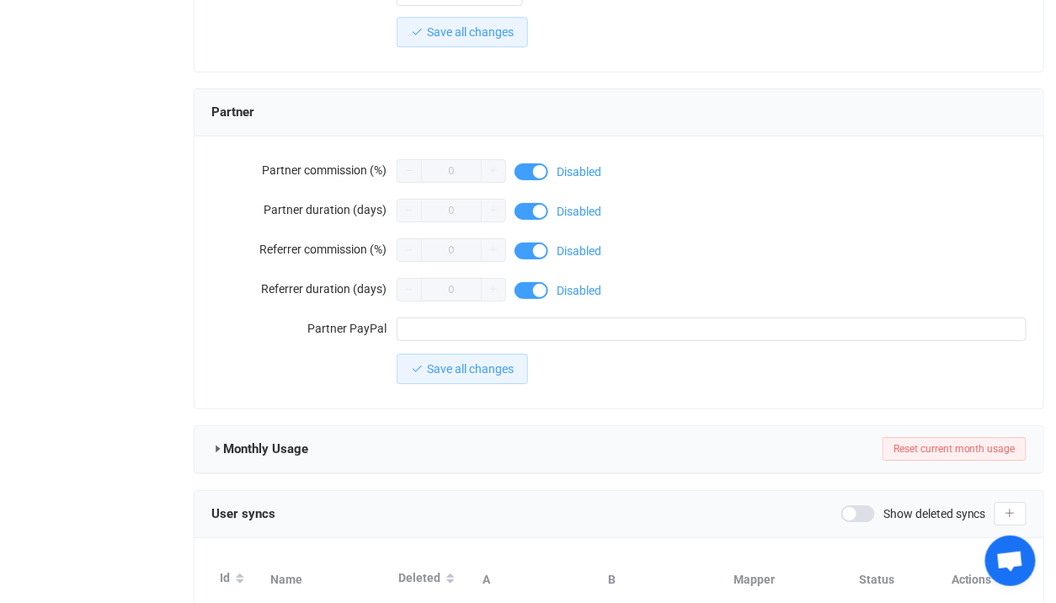
scroll to position [1526, 0]
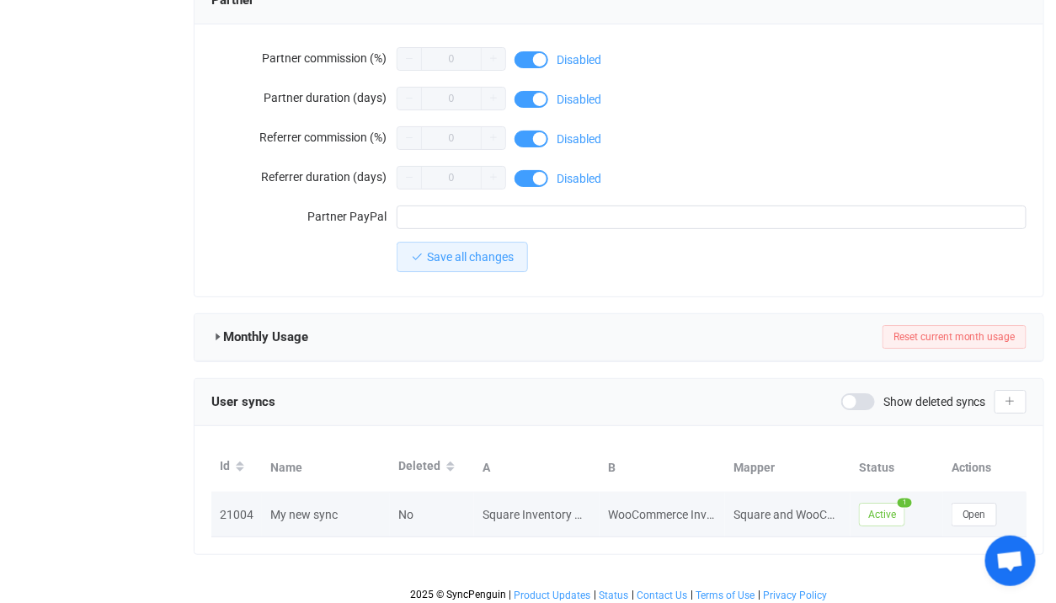
click at [972, 528] on td "Open" at bounding box center [985, 515] width 84 height 45
click at [974, 518] on button "Open" at bounding box center [974, 515] width 45 height 24
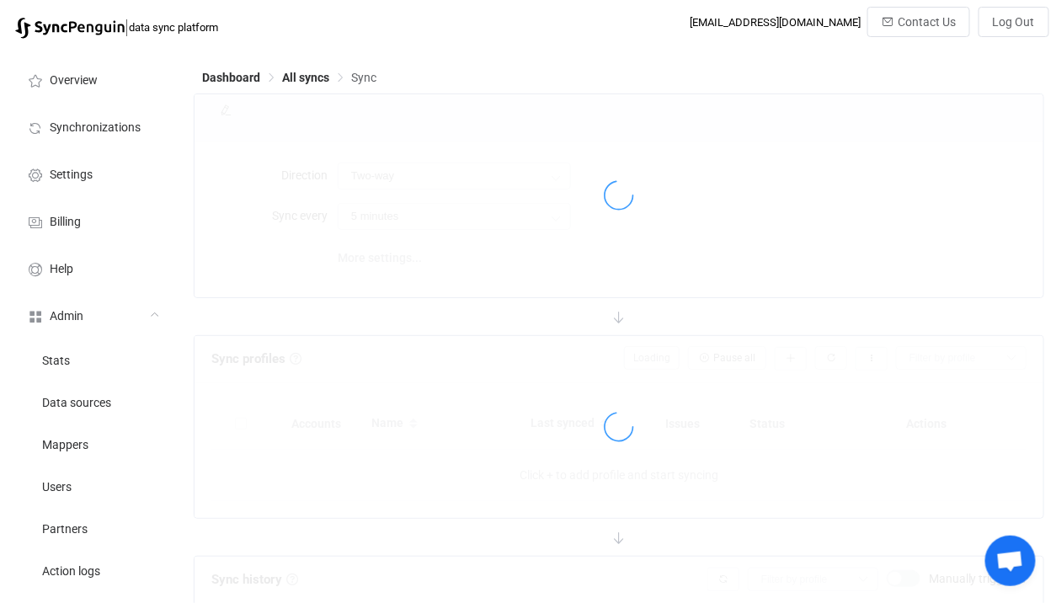
type input "1 hour"
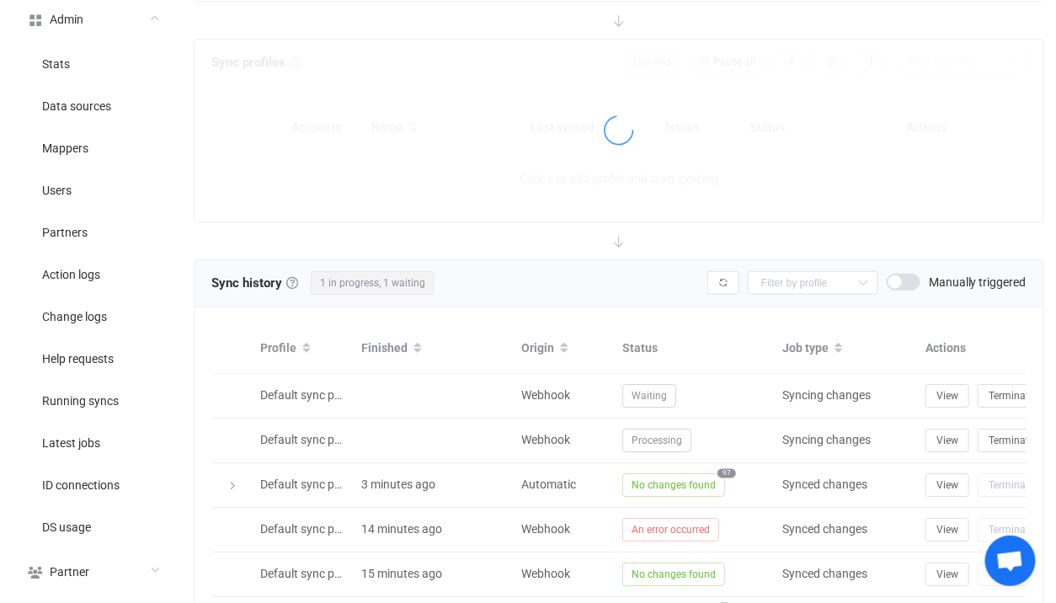
type input "1 hour"
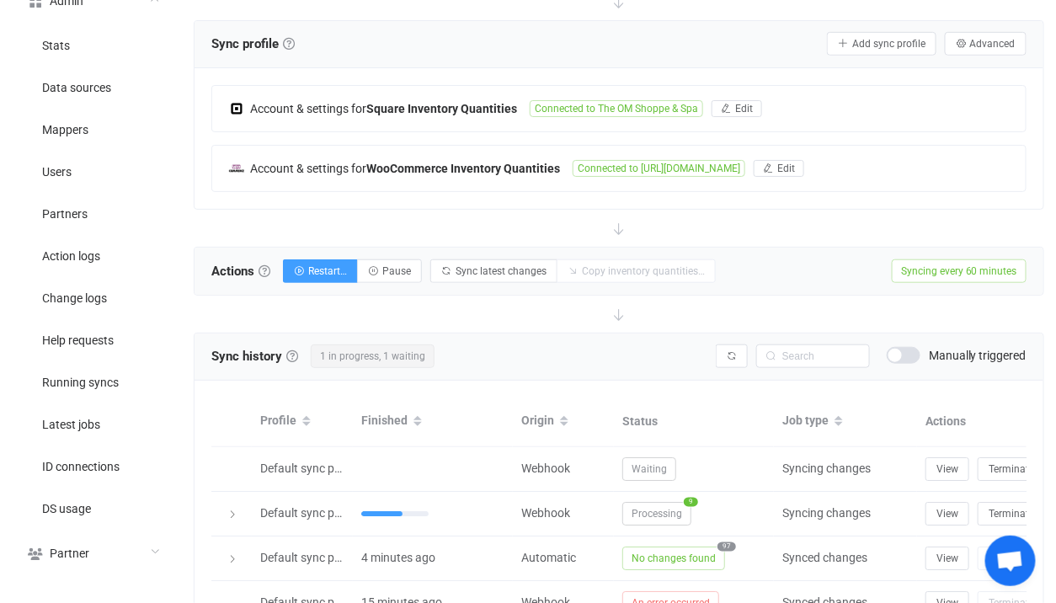
scroll to position [171, 0]
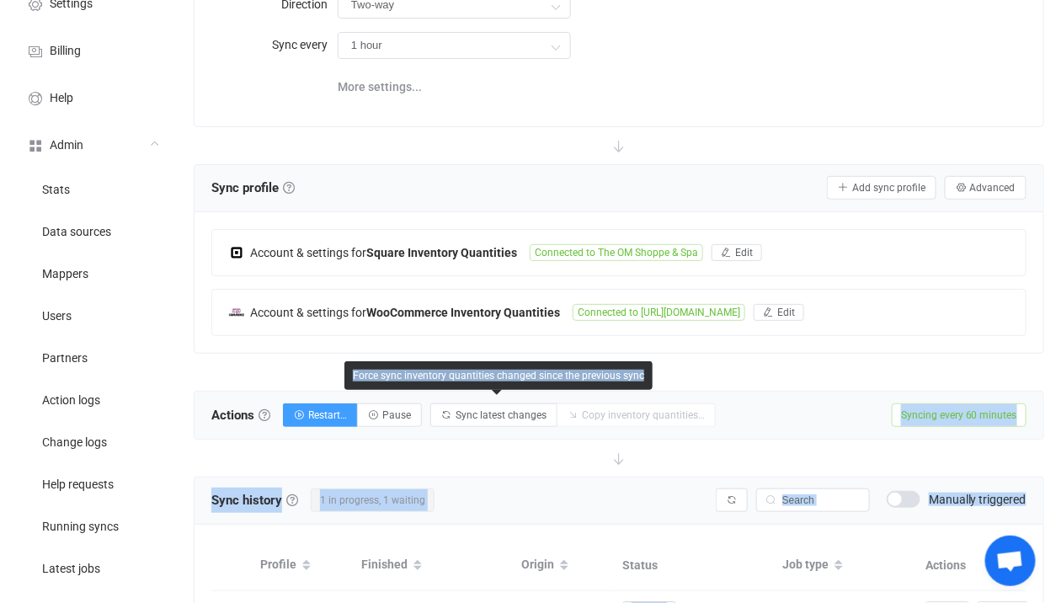
drag, startPoint x: 430, startPoint y: 424, endPoint x: 431, endPoint y: 388, distance: 36.3
click at [431, 388] on body "| data sync platform [EMAIL_ADDRESS][DOMAIN_NAME] Contact Us Log Out Overview S…" at bounding box center [528, 490] width 1056 height 1308
click at [409, 404] on button "Pause" at bounding box center [389, 416] width 65 height 24
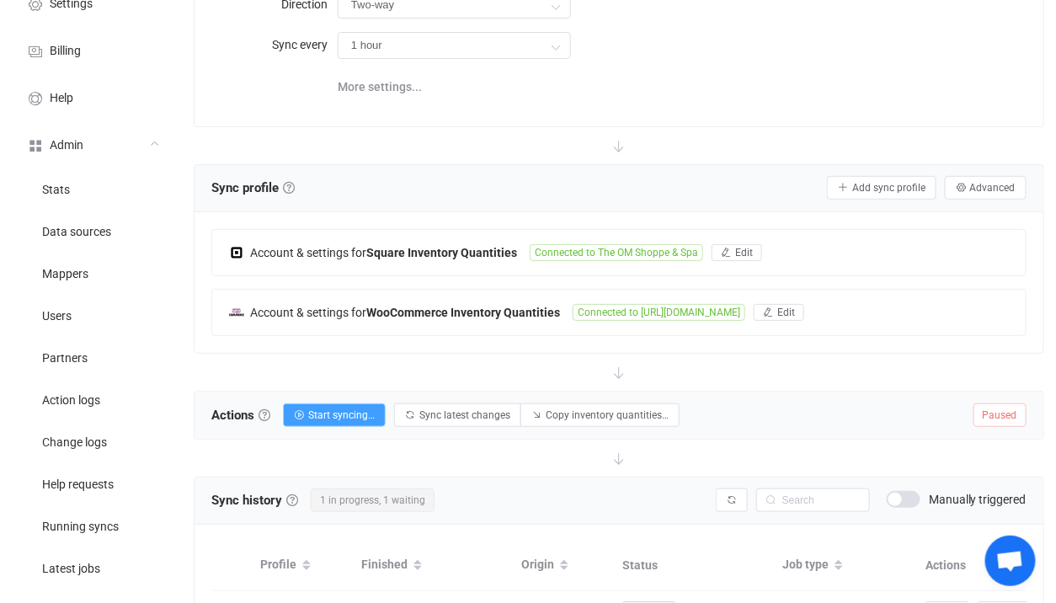
click at [697, 152] on div at bounding box center [619, 145] width 851 height 37
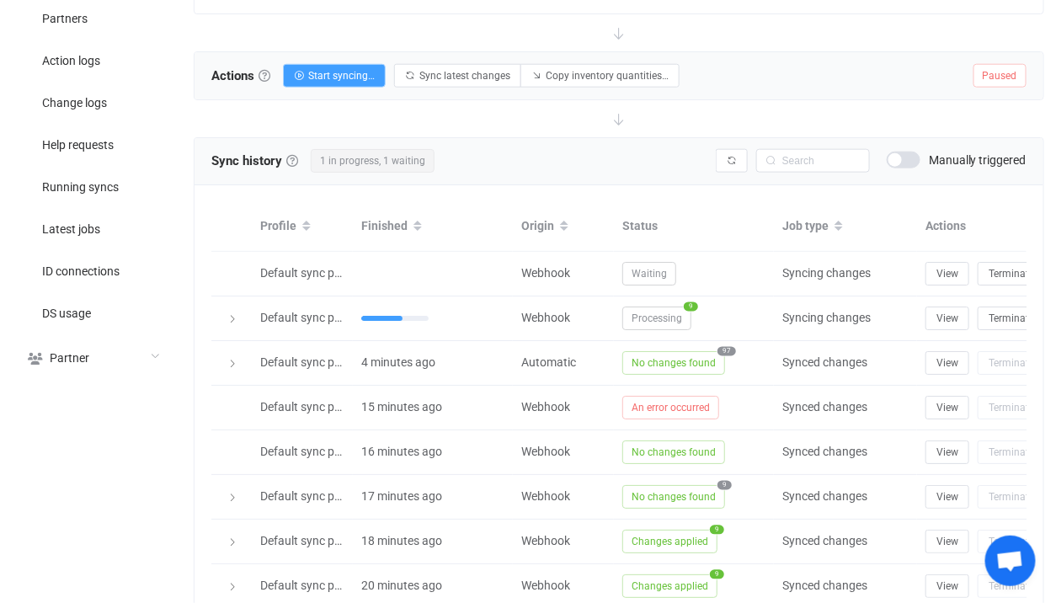
scroll to position [556, 0]
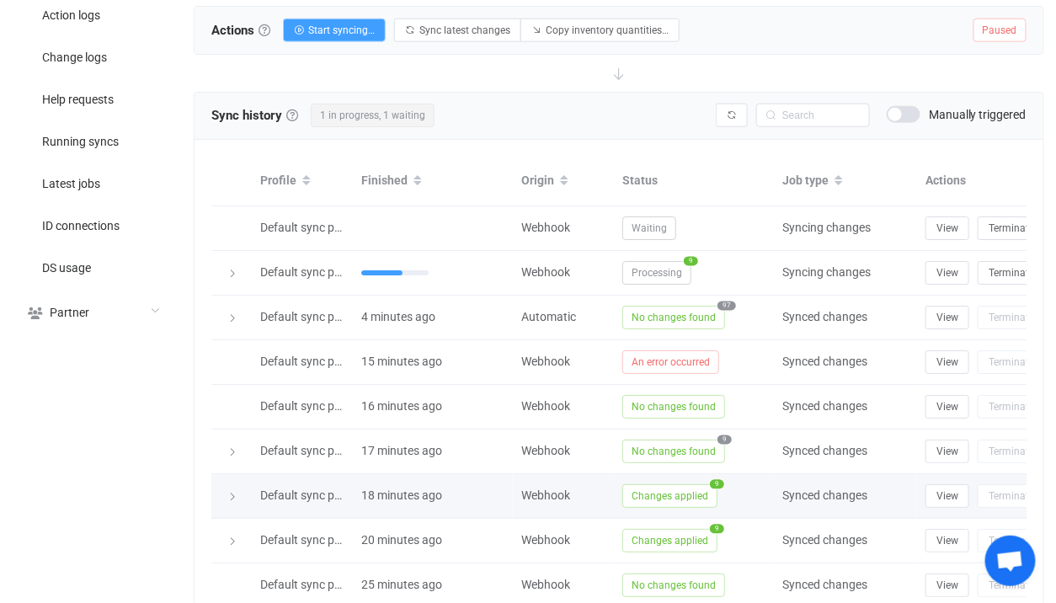
click at [660, 487] on span "Changes applied" at bounding box center [670, 496] width 95 height 24
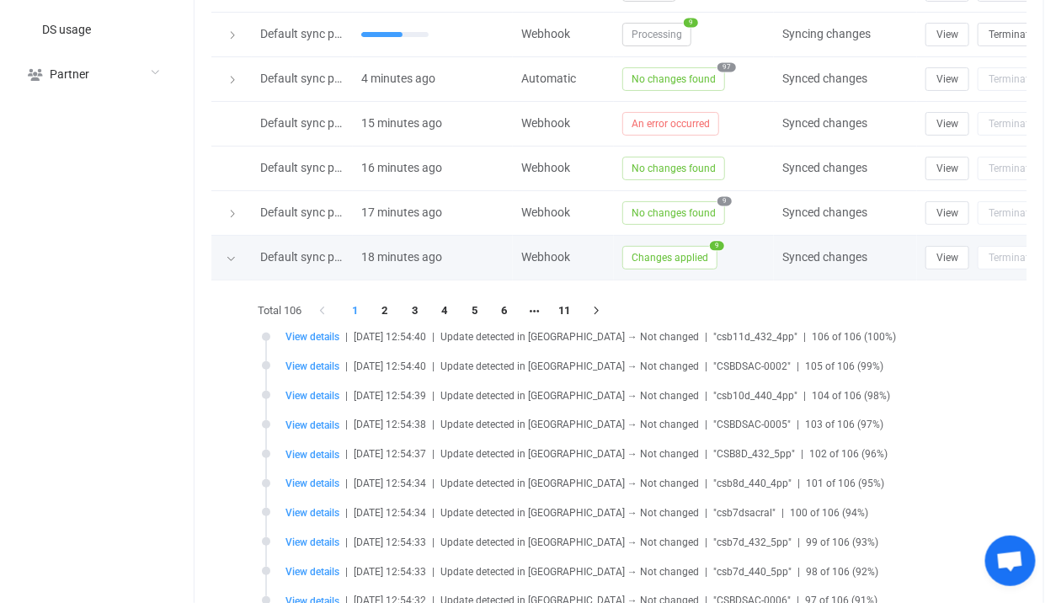
scroll to position [796, 0]
